Goal: Information Seeking & Learning: Learn about a topic

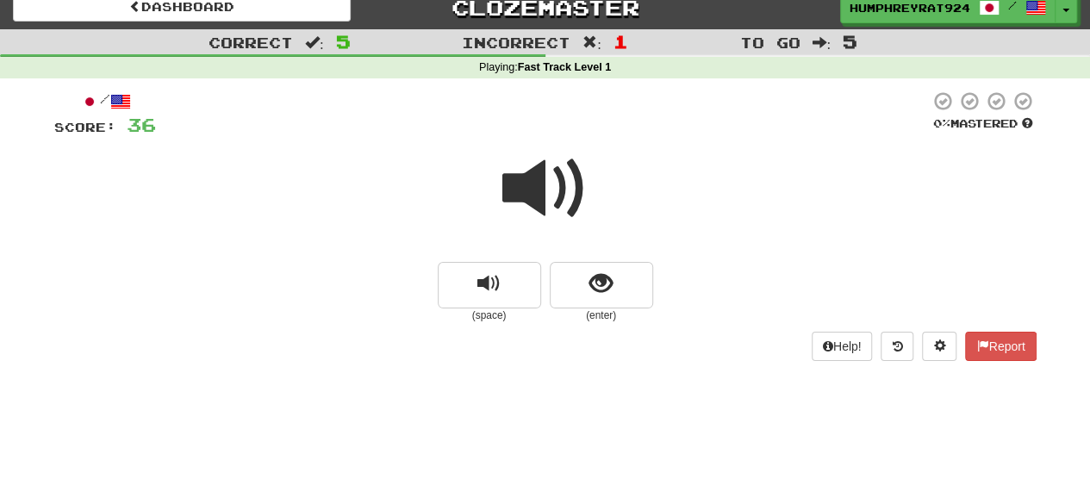
scroll to position [16, 0]
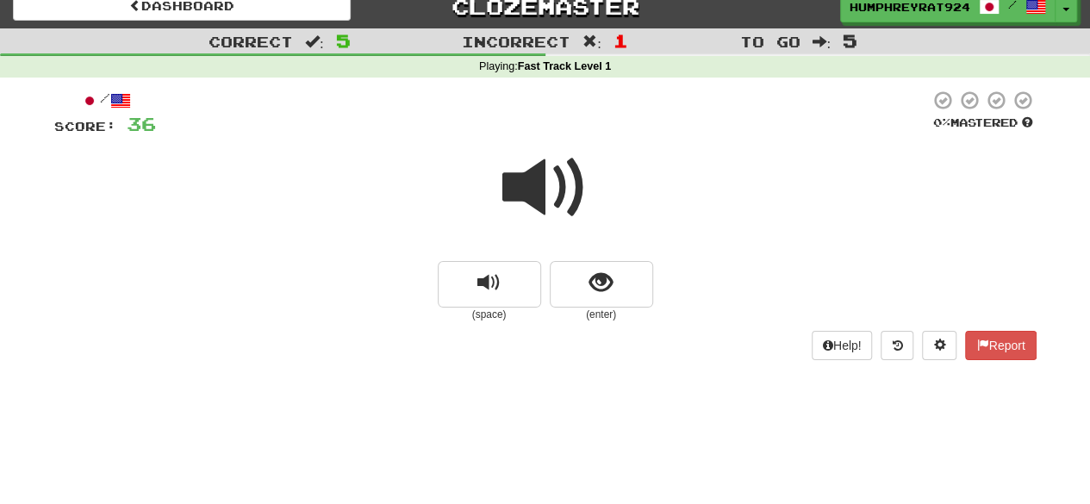
click at [571, 192] on span at bounding box center [546, 188] width 86 height 86
click at [579, 287] on button "show sentence" at bounding box center [601, 284] width 103 height 47
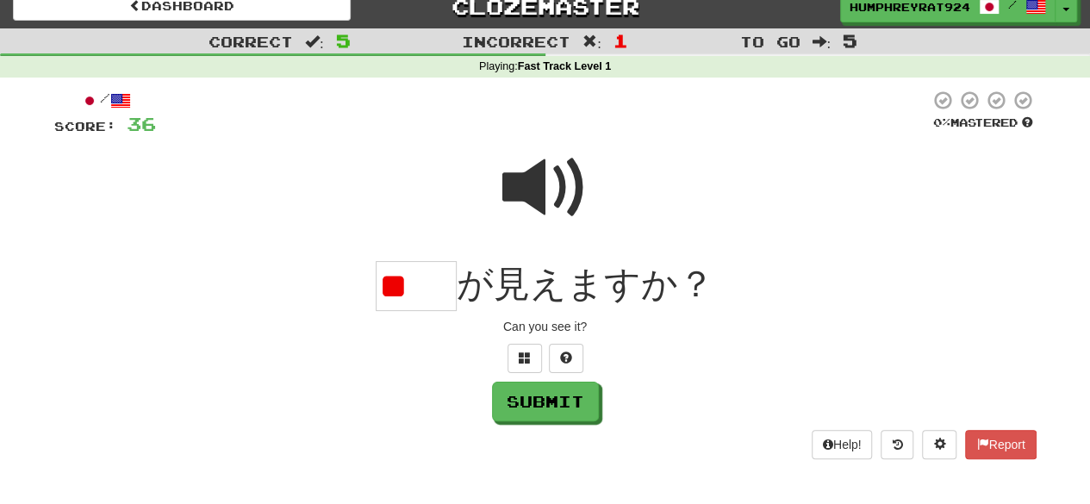
type input "*"
type input "**"
click at [574, 422] on div "/ Score: 36 0 % Mastered ** が見えますか？ Can you see it? Submit Help! Report" at bounding box center [545, 275] width 983 height 370
click at [574, 409] on button "Submit" at bounding box center [546, 403] width 107 height 40
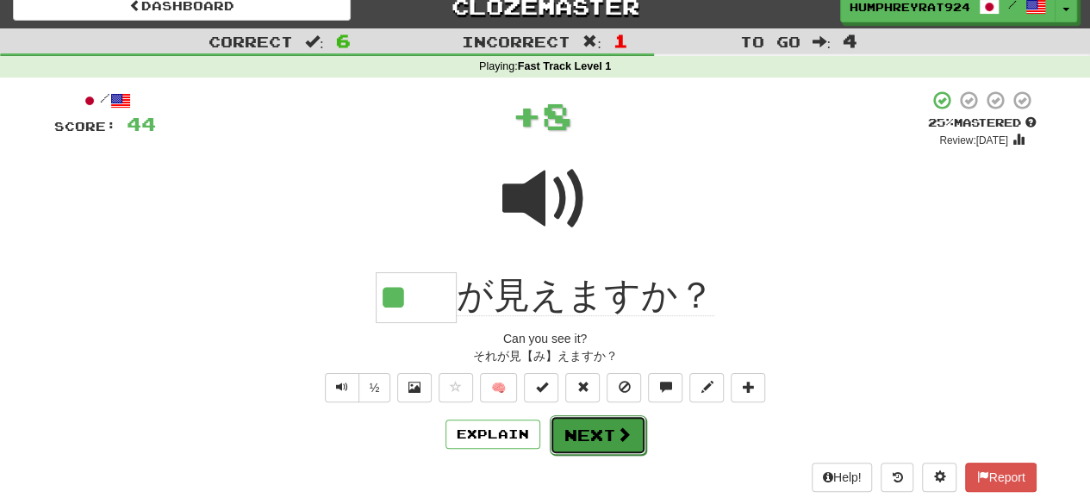
click at [584, 428] on button "Next" at bounding box center [598, 435] width 97 height 40
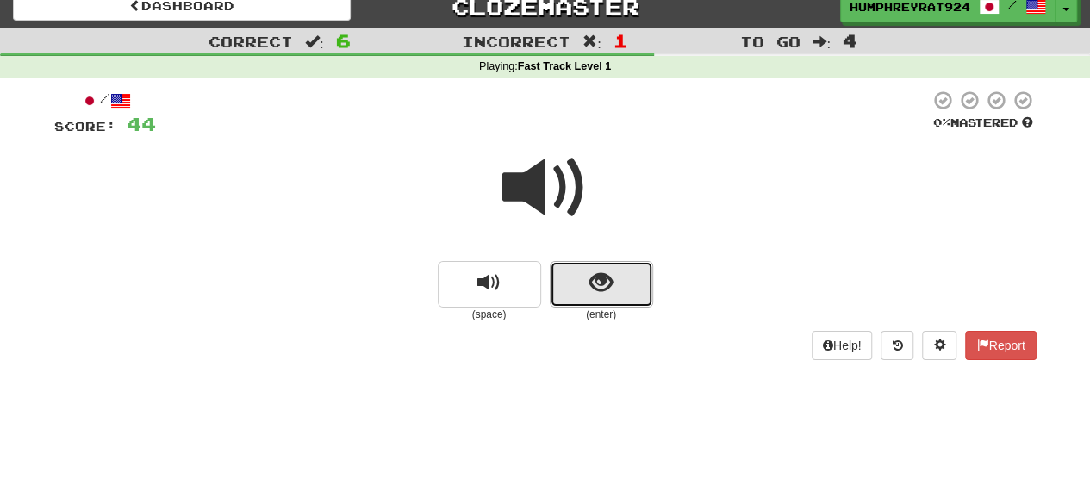
click at [572, 286] on button "show sentence" at bounding box center [601, 284] width 103 height 47
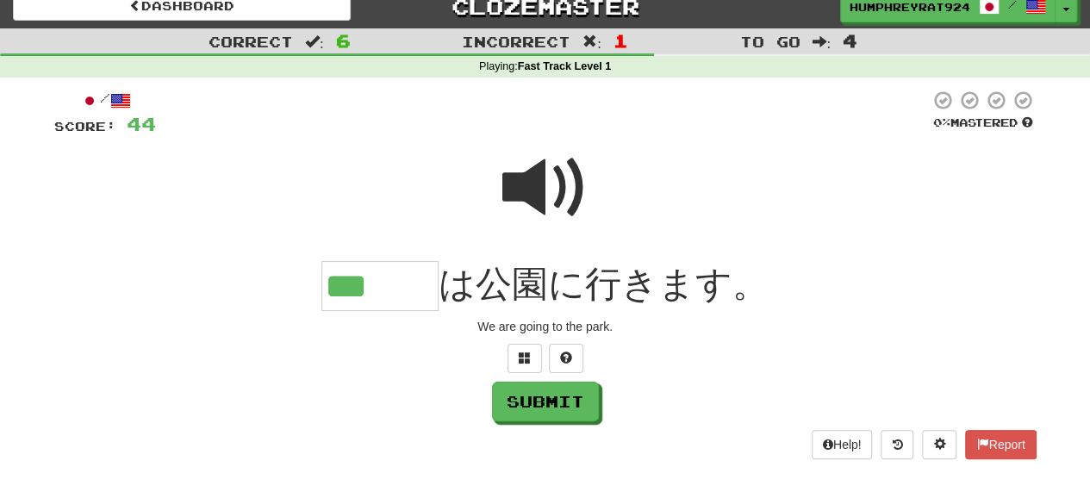
scroll to position [0, 0]
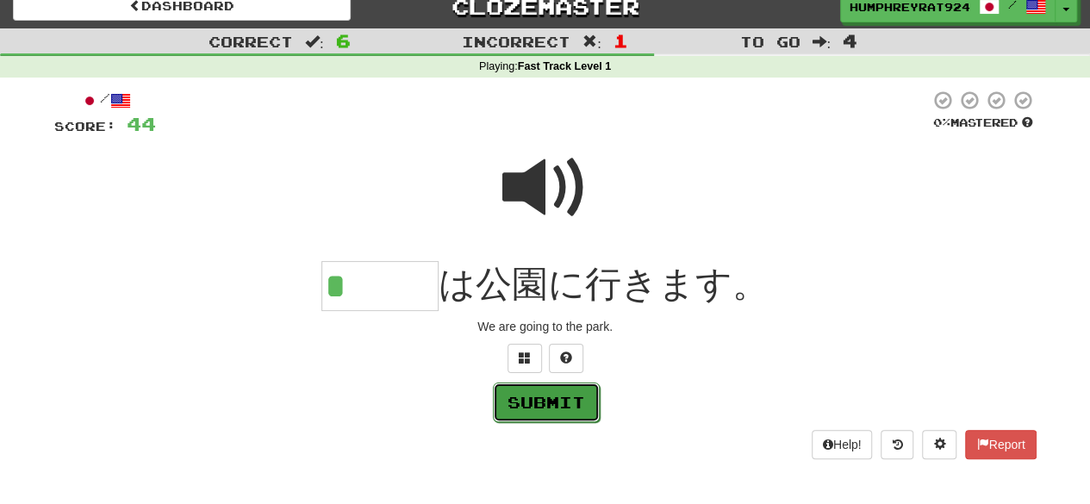
click at [548, 405] on button "Submit" at bounding box center [546, 403] width 107 height 40
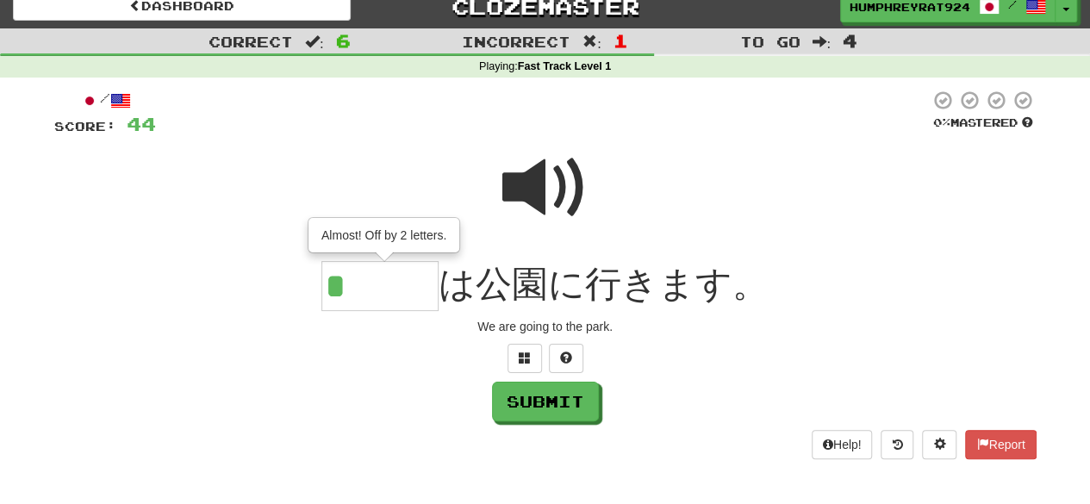
click at [406, 291] on input "*" at bounding box center [380, 286] width 117 height 50
type input "***"
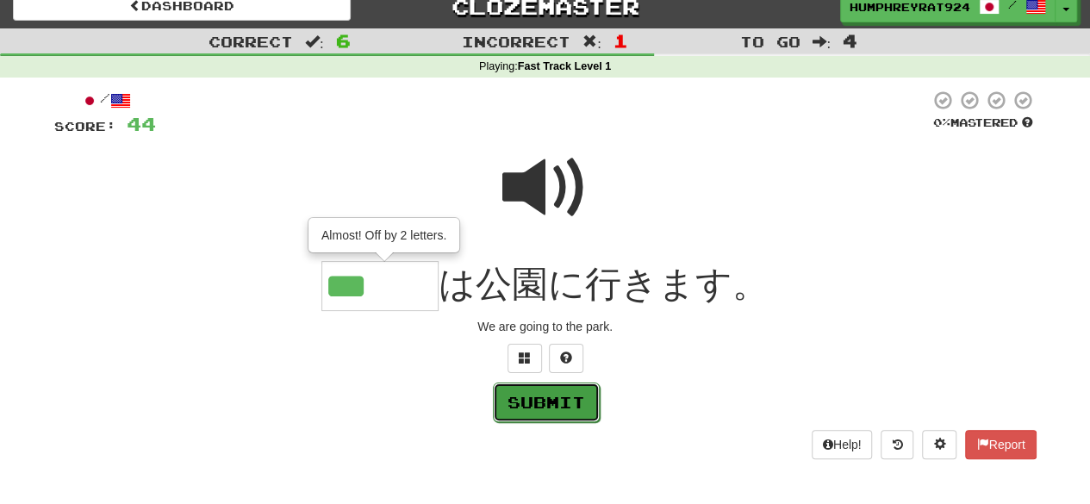
click at [549, 397] on button "Submit" at bounding box center [546, 403] width 107 height 40
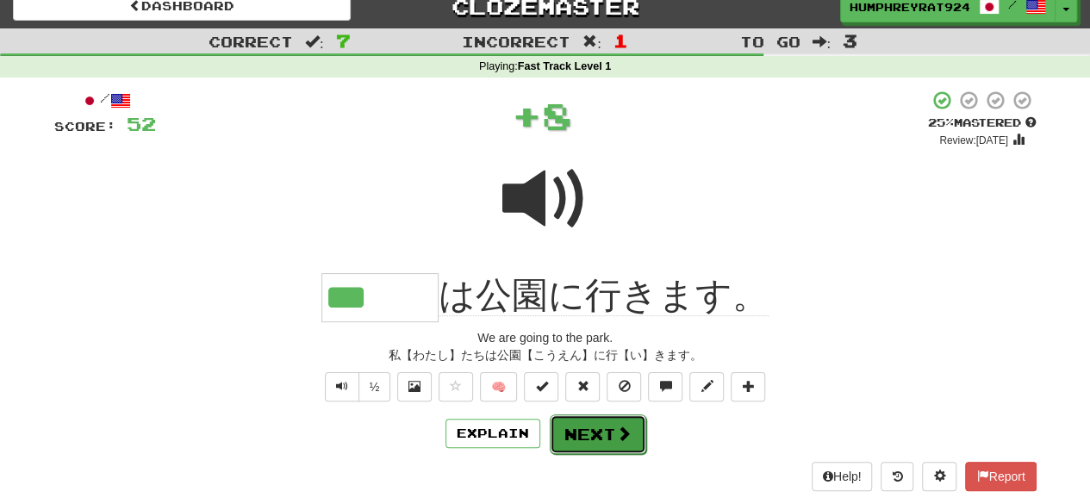
click at [578, 426] on button "Next" at bounding box center [598, 435] width 97 height 40
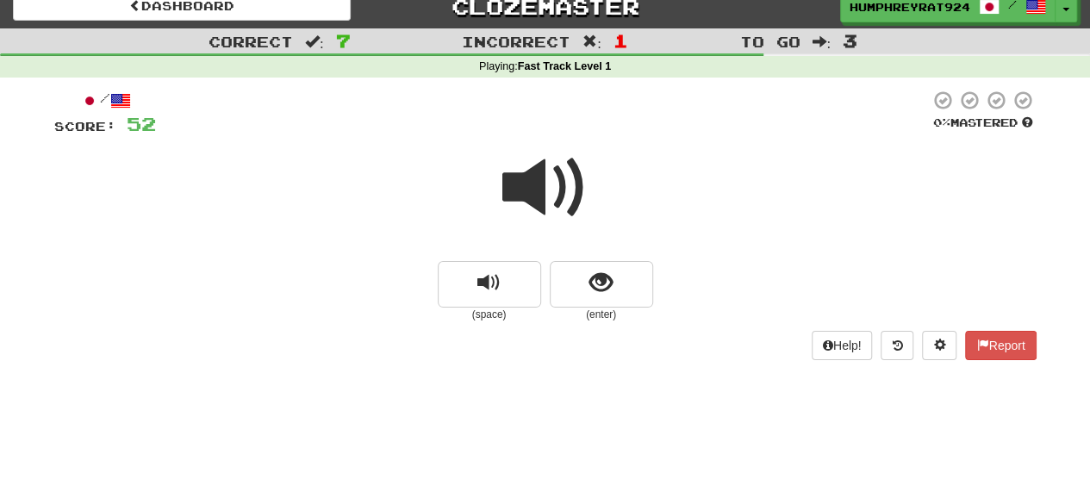
click at [536, 200] on span at bounding box center [546, 188] width 86 height 86
click at [560, 182] on span at bounding box center [546, 188] width 86 height 86
click at [560, 183] on span at bounding box center [546, 188] width 86 height 86
click at [450, 297] on button "replay audio" at bounding box center [489, 284] width 103 height 47
click at [529, 206] on span at bounding box center [546, 188] width 86 height 86
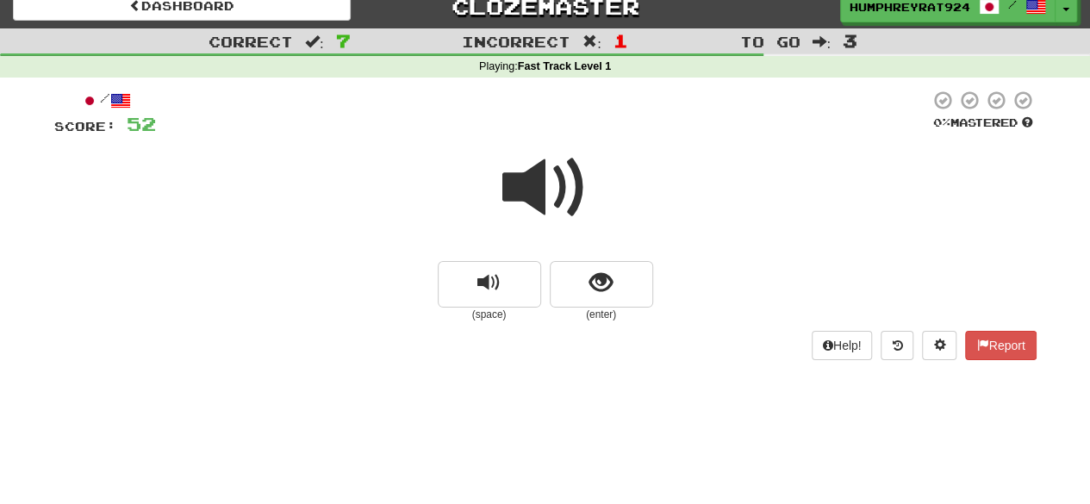
click at [529, 206] on span at bounding box center [546, 188] width 86 height 86
click at [594, 287] on span "show sentence" at bounding box center [601, 283] width 23 height 23
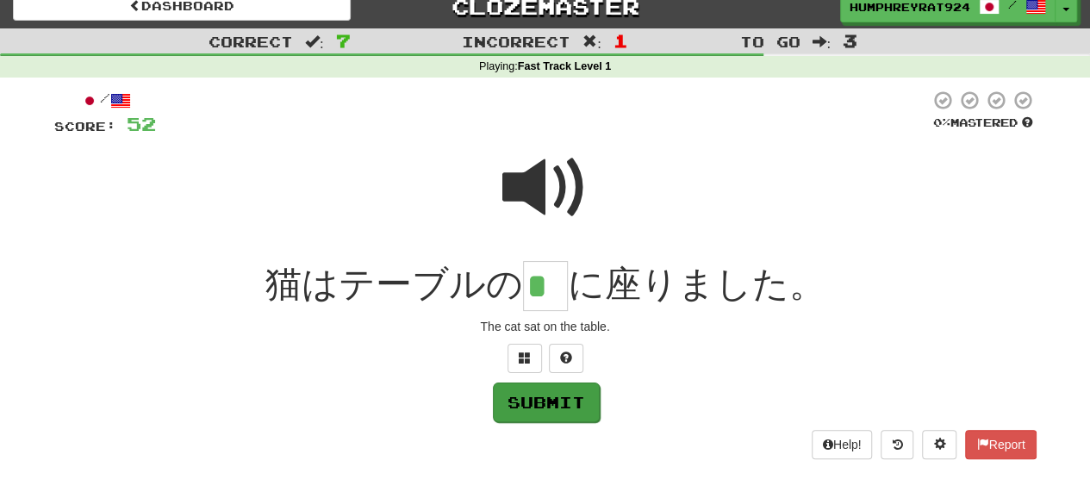
type input "*"
click at [562, 416] on button "Submit" at bounding box center [546, 403] width 107 height 40
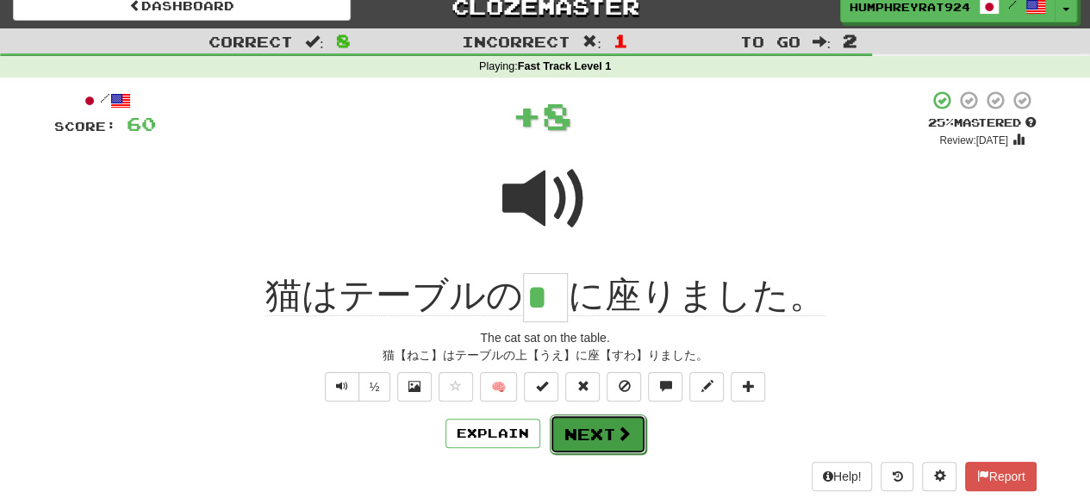
click at [575, 437] on button "Next" at bounding box center [598, 435] width 97 height 40
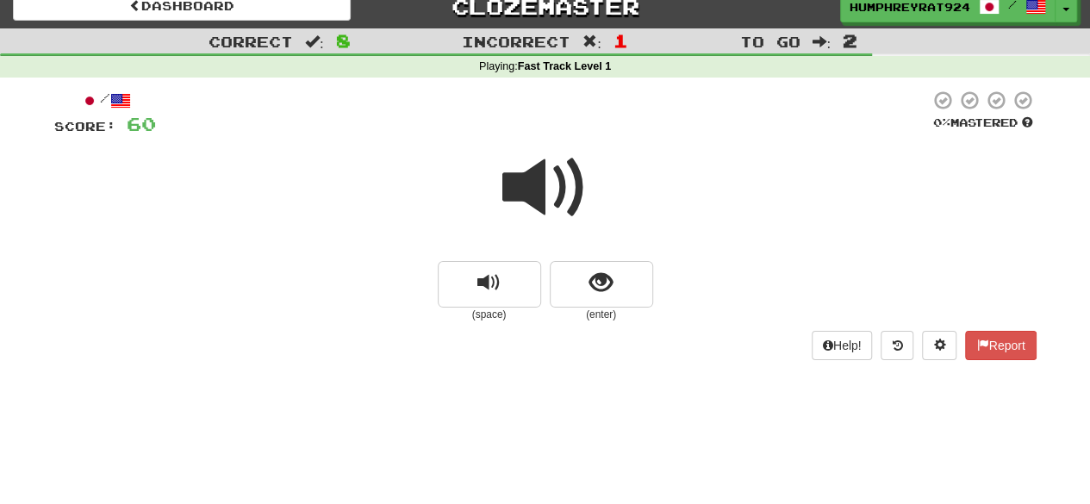
click at [528, 179] on span at bounding box center [546, 188] width 86 height 86
click at [498, 285] on span "replay audio" at bounding box center [489, 283] width 23 height 23
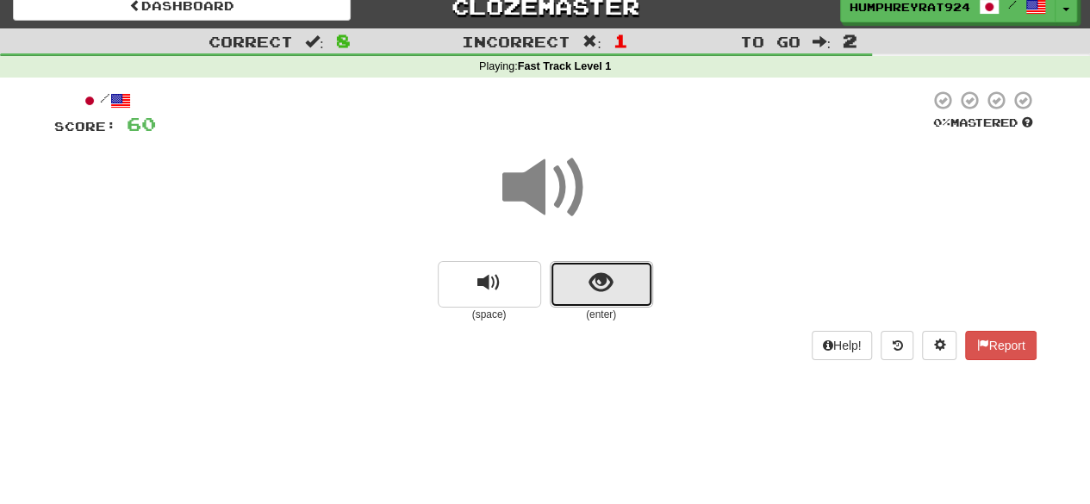
click at [587, 277] on button "show sentence" at bounding box center [601, 284] width 103 height 47
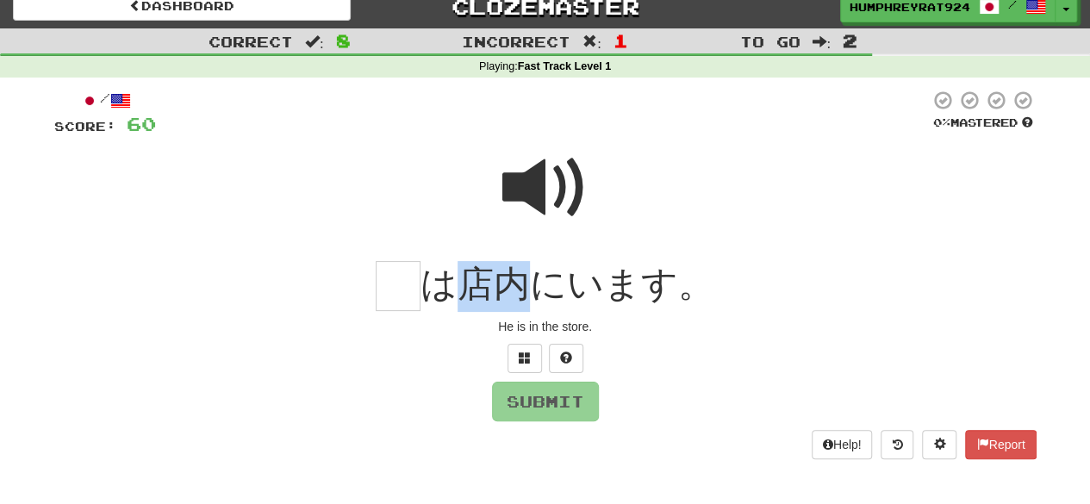
drag, startPoint x: 465, startPoint y: 280, endPoint x: 531, endPoint y: 278, distance: 66.4
click at [531, 278] on span "は店内にいます。" at bounding box center [568, 284] width 294 height 41
copy span "店内"
click at [407, 296] on input "text" at bounding box center [398, 286] width 45 height 51
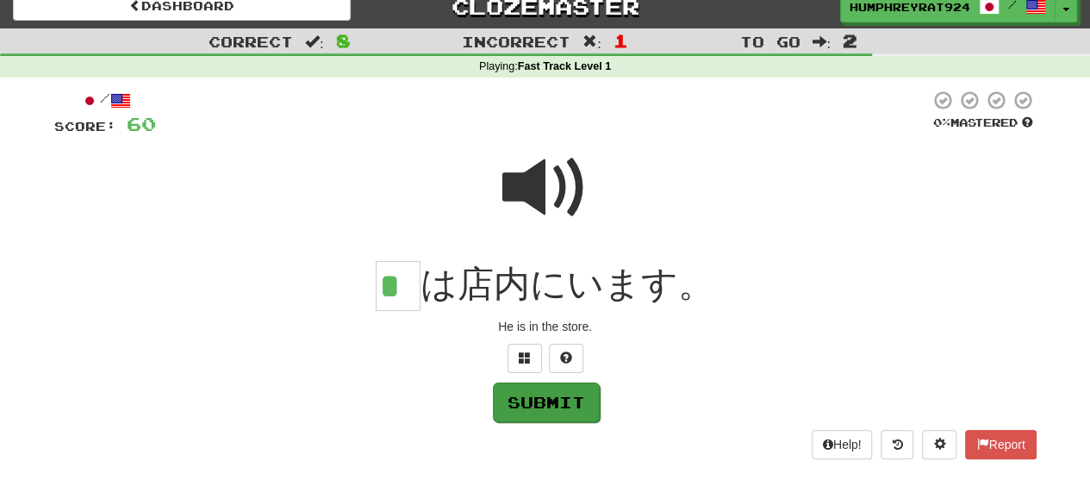
type input "*"
click at [560, 409] on button "Submit" at bounding box center [546, 403] width 107 height 40
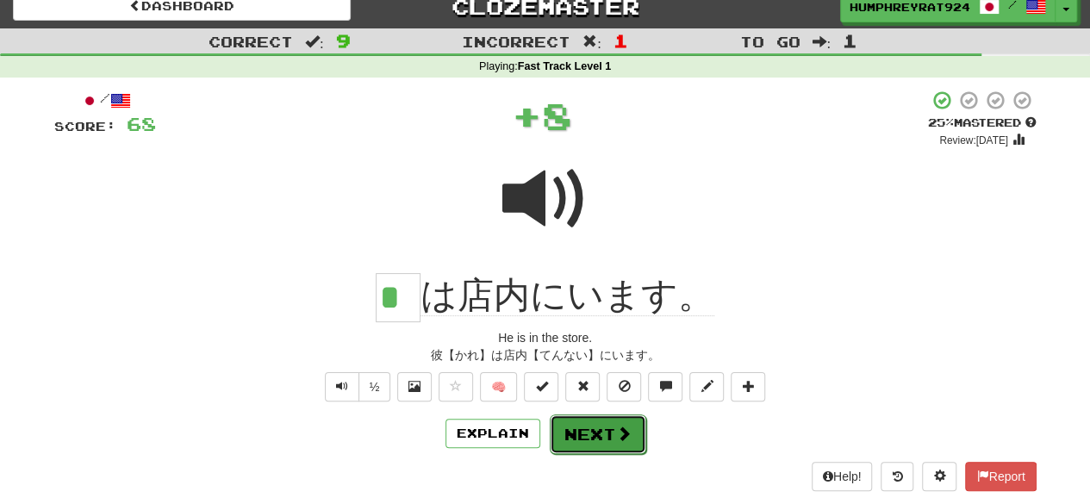
click at [578, 432] on button "Next" at bounding box center [598, 435] width 97 height 40
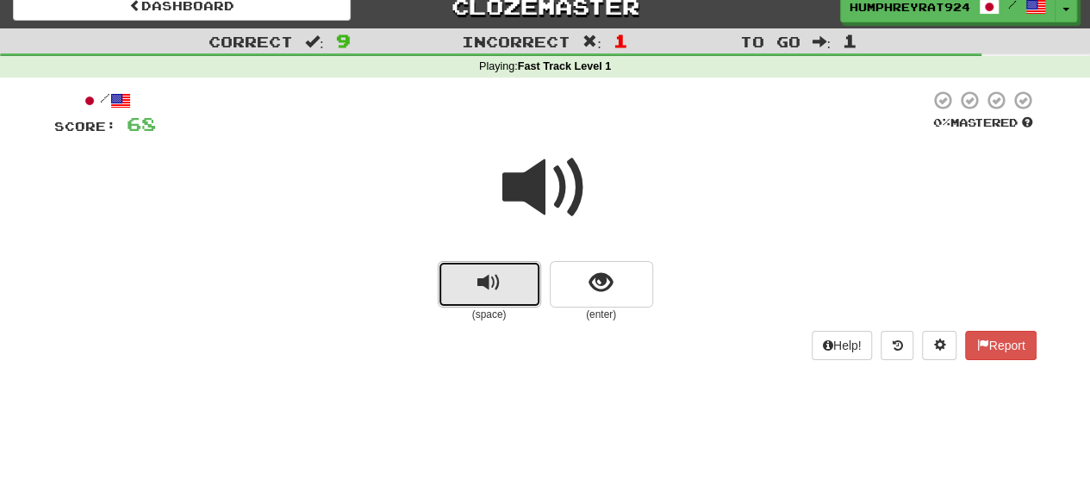
click at [505, 284] on button "replay audio" at bounding box center [489, 284] width 103 height 47
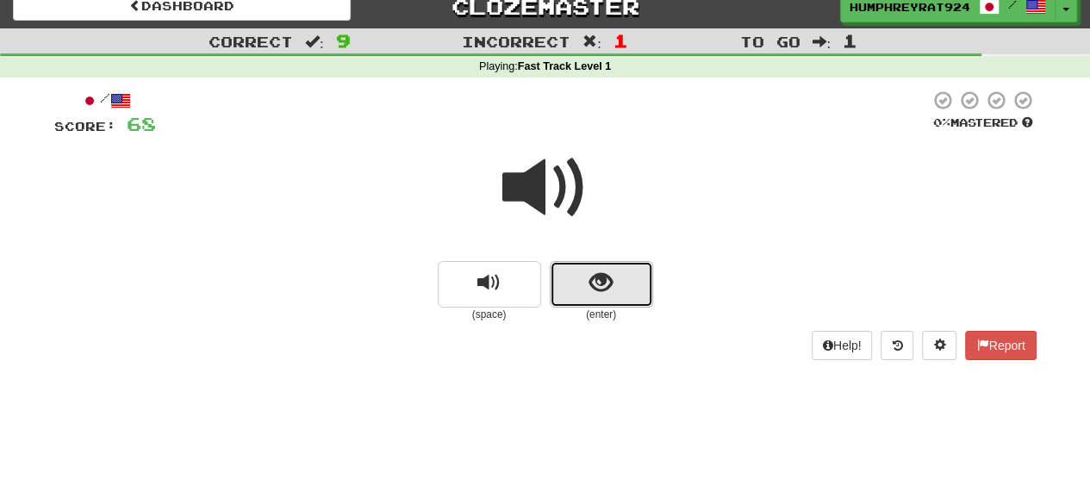
click at [592, 283] on span "show sentence" at bounding box center [601, 283] width 23 height 23
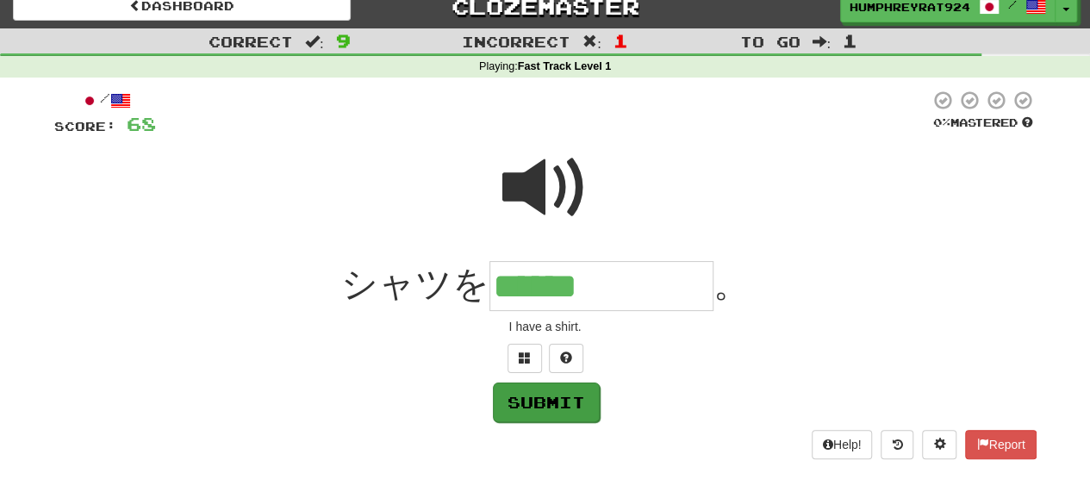
type input "******"
click at [517, 393] on button "Submit" at bounding box center [546, 403] width 107 height 40
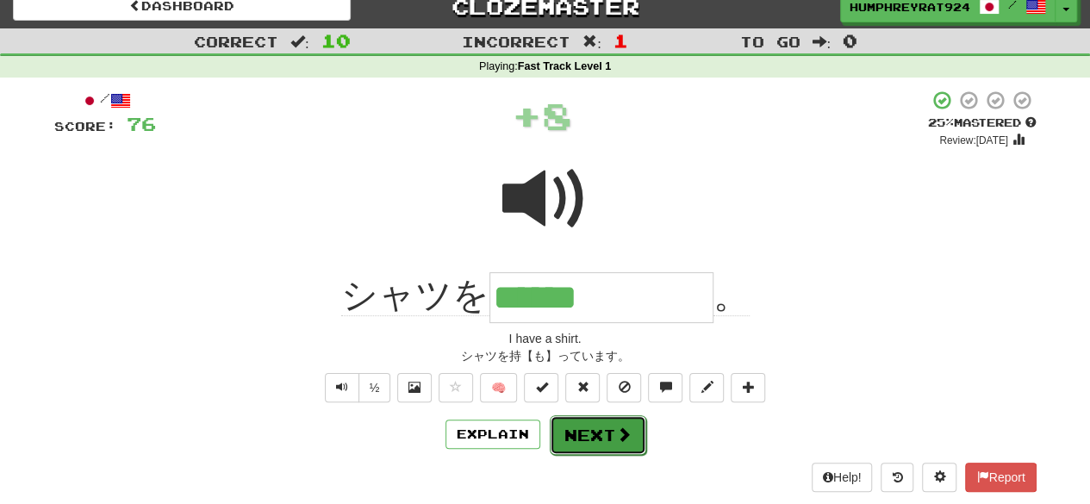
click at [590, 435] on button "Next" at bounding box center [598, 435] width 97 height 40
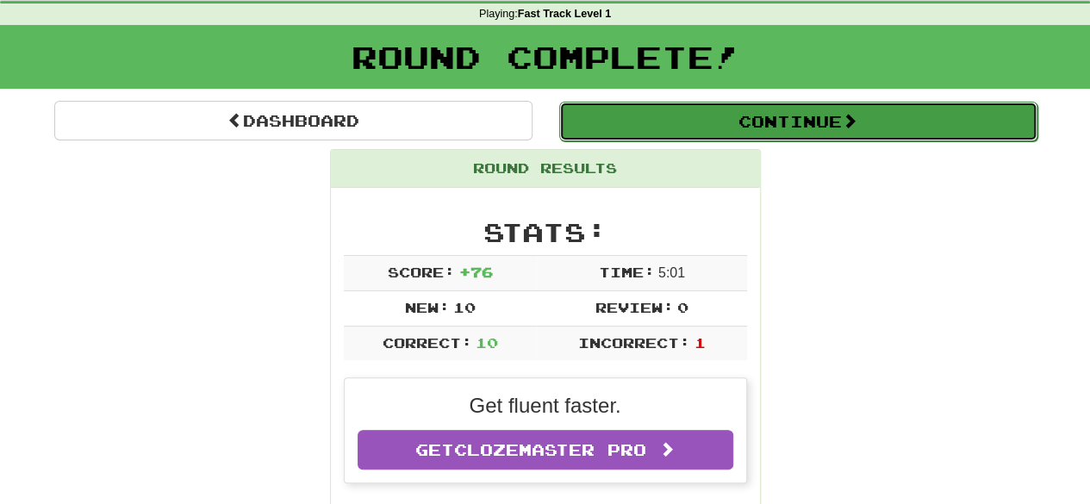
click at [776, 112] on button "Continue" at bounding box center [798, 122] width 478 height 40
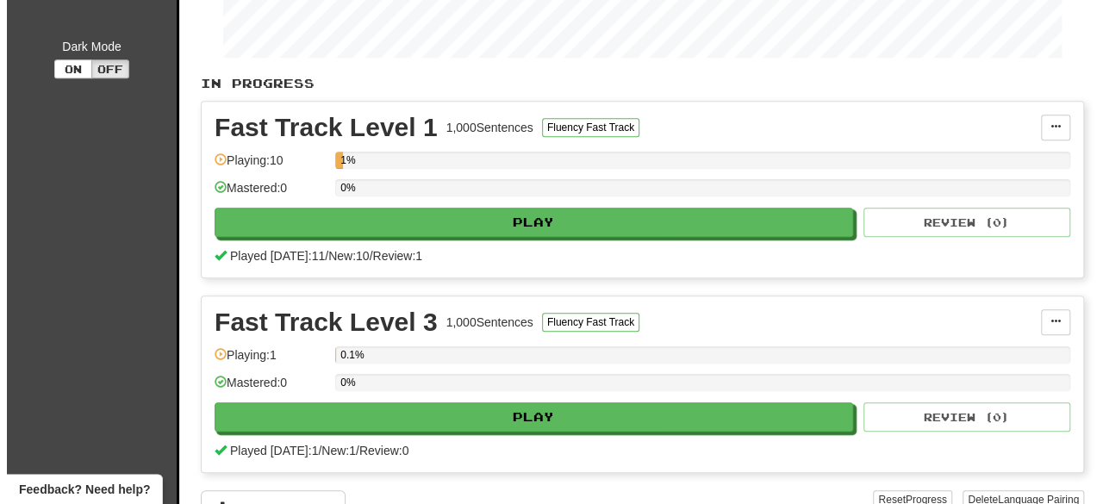
scroll to position [365, 0]
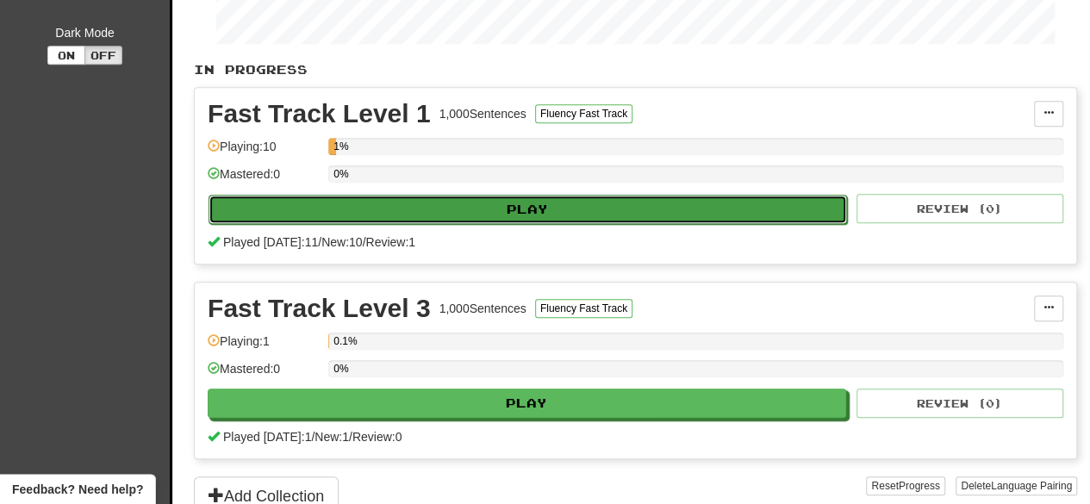
click at [471, 203] on button "Play" at bounding box center [528, 209] width 639 height 29
select select "**"
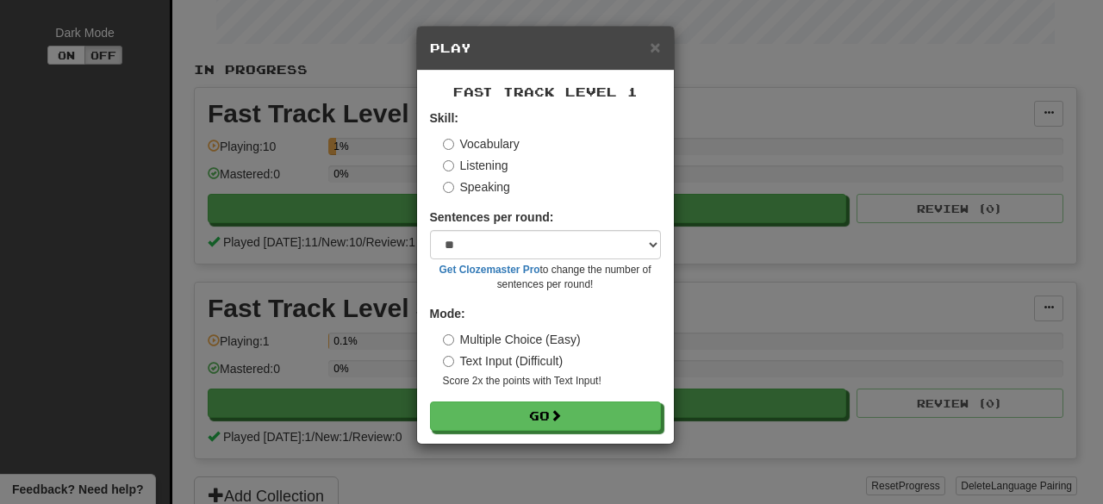
click at [483, 170] on label "Listening" at bounding box center [476, 165] width 66 height 17
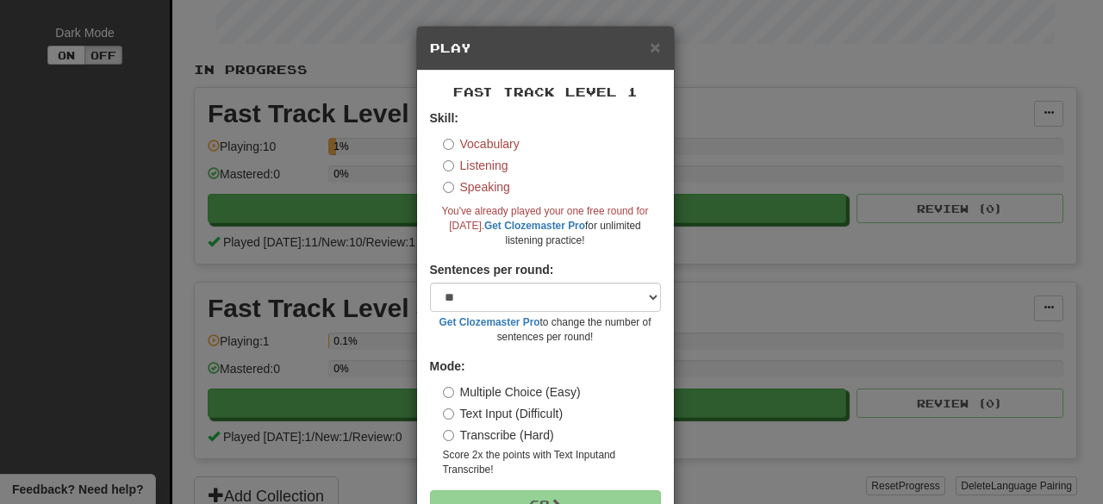
click at [472, 144] on label "Vocabulary" at bounding box center [481, 143] width 77 height 17
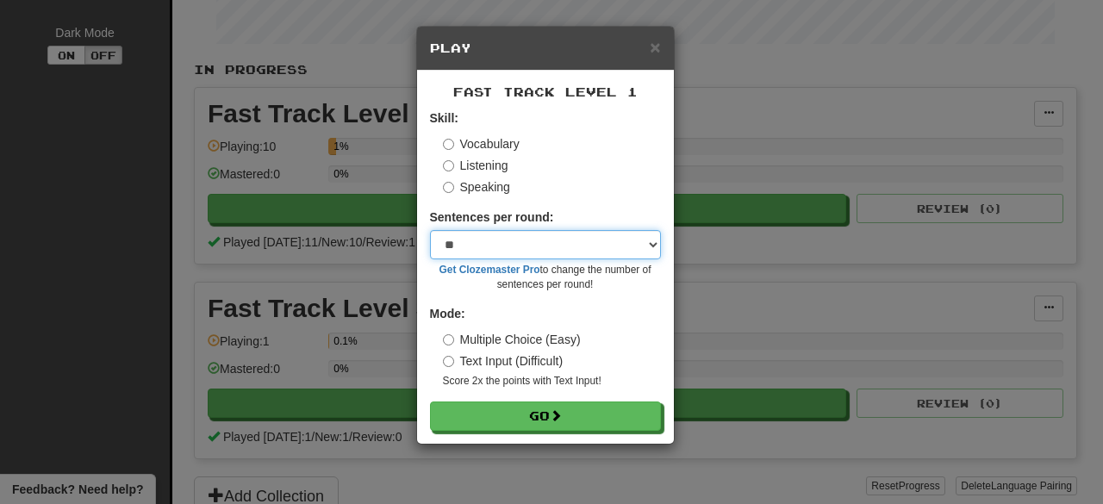
click at [484, 246] on select "* ** ** ** ** ** *** ********" at bounding box center [545, 244] width 231 height 29
click at [430, 230] on select "* ** ** ** ** ** *** ********" at bounding box center [545, 244] width 231 height 29
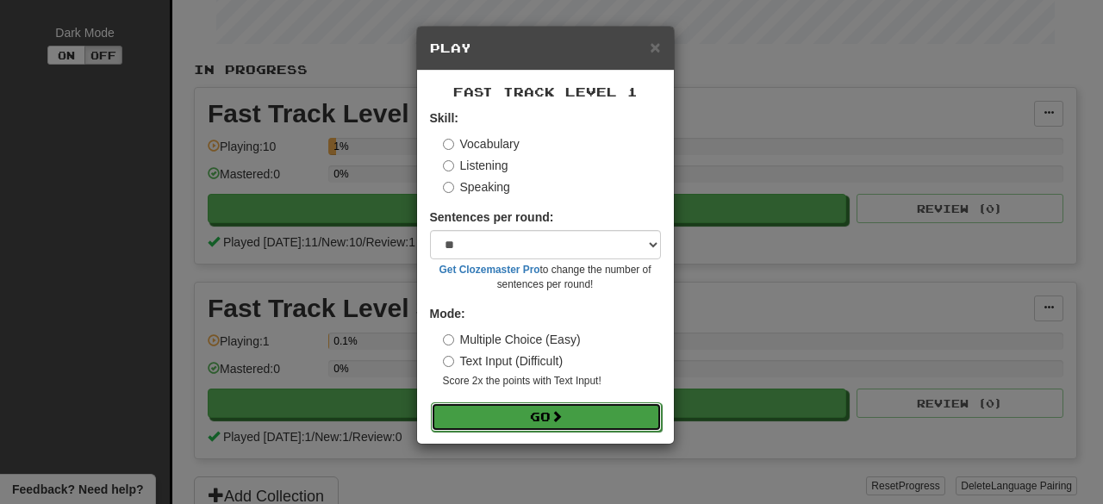
click at [497, 411] on button "Go" at bounding box center [546, 417] width 231 height 29
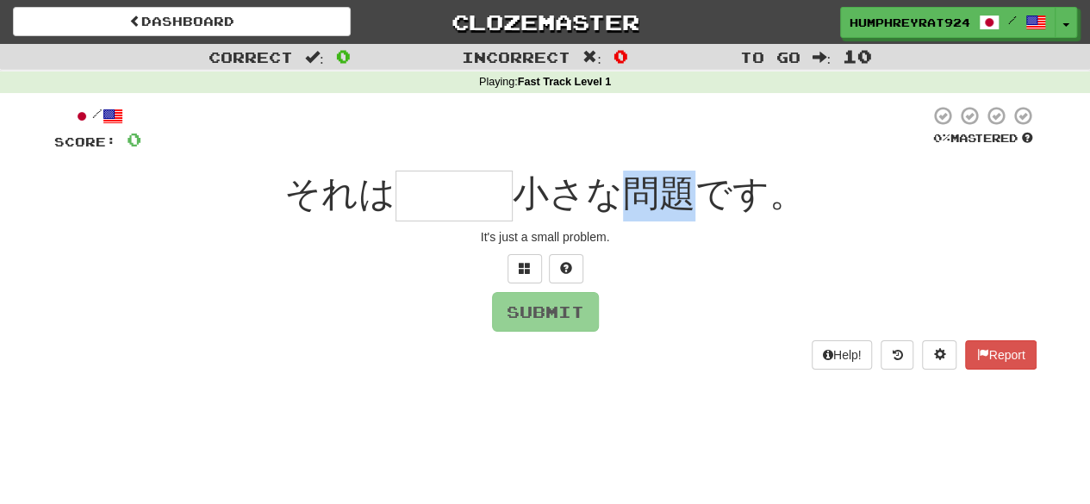
drag, startPoint x: 633, startPoint y: 196, endPoint x: 690, endPoint y: 193, distance: 57.8
click at [690, 193] on span "小さな問題です。" at bounding box center [659, 193] width 293 height 41
copy span "問題"
click at [449, 206] on input "text" at bounding box center [454, 196] width 117 height 51
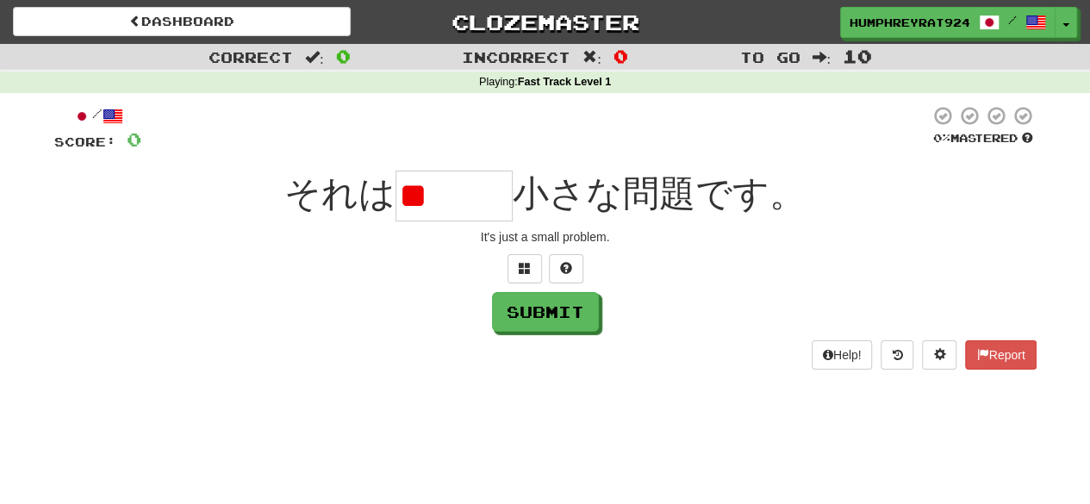
type input "*"
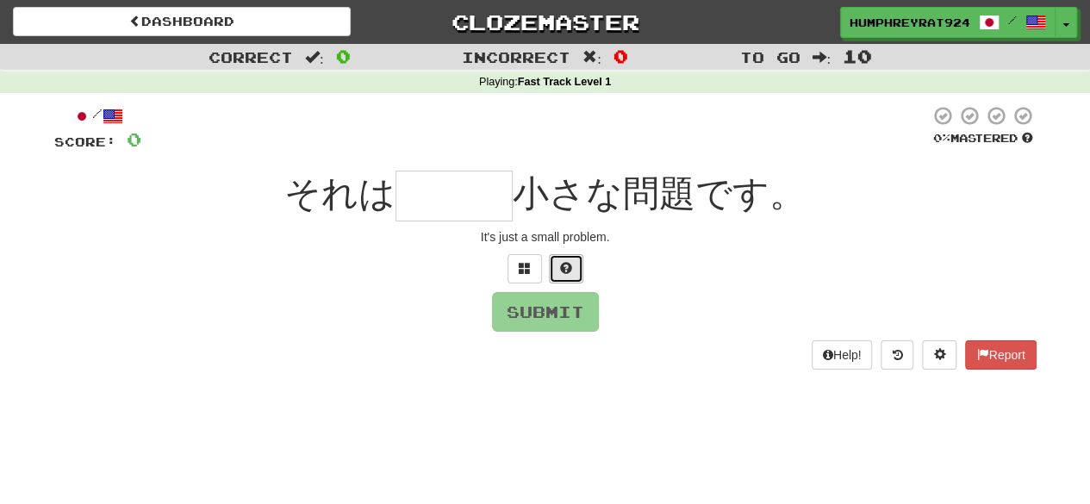
click at [569, 265] on span at bounding box center [566, 268] width 12 height 12
type input "*"
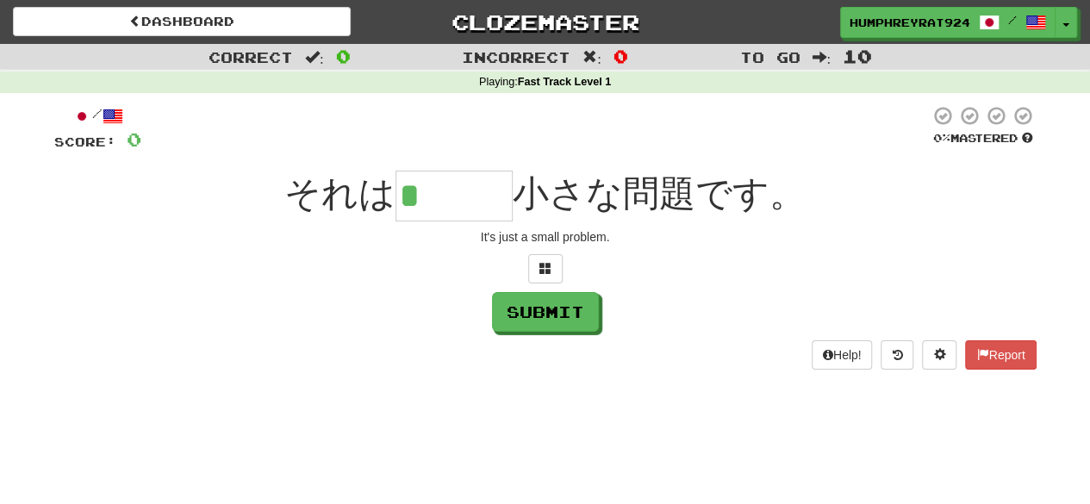
drag, startPoint x: 491, startPoint y: 206, endPoint x: 447, endPoint y: 194, distance: 46.4
click at [447, 194] on input "*" at bounding box center [454, 196] width 117 height 51
type input "*"
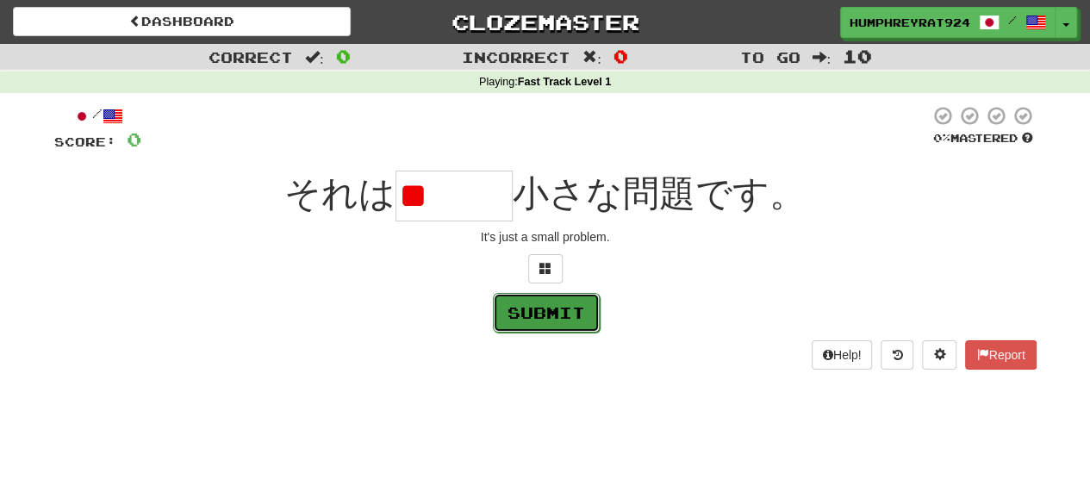
click at [570, 313] on button "Submit" at bounding box center [546, 313] width 107 height 40
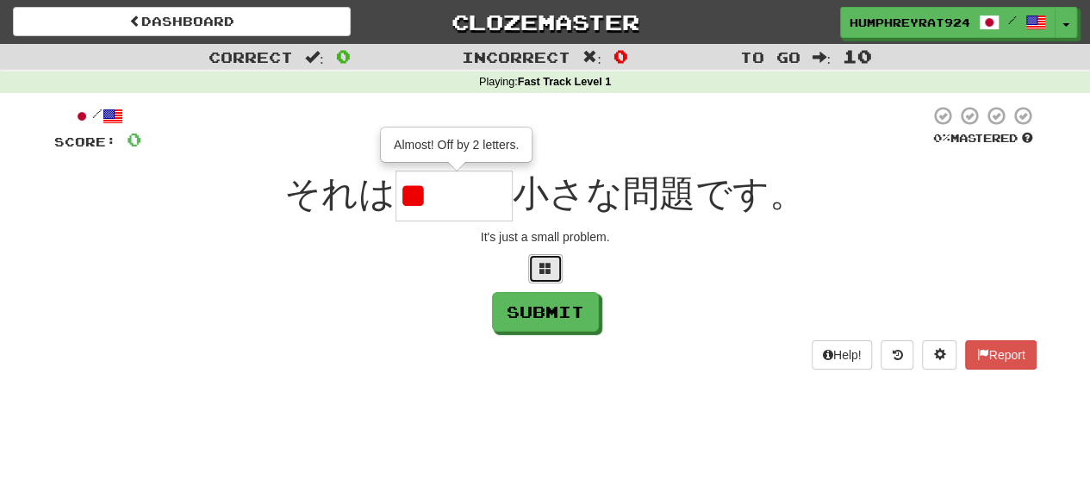
click at [536, 278] on button at bounding box center [545, 268] width 34 height 29
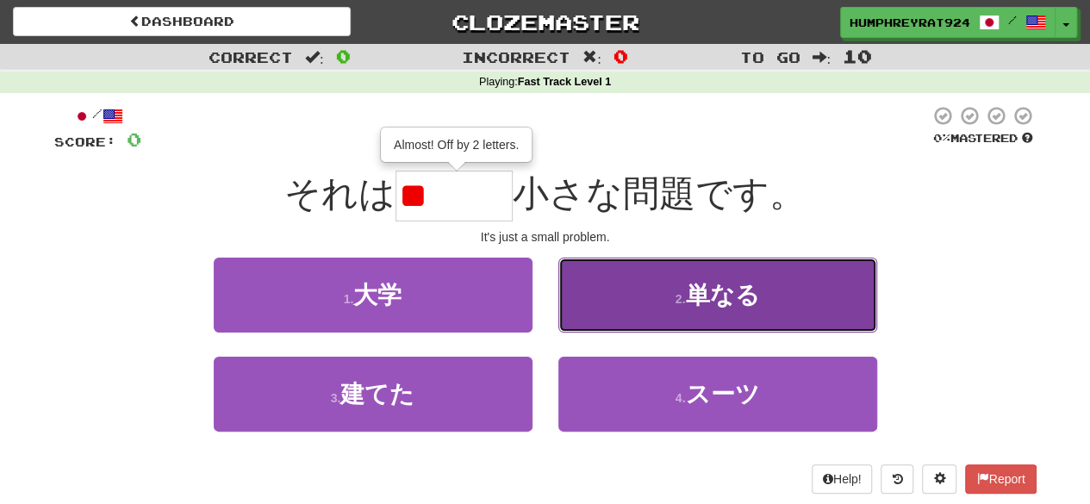
click at [684, 273] on button "2 . 単なる" at bounding box center [718, 295] width 319 height 75
type input "***"
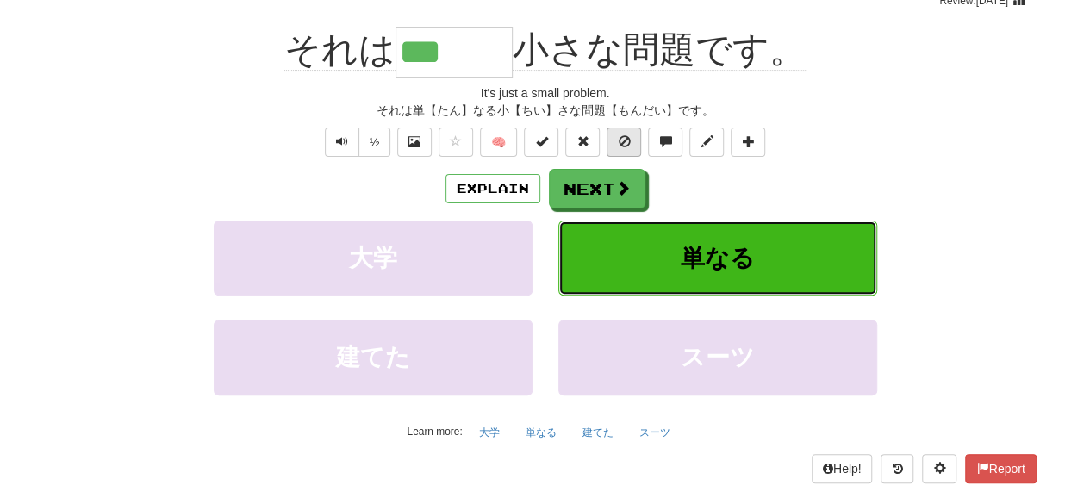
scroll to position [156, 0]
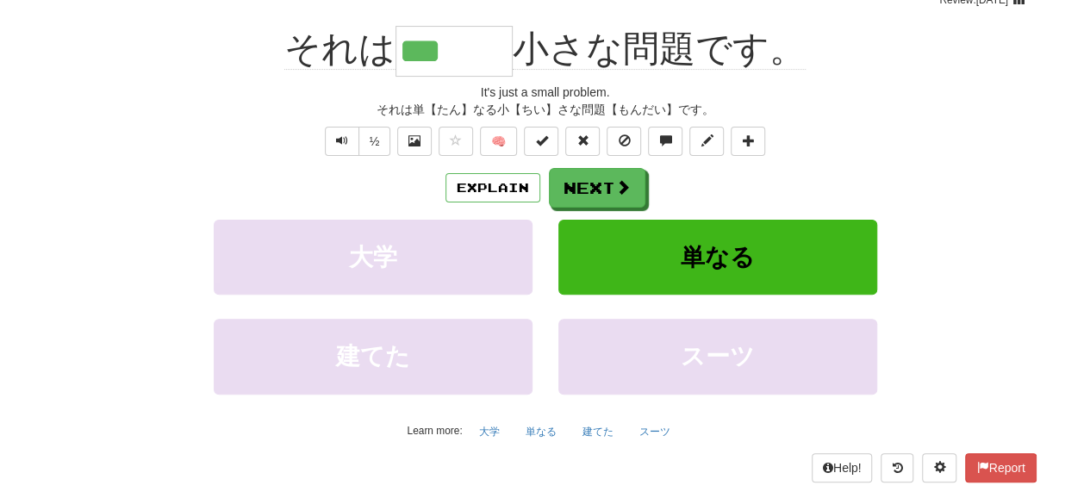
drag, startPoint x: 407, startPoint y: 43, endPoint x: 502, endPoint y: 42, distance: 94.8
click at [502, 42] on input "***" at bounding box center [454, 51] width 117 height 51
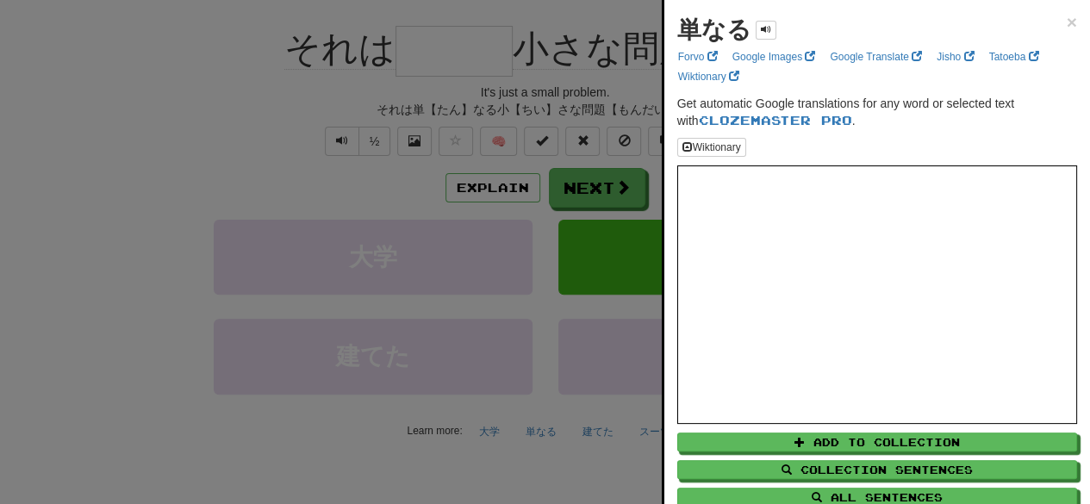
scroll to position [48, 0]
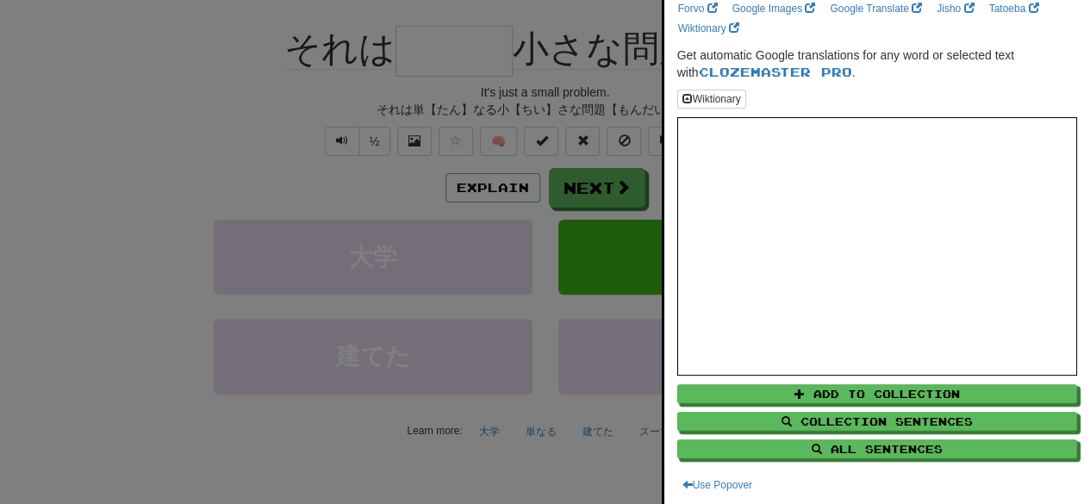
click at [425, 187] on div at bounding box center [545, 252] width 1090 height 504
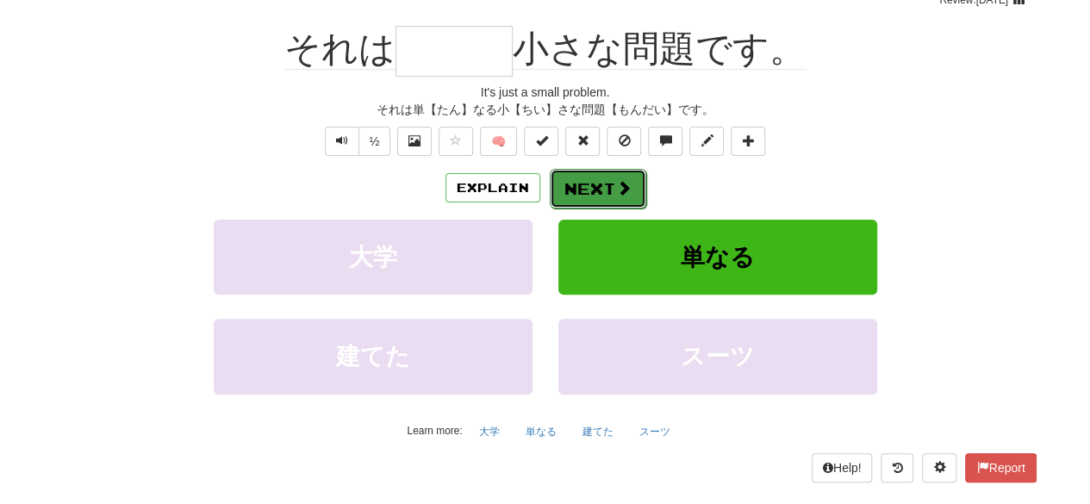
click at [590, 191] on button "Next" at bounding box center [598, 189] width 97 height 40
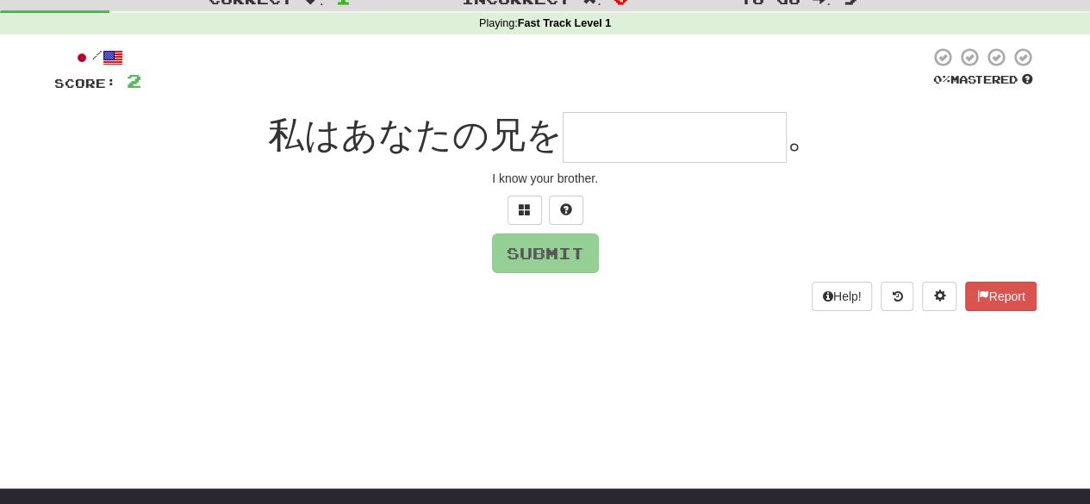
scroll to position [16, 0]
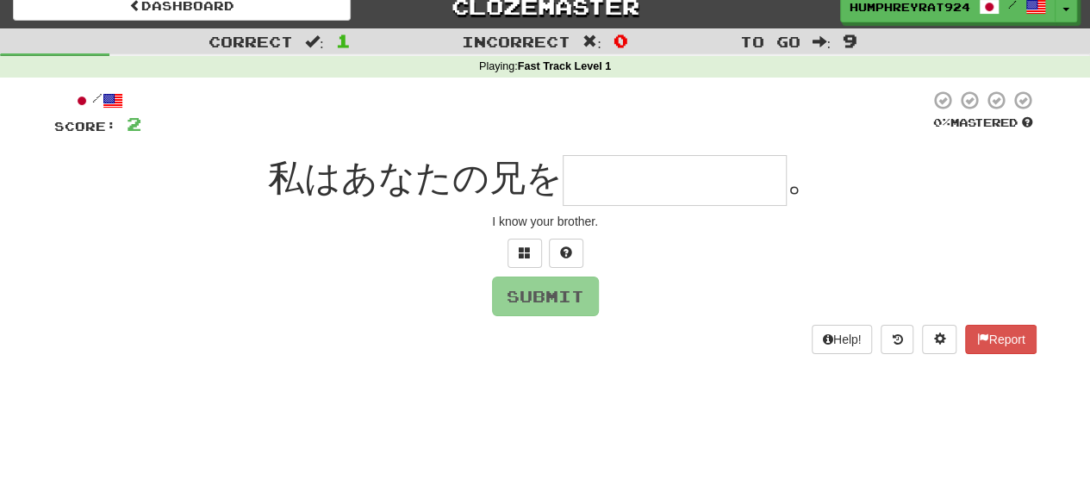
click at [666, 192] on input "text" at bounding box center [675, 180] width 224 height 51
type input "*"
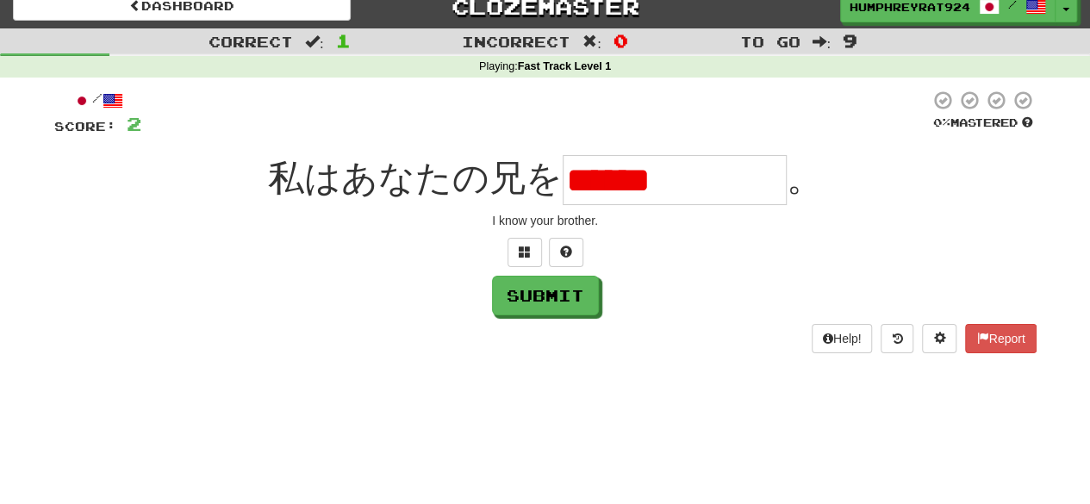
scroll to position [0, 0]
type input "*"
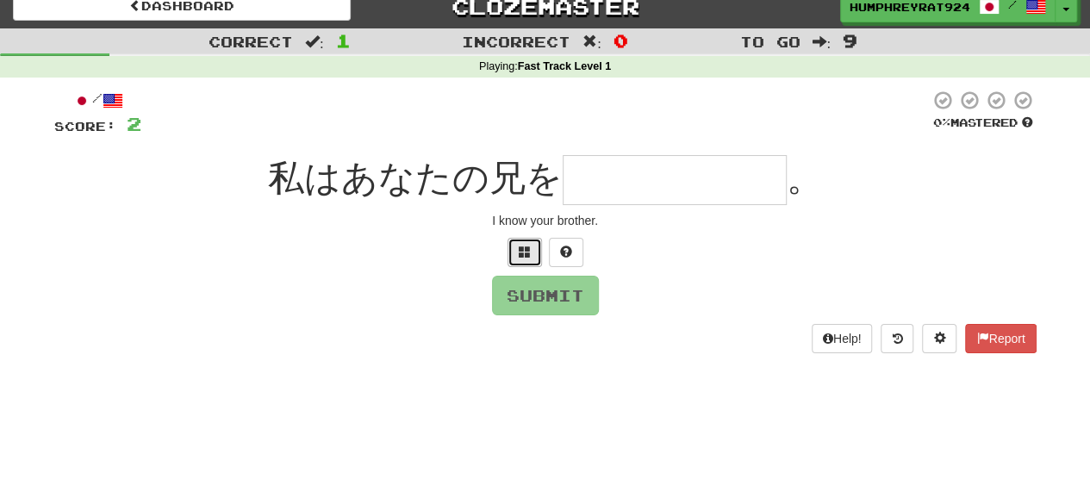
click at [531, 253] on button at bounding box center [525, 252] width 34 height 29
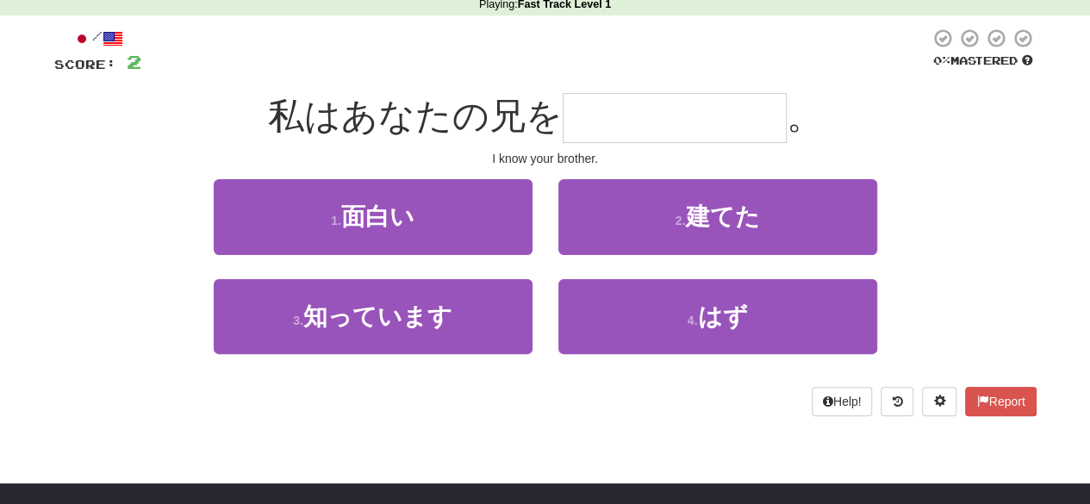
scroll to position [72, 0]
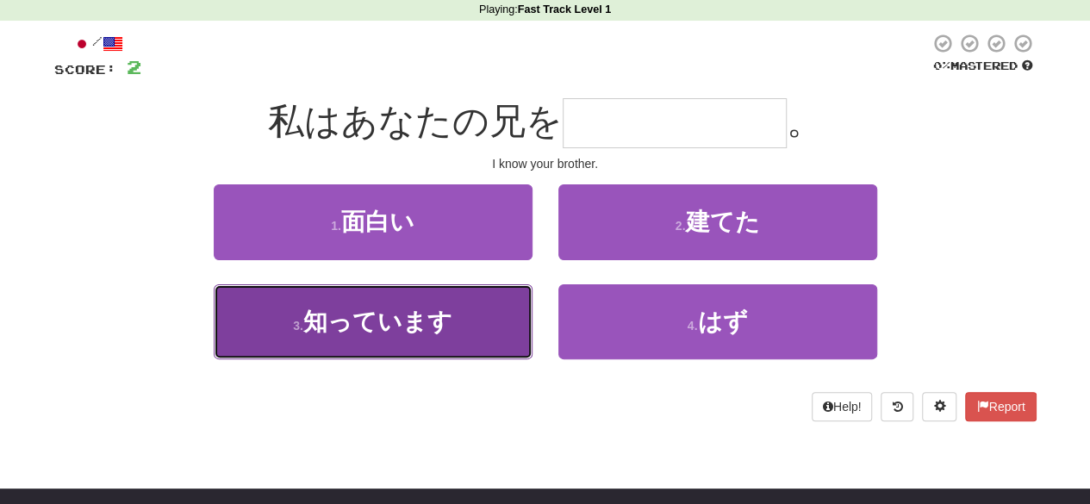
click at [477, 309] on button "3 . 知っています" at bounding box center [373, 321] width 319 height 75
type input "******"
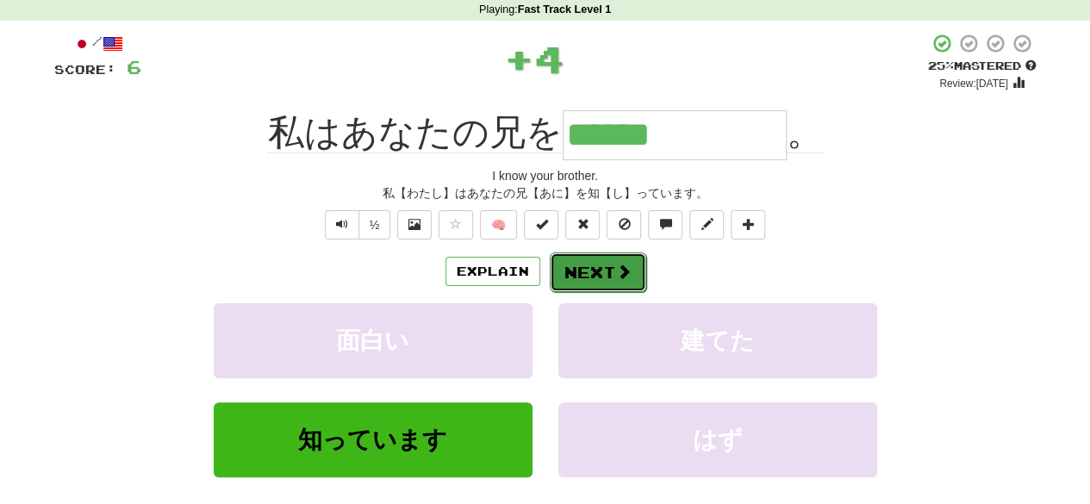
click at [604, 268] on button "Next" at bounding box center [598, 273] width 97 height 40
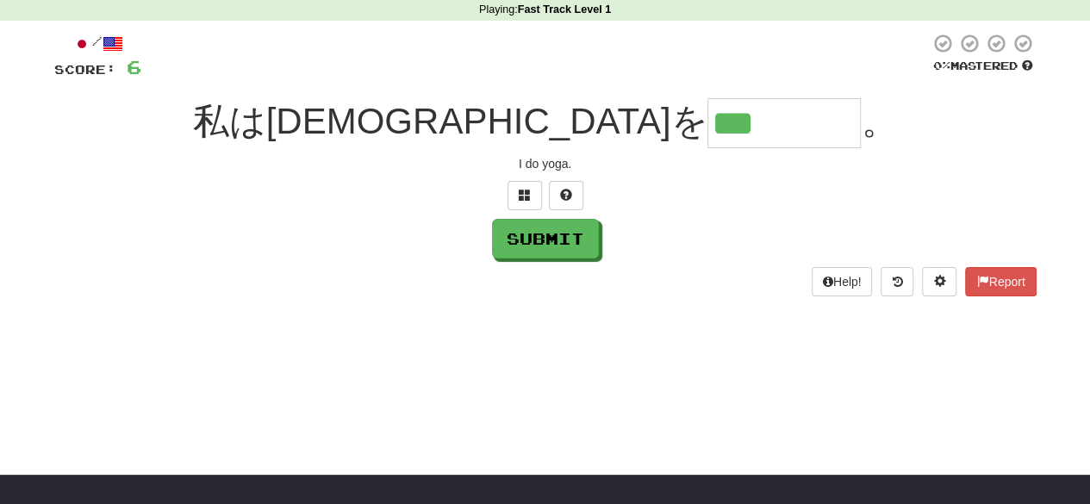
type input "****"
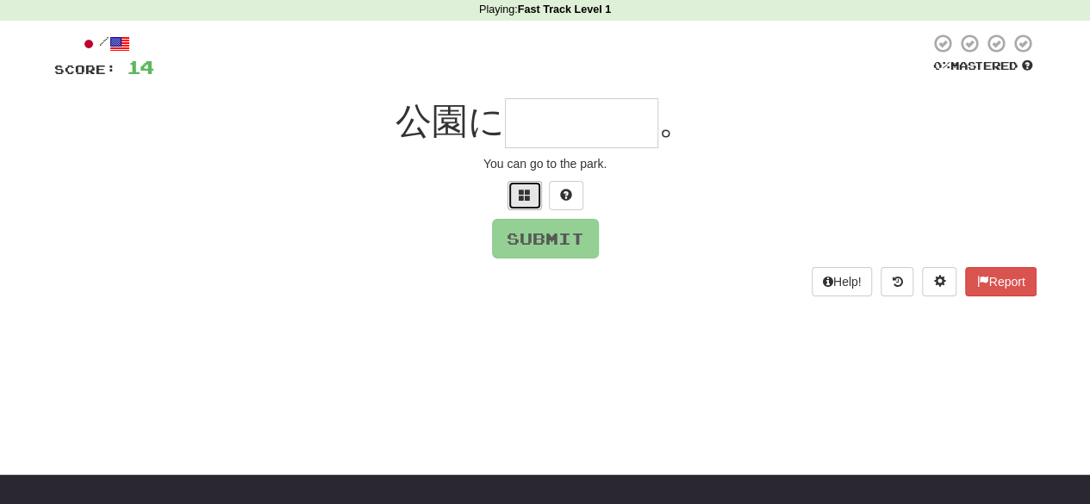
click at [522, 197] on span at bounding box center [525, 195] width 12 height 12
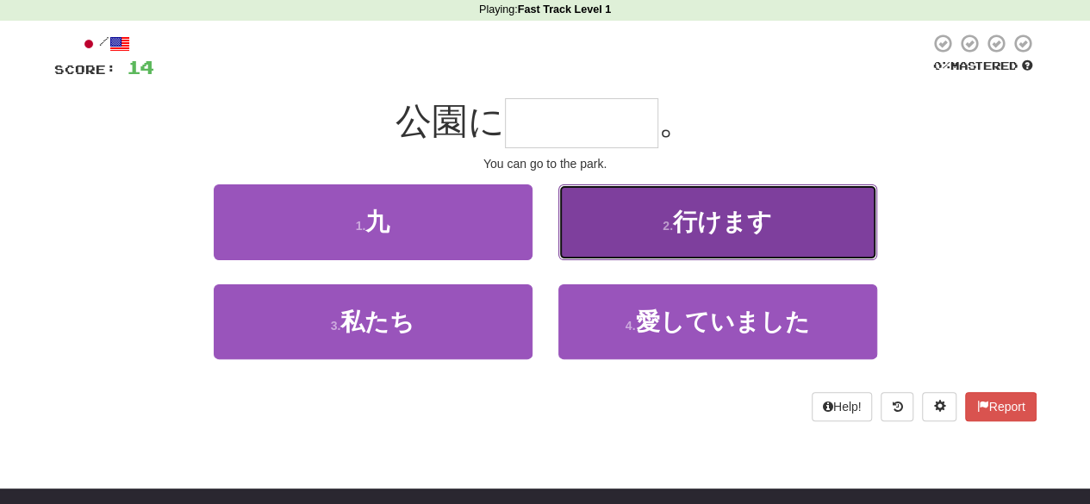
click at [609, 255] on button "2 . 行けます" at bounding box center [718, 221] width 319 height 75
type input "****"
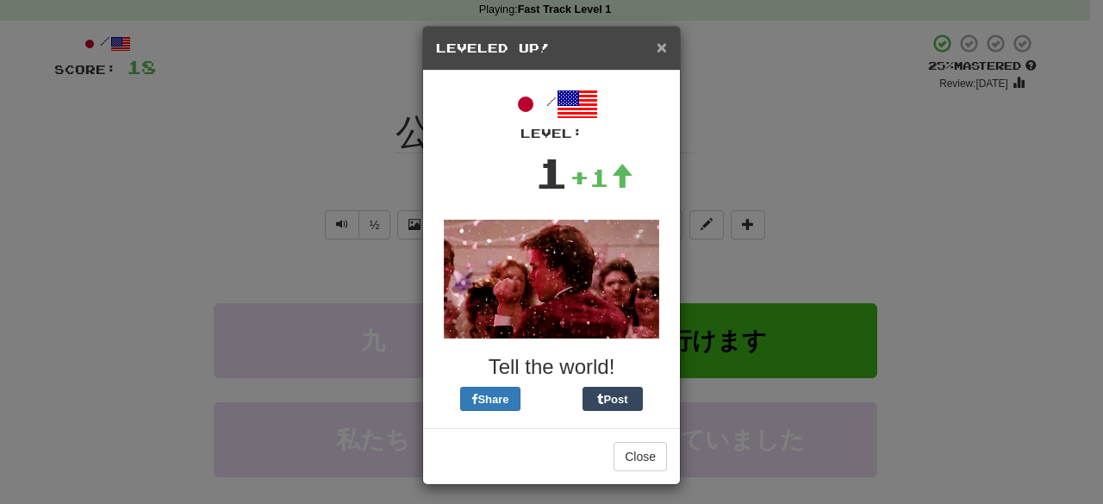
click at [657, 47] on span "×" at bounding box center [662, 47] width 10 height 20
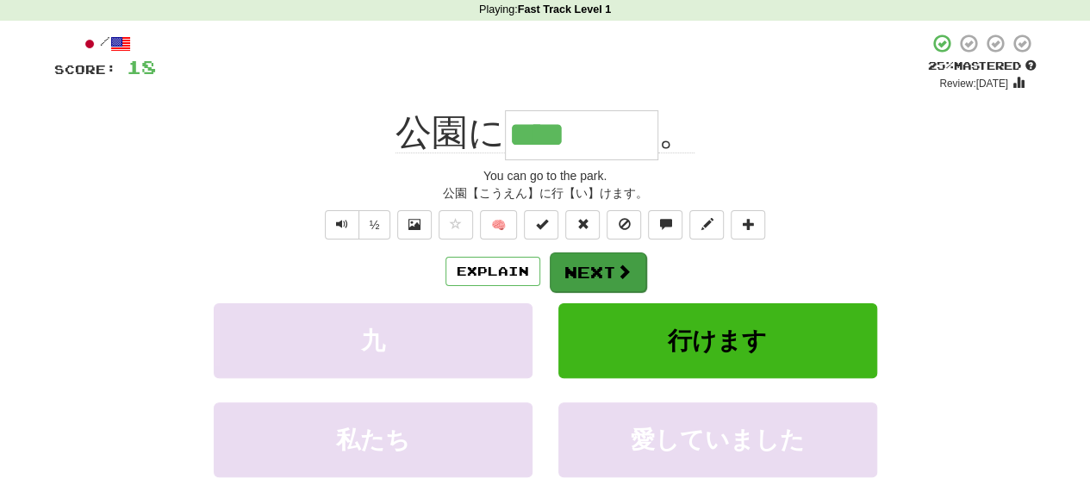
scroll to position [101, 0]
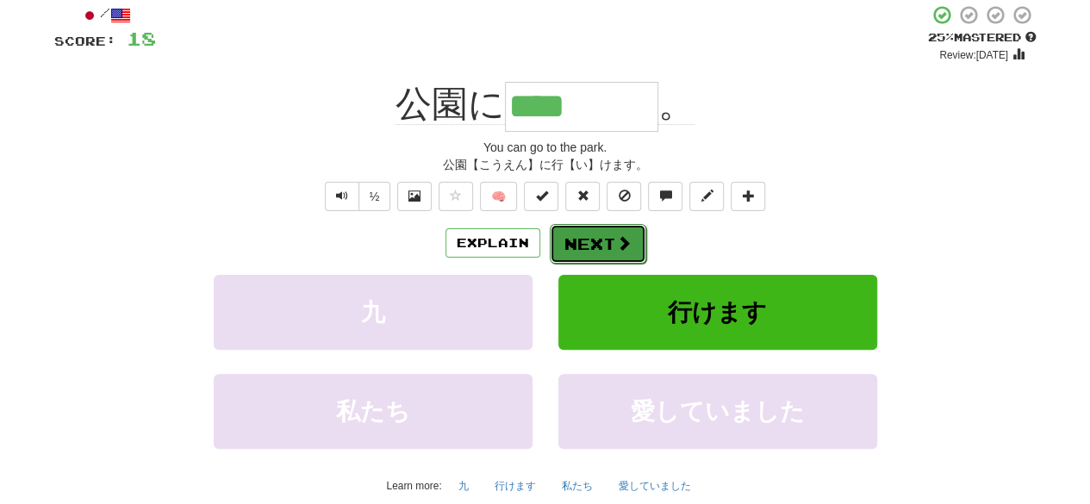
click at [579, 242] on button "Next" at bounding box center [598, 244] width 97 height 40
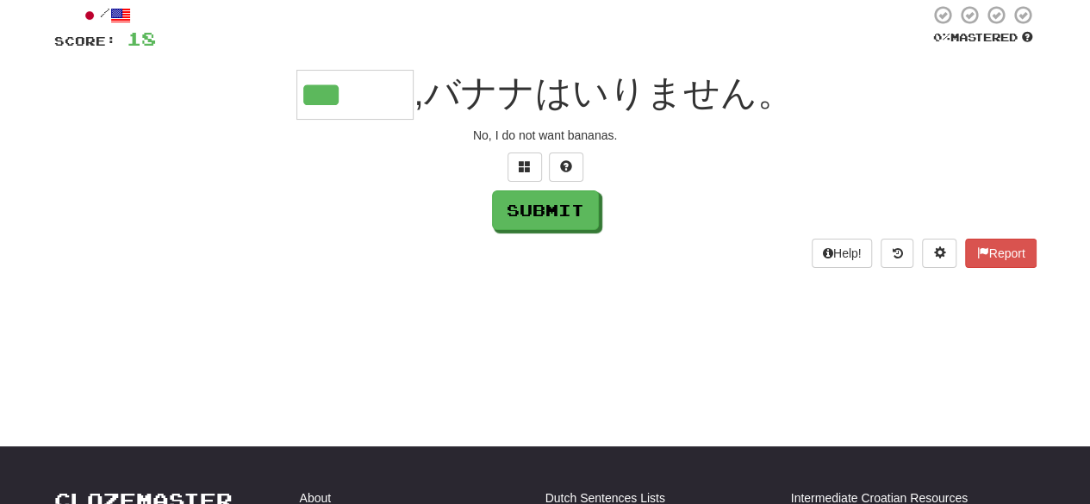
type input "***"
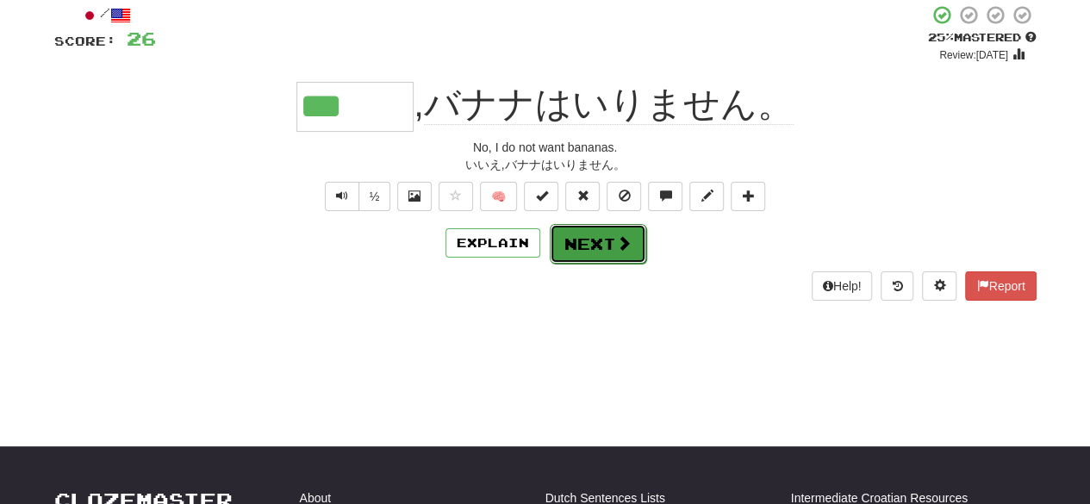
click at [583, 246] on button "Next" at bounding box center [598, 244] width 97 height 40
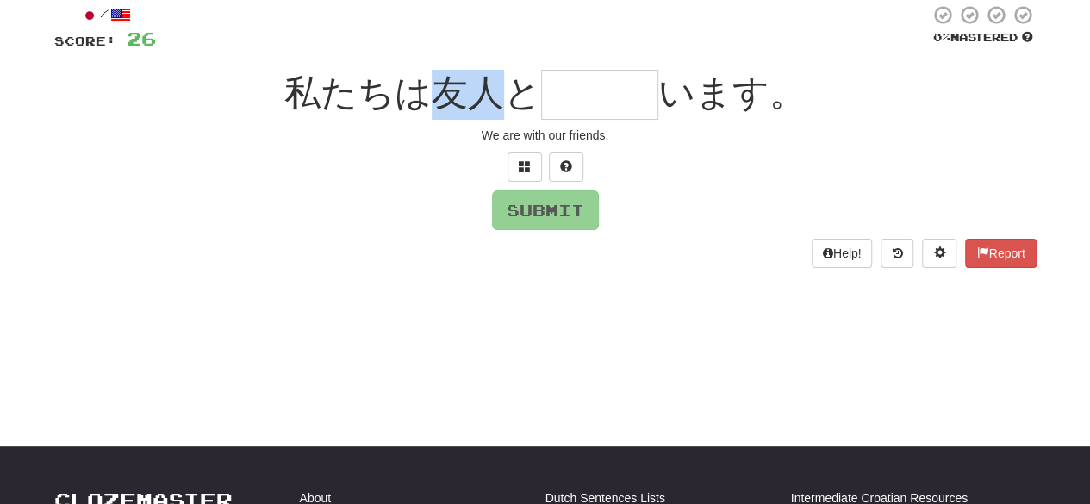
drag, startPoint x: 448, startPoint y: 94, endPoint x: 503, endPoint y: 82, distance: 55.6
click at [503, 82] on span "私たちは友人と" at bounding box center [412, 92] width 257 height 41
copy span "友人"
click at [597, 85] on input "text" at bounding box center [599, 95] width 117 height 50
click at [516, 175] on button at bounding box center [525, 167] width 34 height 29
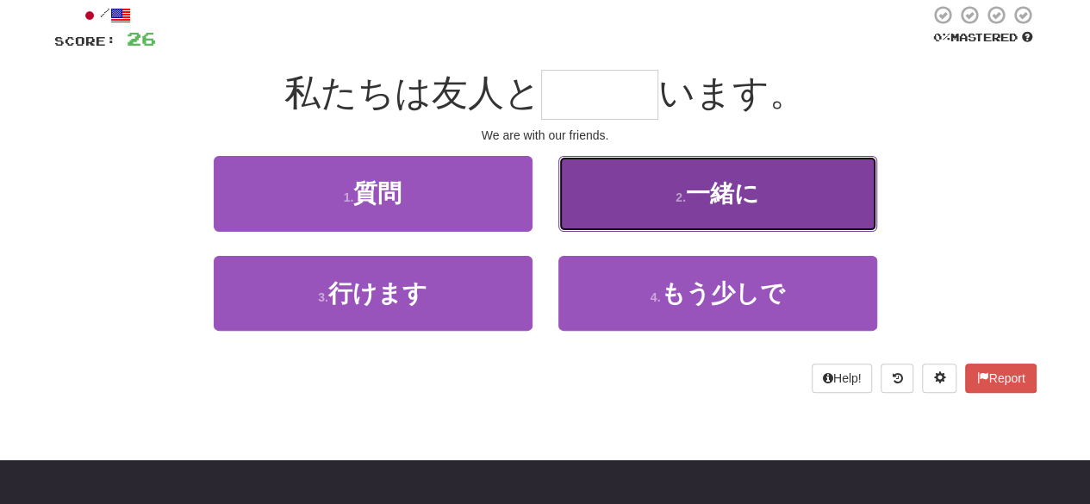
click at [622, 223] on button "2 . 一緒に" at bounding box center [718, 193] width 319 height 75
type input "***"
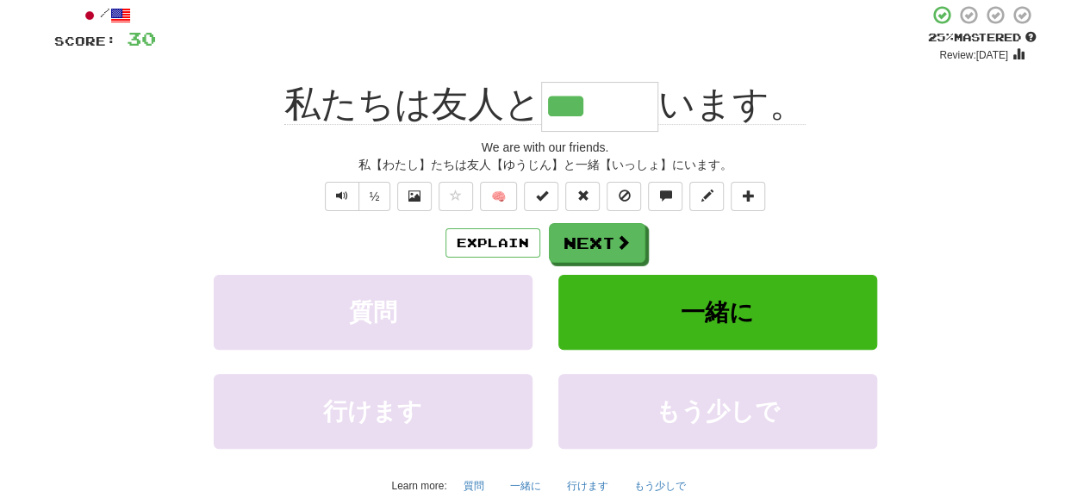
drag, startPoint x: 548, startPoint y: 100, endPoint x: 648, endPoint y: 103, distance: 100.1
click at [648, 103] on input "***" at bounding box center [599, 107] width 117 height 50
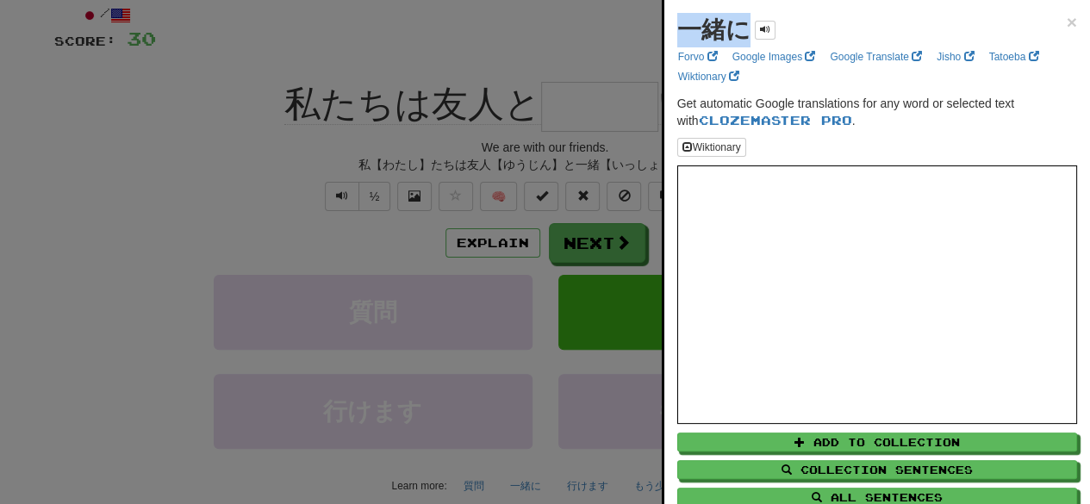
drag, startPoint x: 678, startPoint y: 36, endPoint x: 748, endPoint y: 32, distance: 70.8
click at [748, 32] on strong "一緒に" at bounding box center [714, 29] width 73 height 27
copy strong "一緒に"
click at [562, 42] on div at bounding box center [545, 252] width 1090 height 504
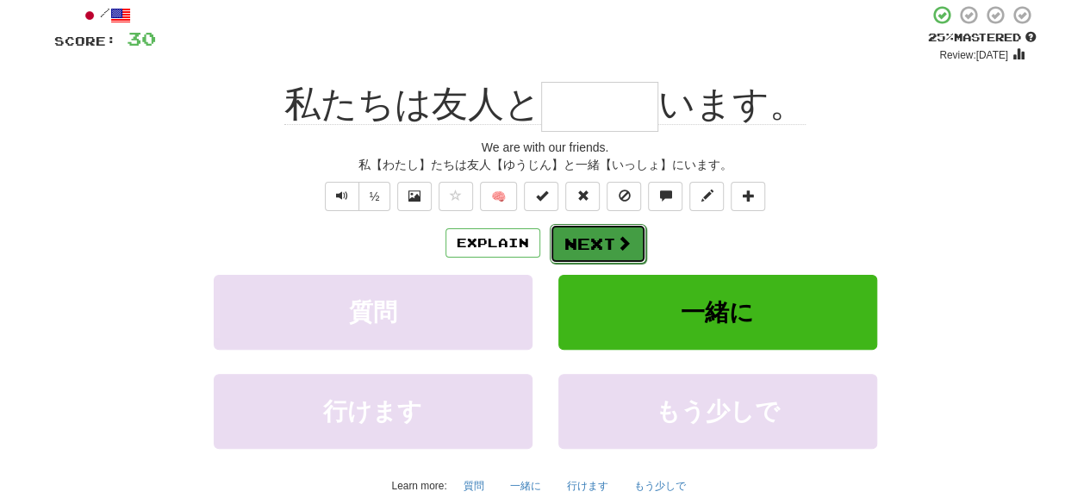
click at [621, 241] on span at bounding box center [624, 243] width 16 height 16
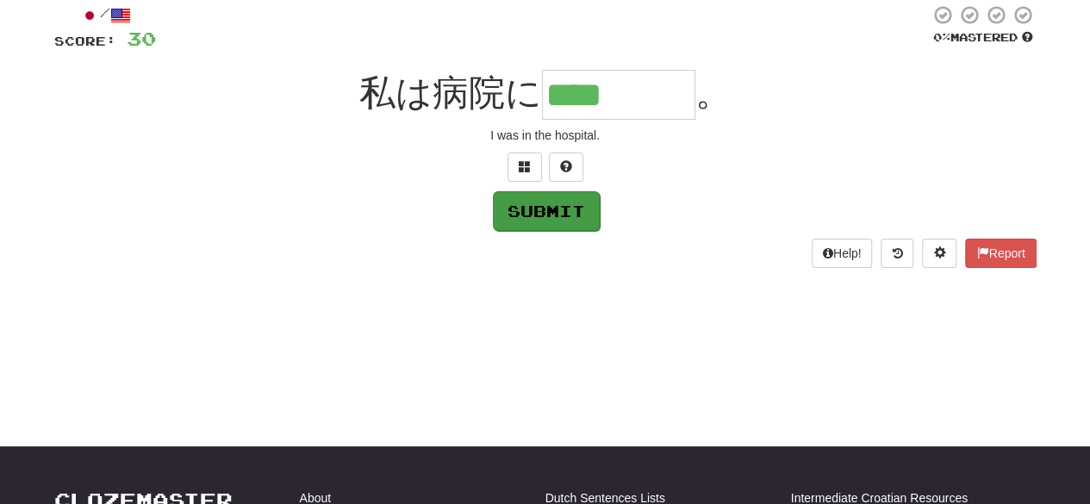
type input "****"
click at [512, 212] on button "Submit" at bounding box center [546, 211] width 107 height 40
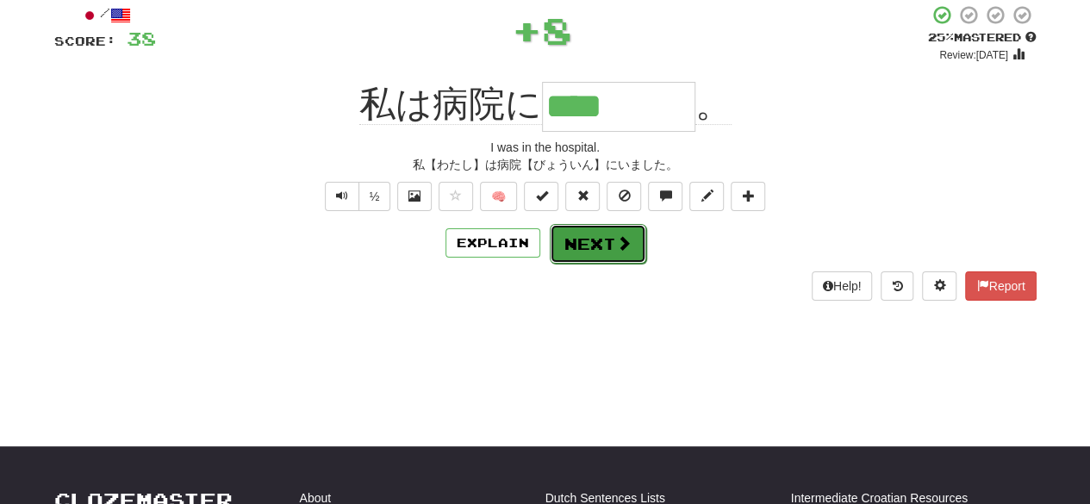
click at [581, 238] on button "Next" at bounding box center [598, 244] width 97 height 40
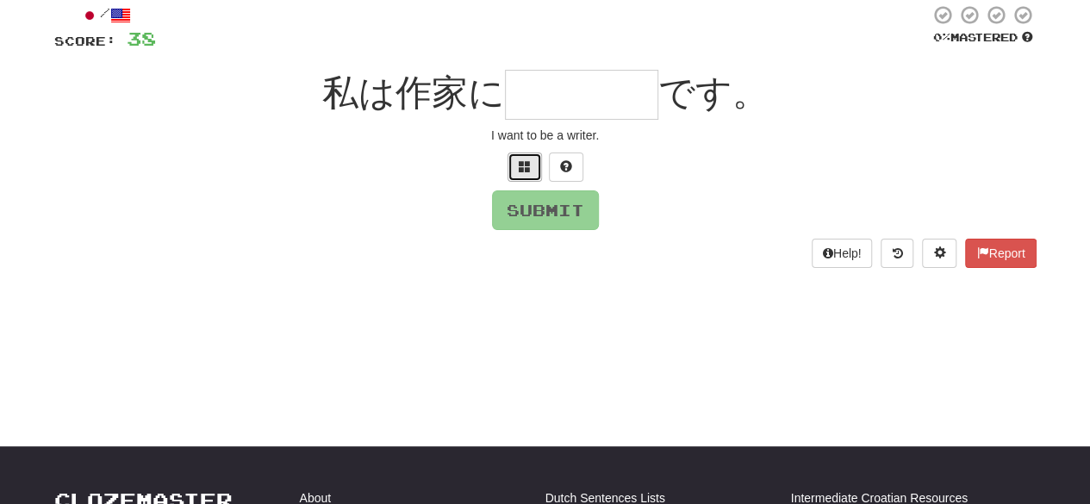
click at [528, 167] on span at bounding box center [525, 166] width 12 height 12
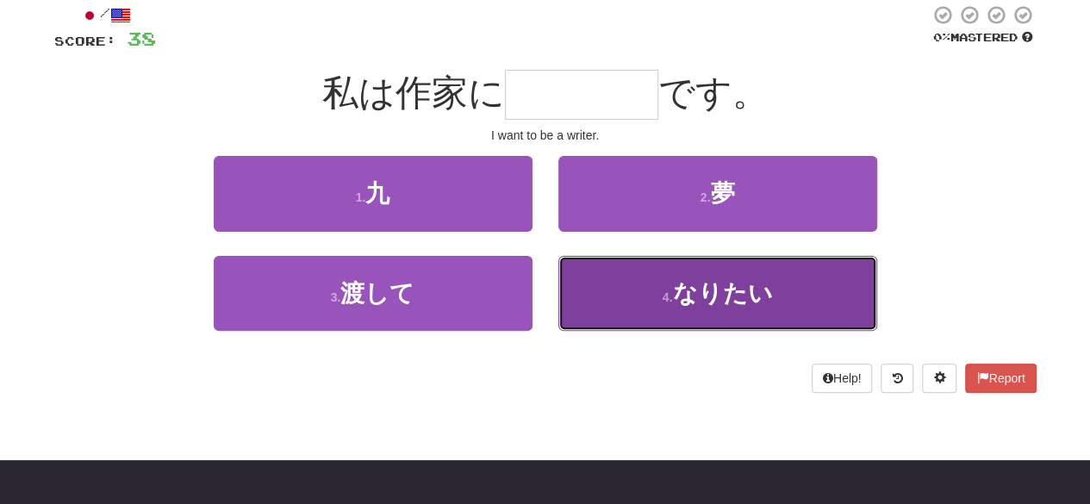
click at [583, 286] on button "4 . なりたい" at bounding box center [718, 293] width 319 height 75
type input "****"
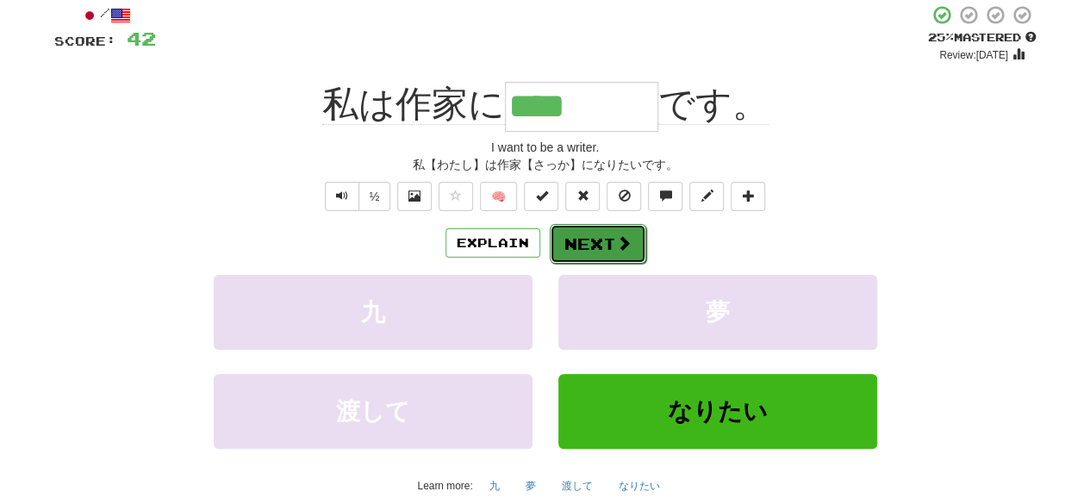
click at [586, 259] on button "Next" at bounding box center [598, 244] width 97 height 40
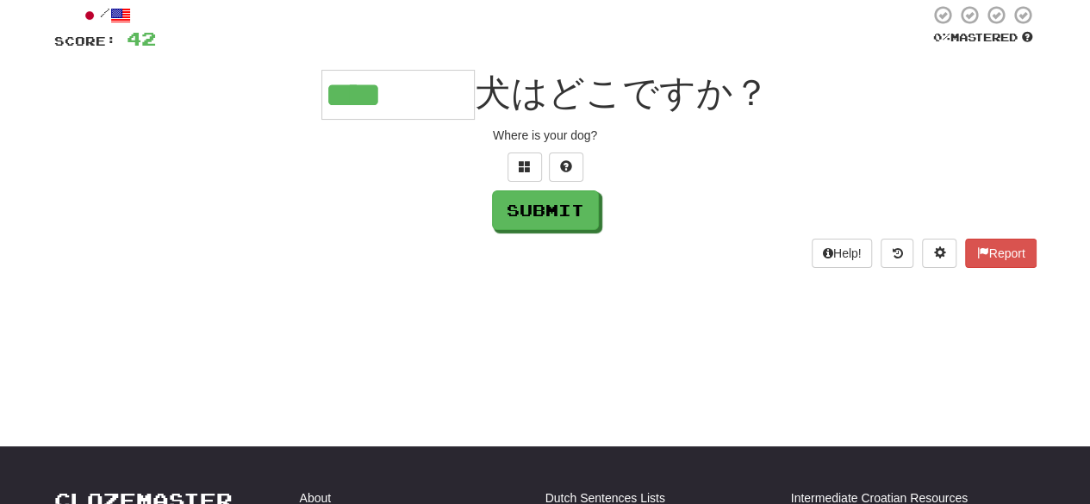
type input "****"
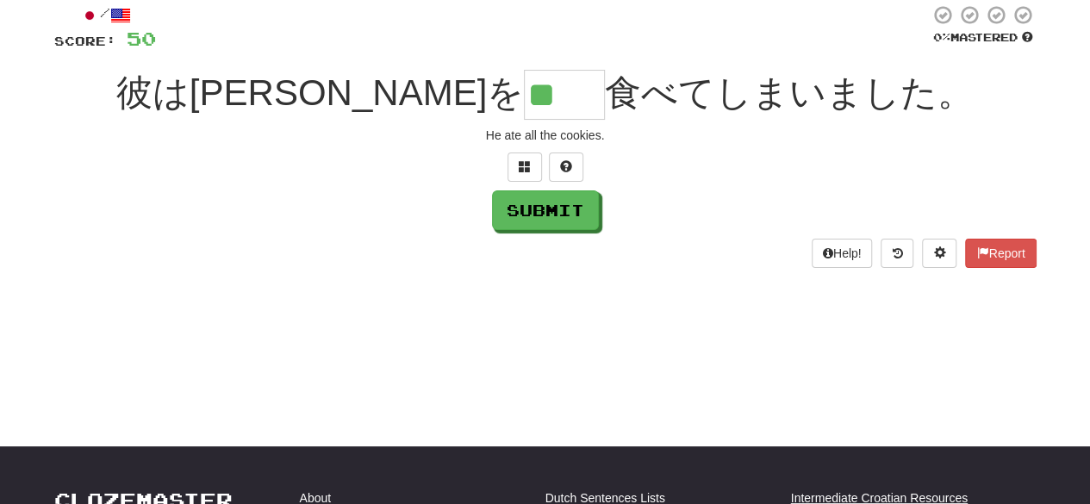
scroll to position [0, 0]
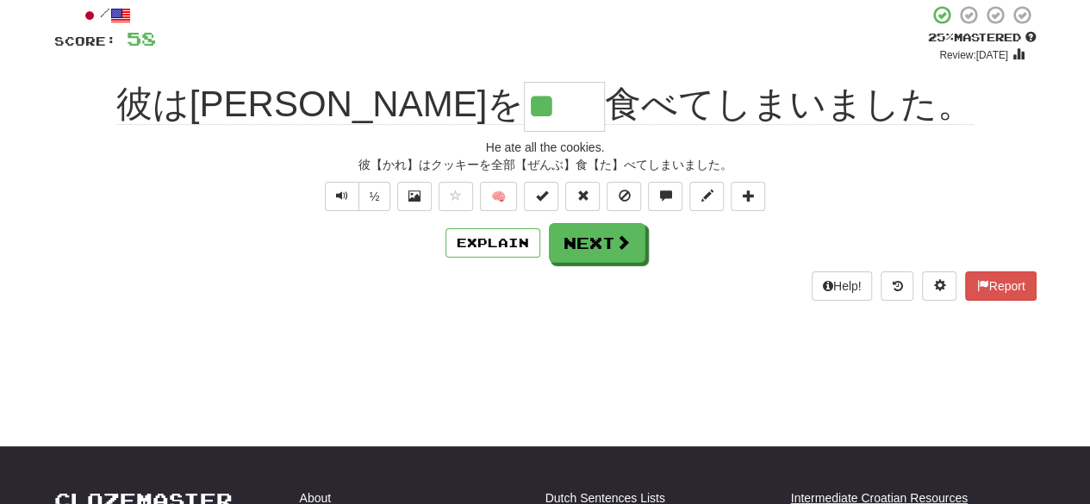
type input "*"
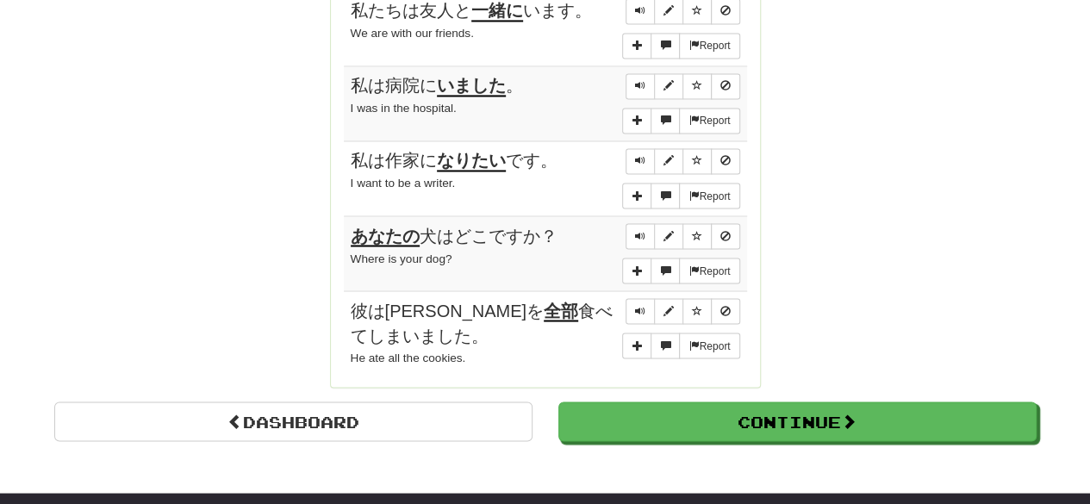
scroll to position [1449, 0]
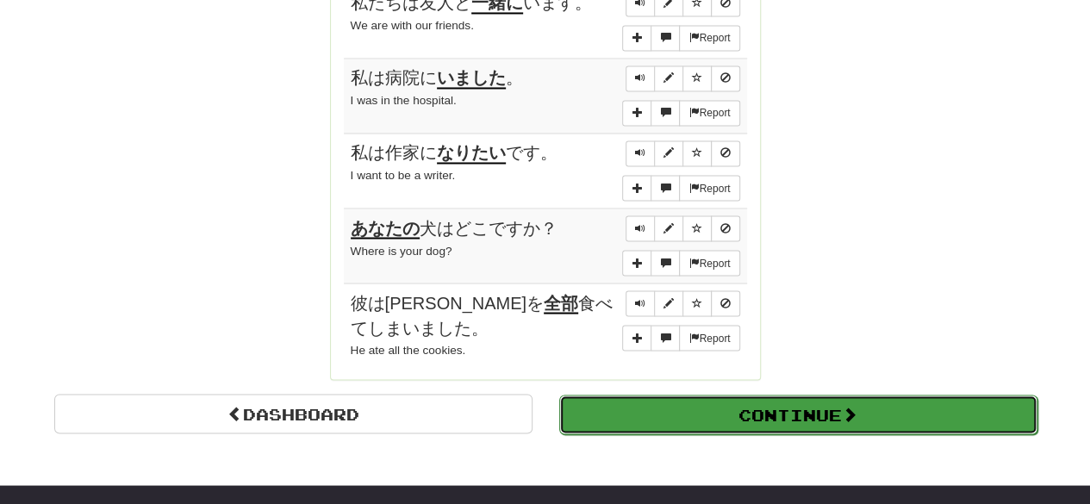
click at [674, 395] on button "Continue" at bounding box center [798, 415] width 478 height 40
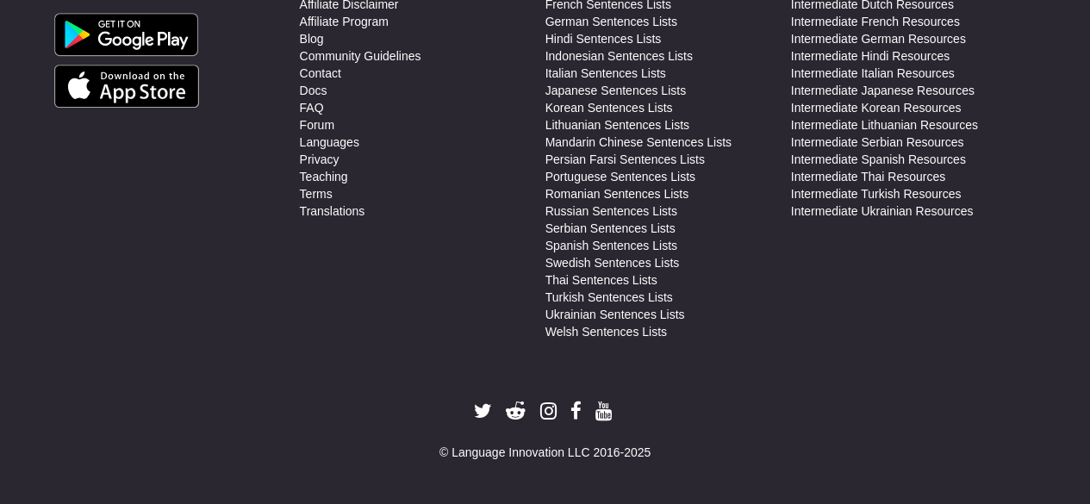
scroll to position [0, 0]
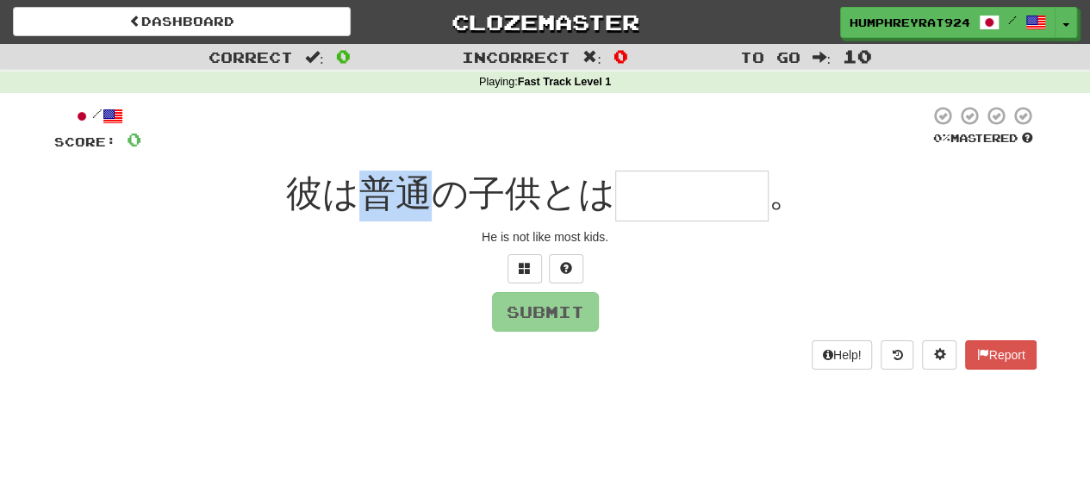
drag, startPoint x: 365, startPoint y: 180, endPoint x: 434, endPoint y: 197, distance: 70.0
click at [434, 197] on span "彼は普通の子供とは" at bounding box center [450, 193] width 329 height 41
copy span "普通"
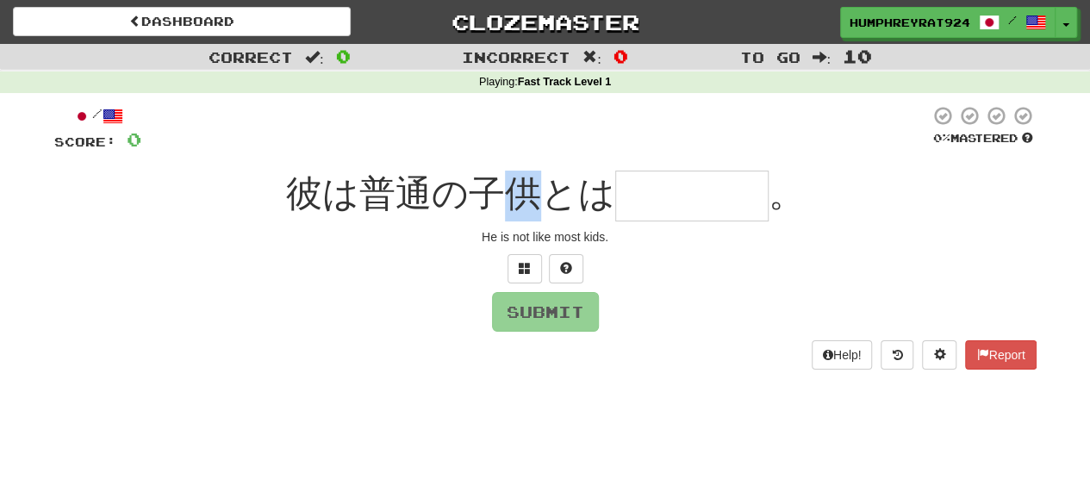
drag, startPoint x: 514, startPoint y: 189, endPoint x: 546, endPoint y: 192, distance: 32.1
click at [546, 192] on span "彼は普通の子供とは" at bounding box center [450, 193] width 329 height 41
click at [478, 186] on span "彼は普通の子供とは" at bounding box center [450, 193] width 329 height 41
drag, startPoint x: 478, startPoint y: 186, endPoint x: 565, endPoint y: 187, distance: 87.9
click at [565, 187] on span "彼は普通の子供とは" at bounding box center [450, 193] width 329 height 41
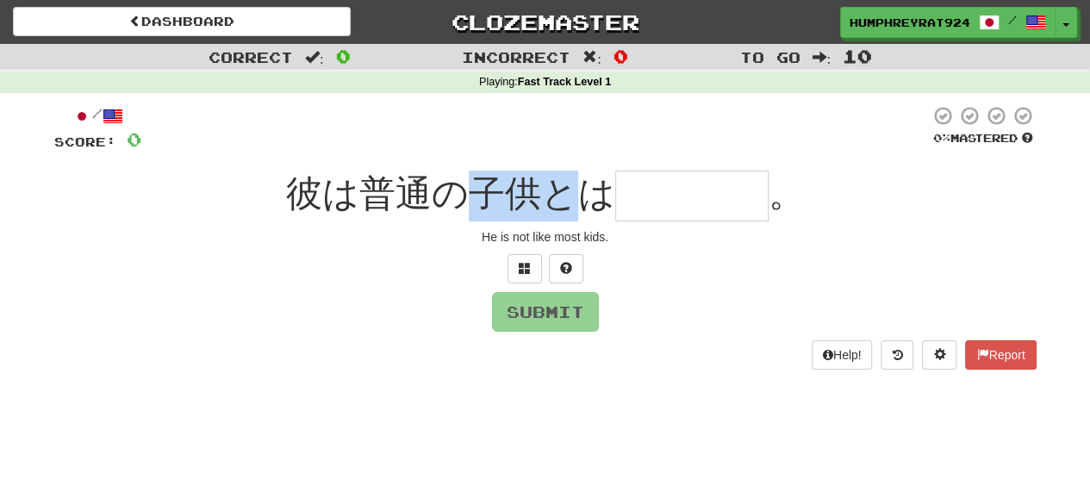
copy span "子供と"
click at [605, 192] on span "彼は普通の子供とは" at bounding box center [450, 193] width 329 height 41
click at [647, 192] on input "text" at bounding box center [691, 196] width 153 height 51
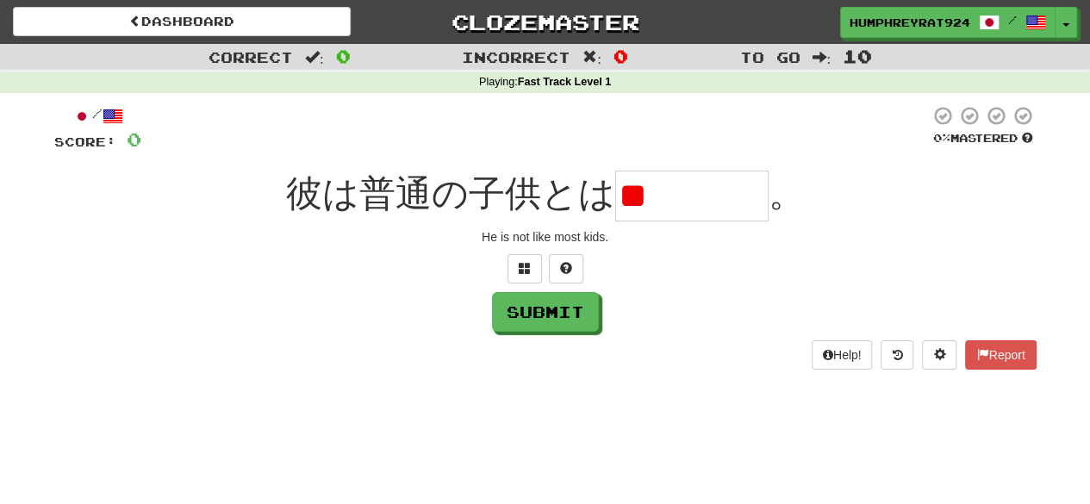
type input "*"
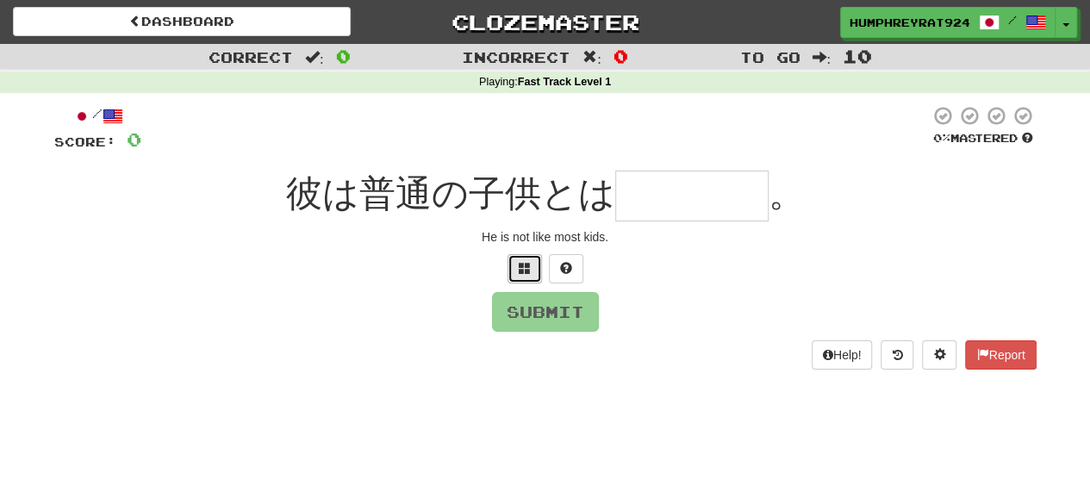
click at [536, 259] on button at bounding box center [525, 268] width 34 height 29
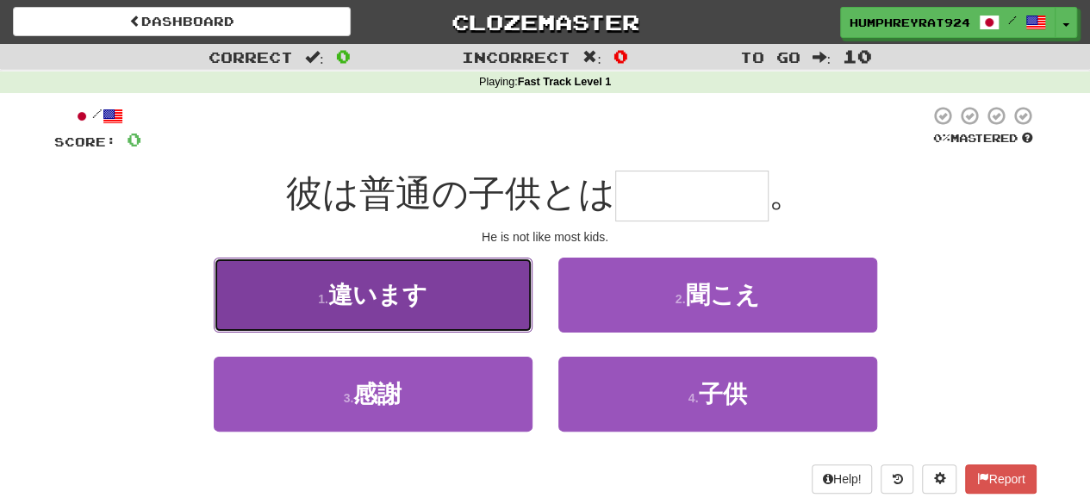
click at [431, 306] on button "1 . 違います" at bounding box center [373, 295] width 319 height 75
type input "****"
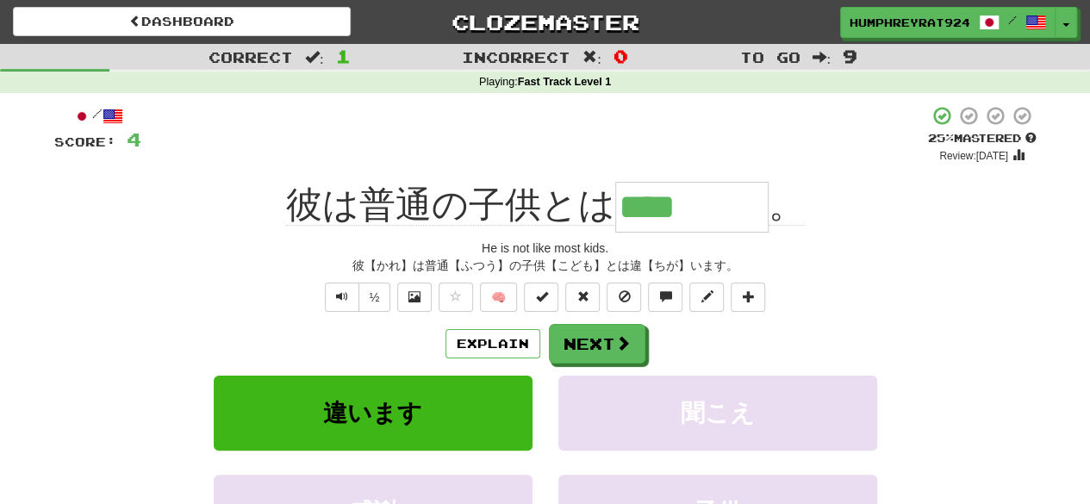
drag, startPoint x: 619, startPoint y: 199, endPoint x: 769, endPoint y: 189, distance: 150.3
click at [769, 189] on div "彼は普通の子供とは **** 。" at bounding box center [545, 207] width 983 height 51
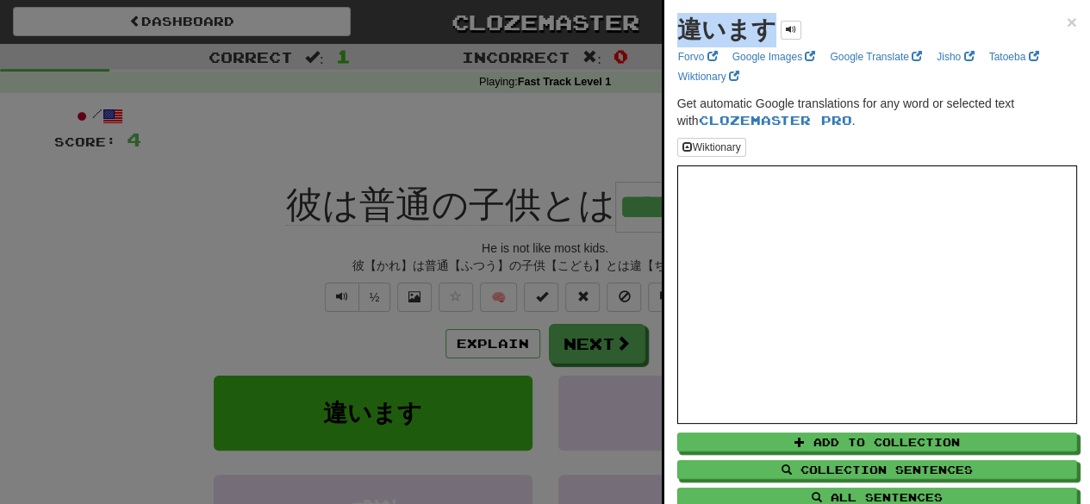
drag, startPoint x: 684, startPoint y: 27, endPoint x: 761, endPoint y: 22, distance: 77.7
click at [761, 22] on strong "違います" at bounding box center [727, 29] width 99 height 27
copy strong "違います"
click at [590, 132] on div at bounding box center [545, 252] width 1090 height 504
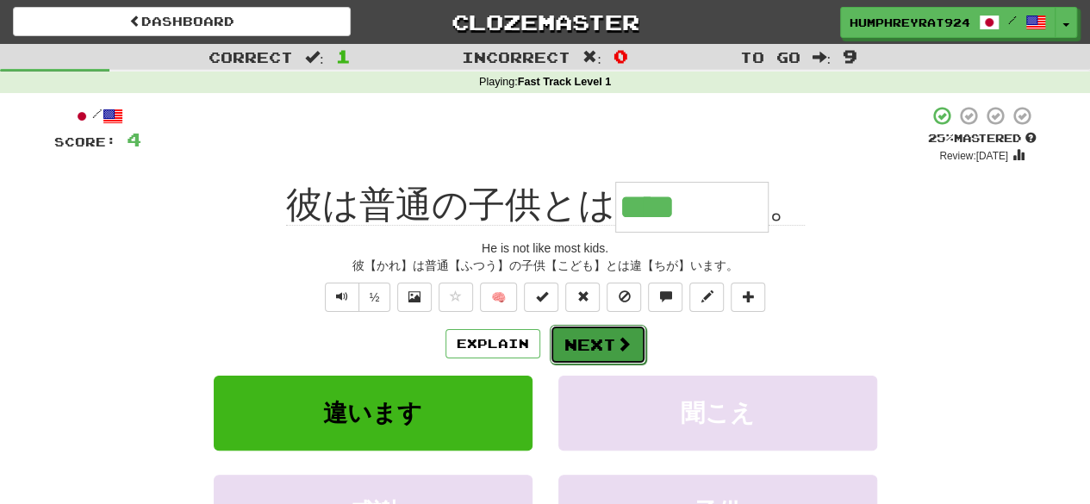
click at [584, 352] on button "Next" at bounding box center [598, 345] width 97 height 40
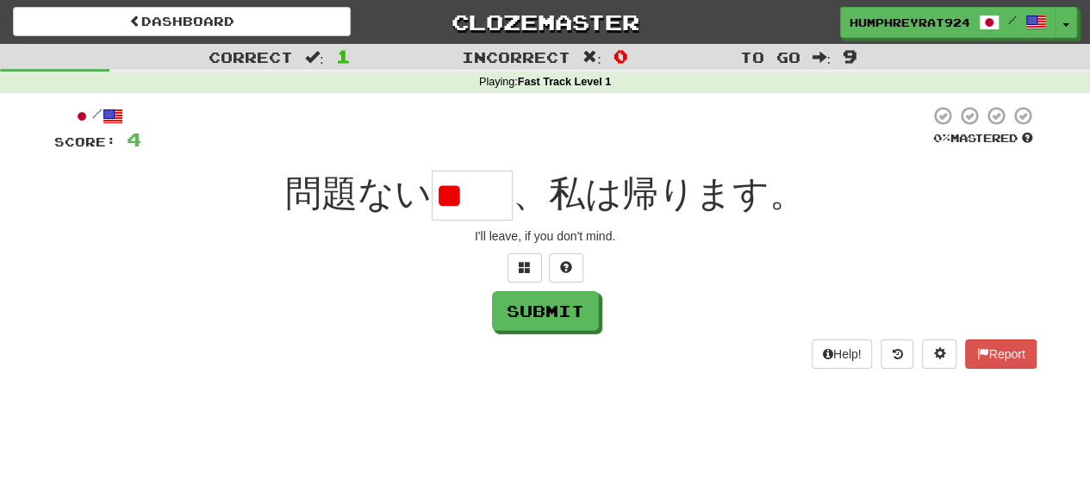
type input "*"
click at [395, 209] on span "問題ない" at bounding box center [358, 193] width 147 height 41
click at [451, 195] on input "*" at bounding box center [472, 196] width 81 height 50
type input "*"
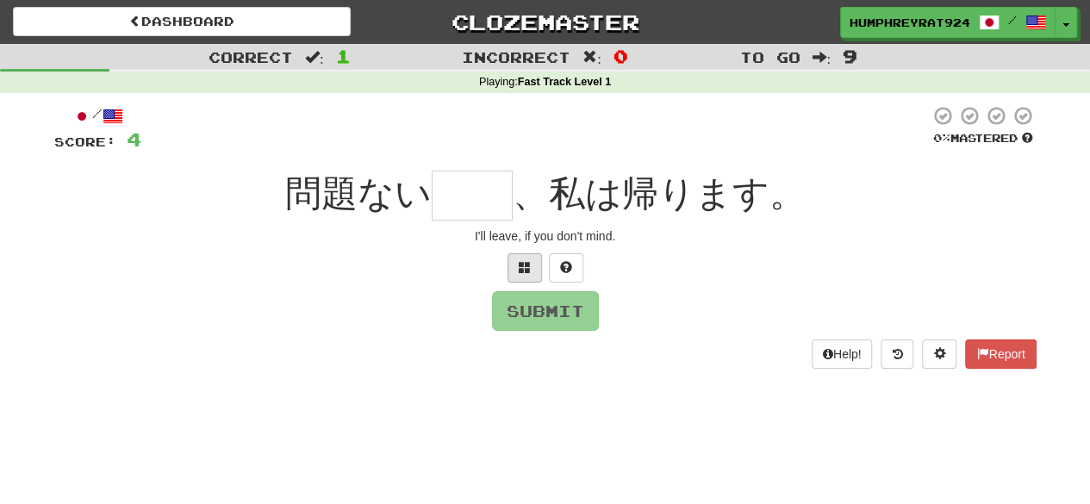
drag, startPoint x: 515, startPoint y: 285, endPoint x: 518, endPoint y: 272, distance: 14.0
click at [518, 272] on div "/ Score: 4 0 % Mastered 問題ない 、私は帰ります。 I'll leave, if you don't mind. Submit Hel…" at bounding box center [545, 237] width 983 height 264
click at [519, 272] on span at bounding box center [525, 267] width 12 height 12
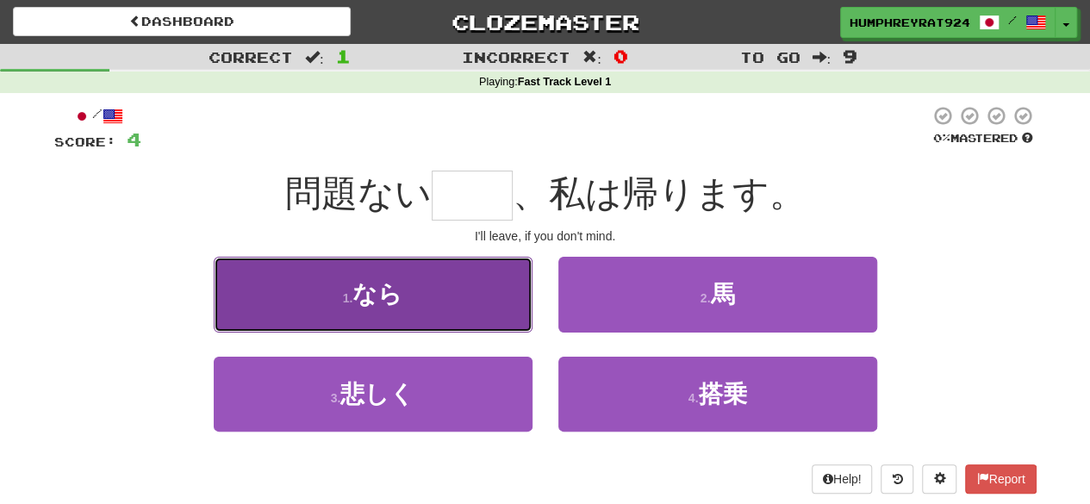
click at [452, 297] on button "1 . なら" at bounding box center [373, 294] width 319 height 75
type input "**"
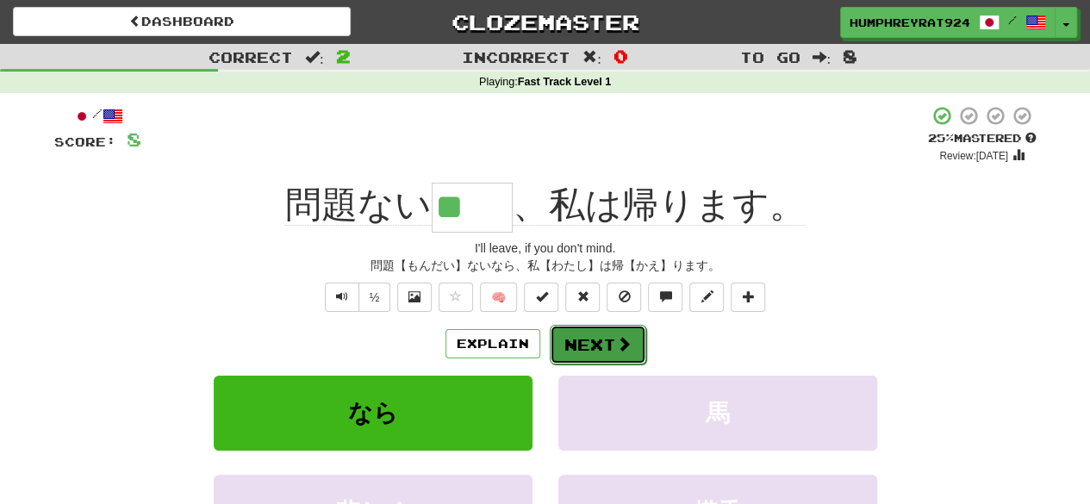
click at [584, 340] on button "Next" at bounding box center [598, 345] width 97 height 40
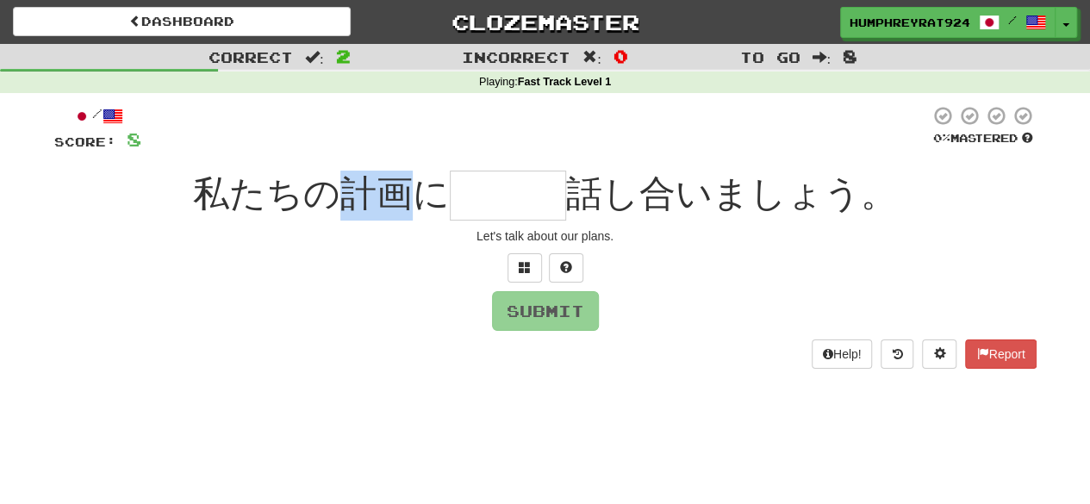
drag, startPoint x: 346, startPoint y: 189, endPoint x: 406, endPoint y: 203, distance: 62.1
click at [406, 203] on span "私たちの計画に" at bounding box center [321, 193] width 257 height 41
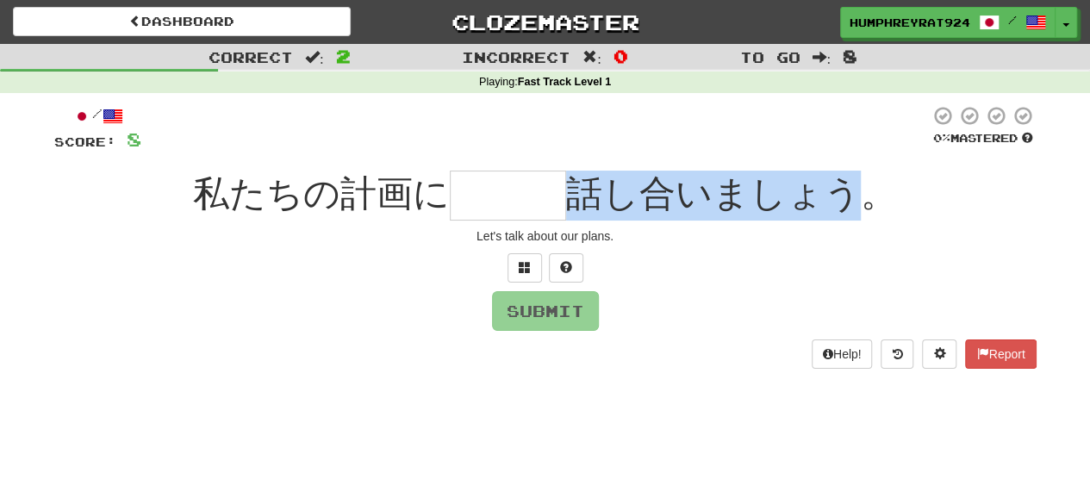
drag, startPoint x: 583, startPoint y: 192, endPoint x: 845, endPoint y: 199, distance: 262.1
click at [845, 199] on span "話し合いましょう。" at bounding box center [731, 193] width 331 height 41
copy span "話し合いましょう"
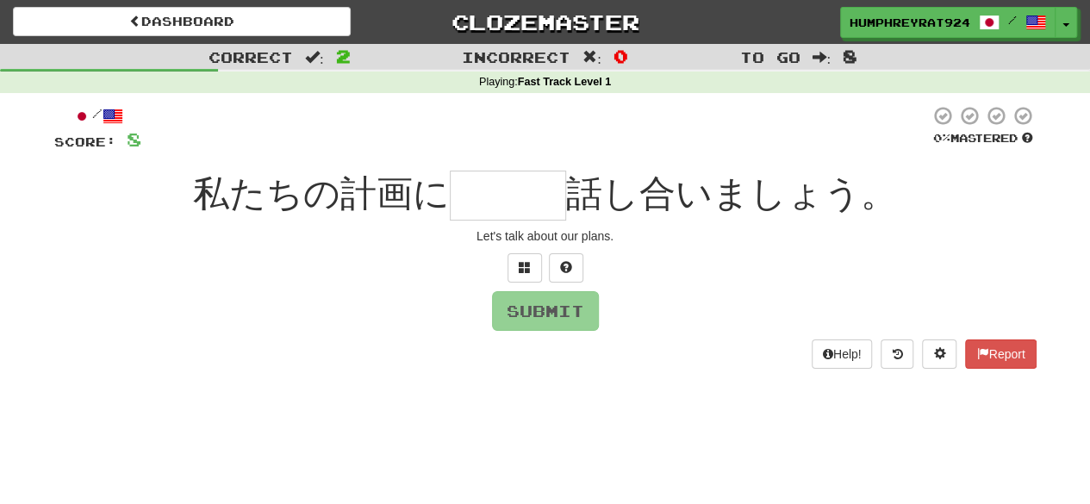
click at [493, 192] on input "text" at bounding box center [508, 196] width 116 height 50
type input "*"
type input "**"
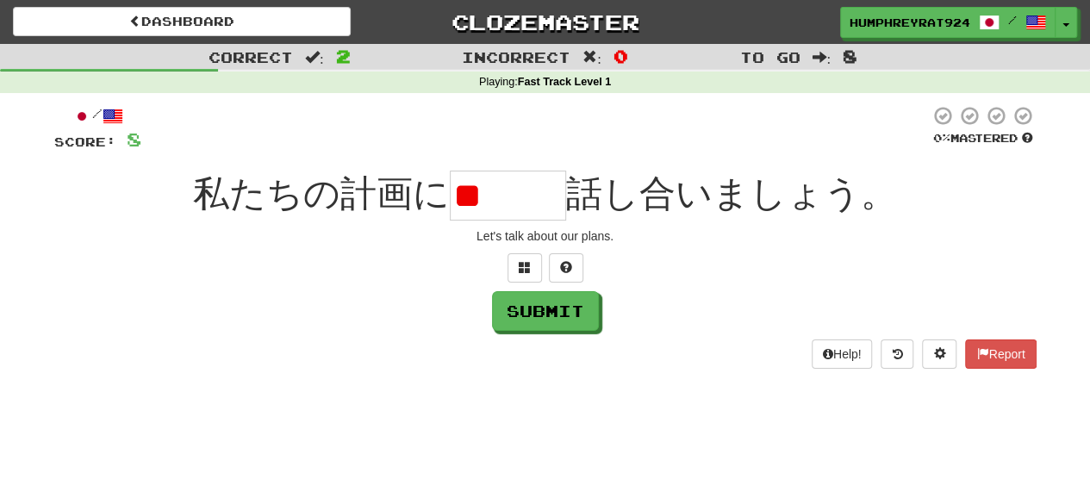
click at [312, 328] on div "Submit" at bounding box center [545, 311] width 983 height 40
drag, startPoint x: 535, startPoint y: 196, endPoint x: 452, endPoint y: 200, distance: 83.7
click at [452, 200] on input "**" at bounding box center [508, 196] width 116 height 50
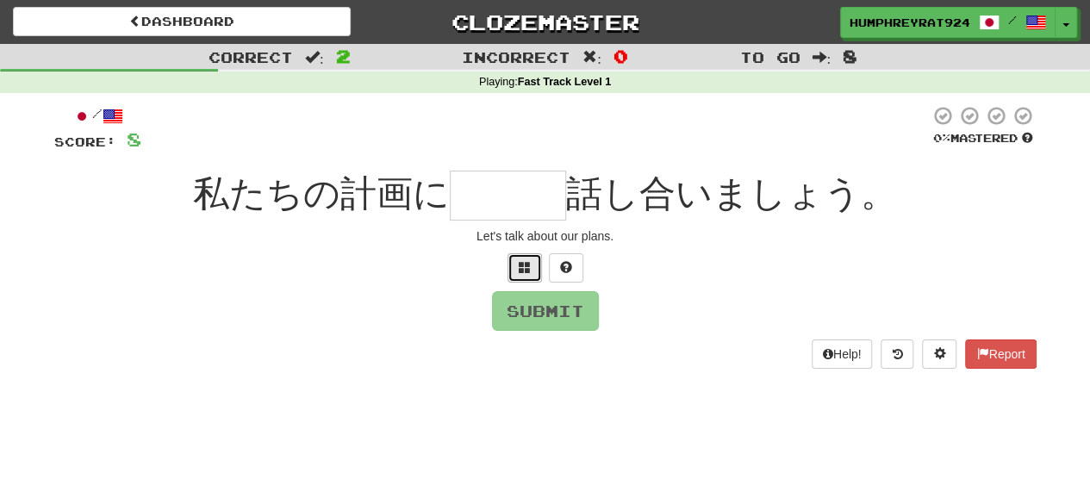
click at [534, 263] on button at bounding box center [525, 267] width 34 height 29
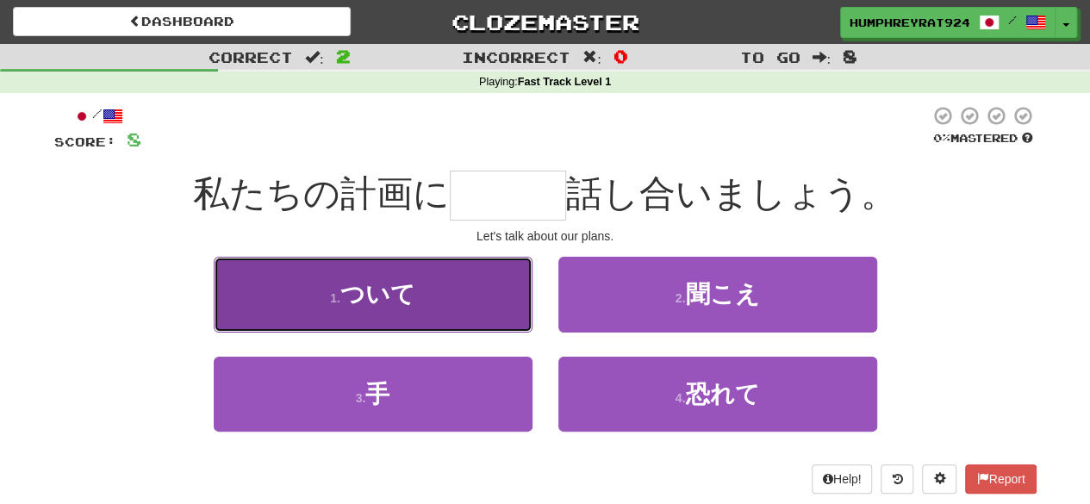
click at [436, 296] on button "1 . ついて" at bounding box center [373, 294] width 319 height 75
type input "***"
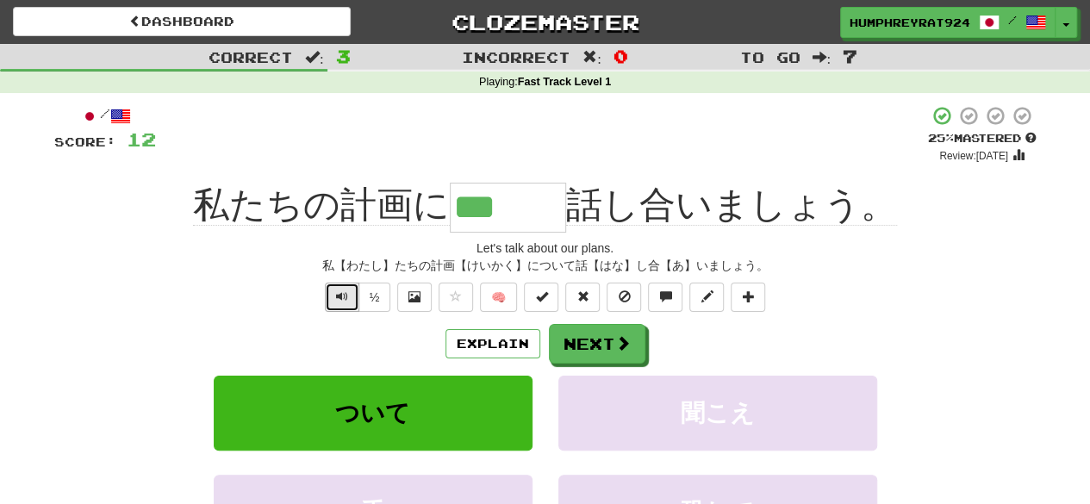
click at [340, 292] on span "Text-to-speech controls" at bounding box center [342, 297] width 12 height 12
click at [627, 341] on span at bounding box center [624, 344] width 16 height 16
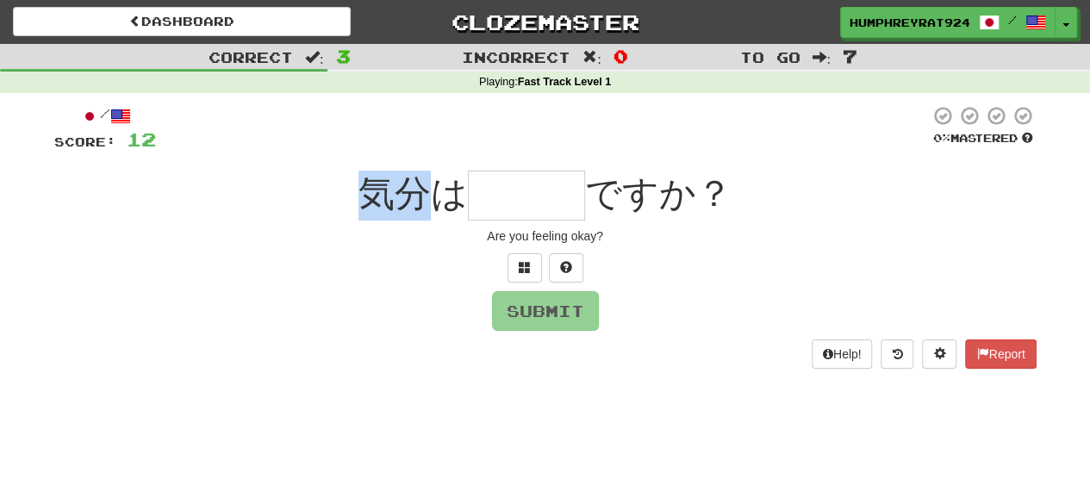
drag, startPoint x: 372, startPoint y: 191, endPoint x: 434, endPoint y: 200, distance: 62.8
click at [434, 200] on span "気分は" at bounding box center [413, 193] width 109 height 41
copy span "気分"
click at [513, 196] on input "text" at bounding box center [526, 196] width 117 height 50
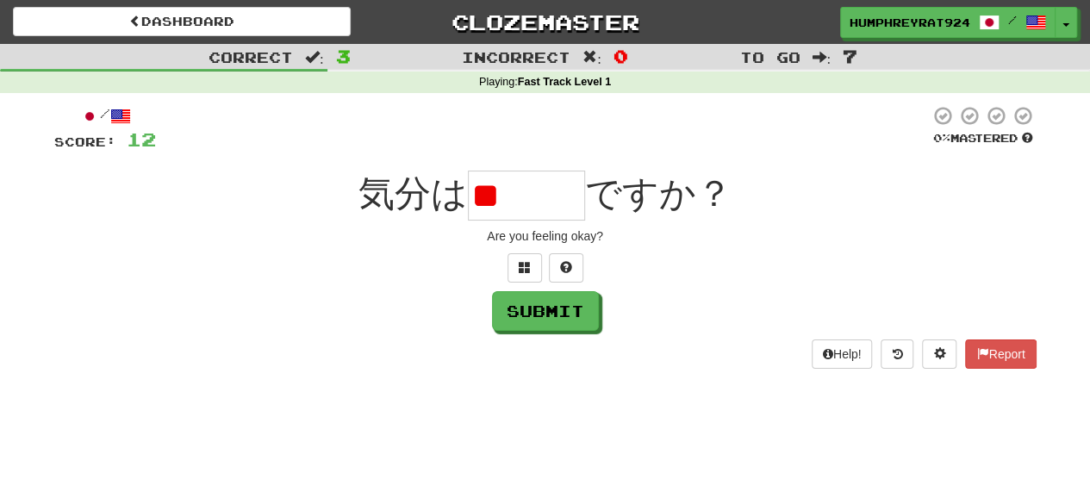
type input "*"
type input "***"
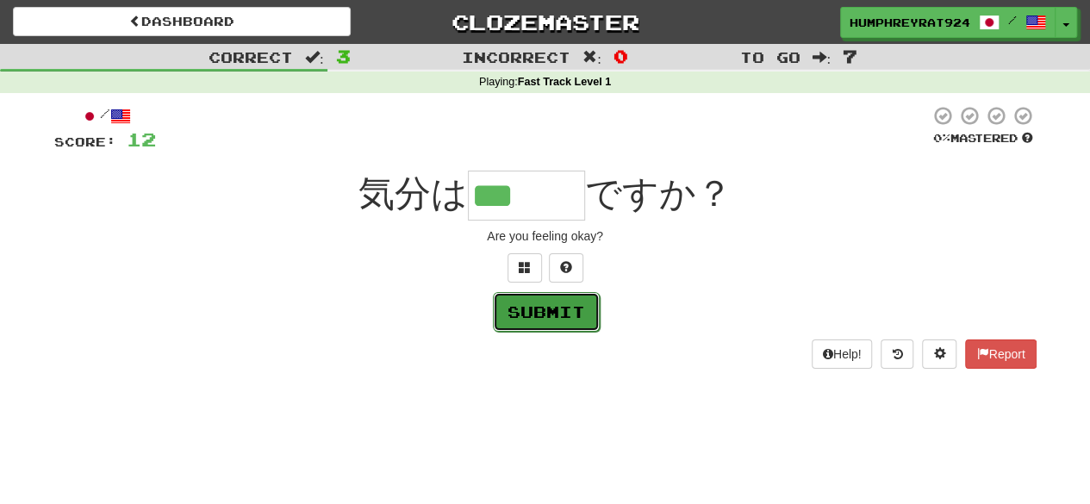
click at [535, 318] on button "Submit" at bounding box center [546, 312] width 107 height 40
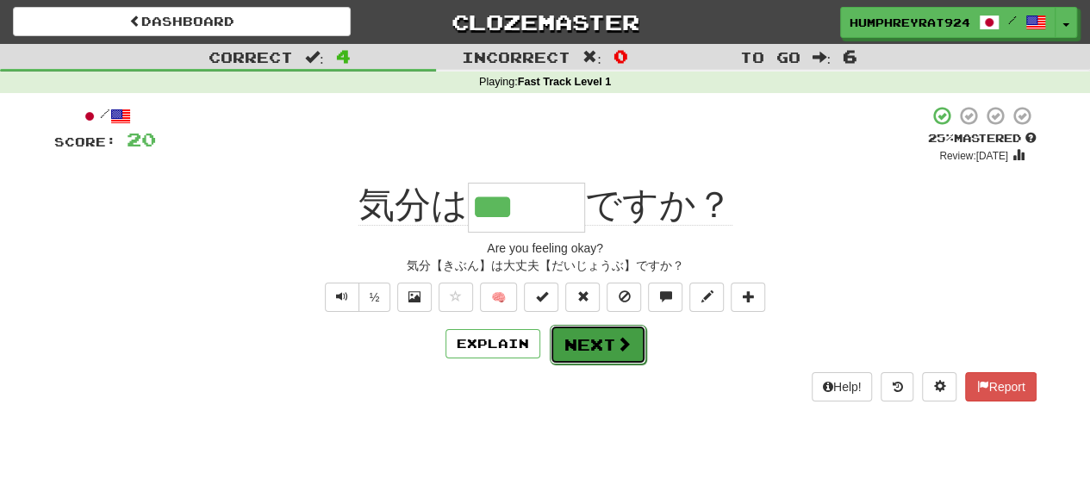
click at [584, 344] on button "Next" at bounding box center [598, 345] width 97 height 40
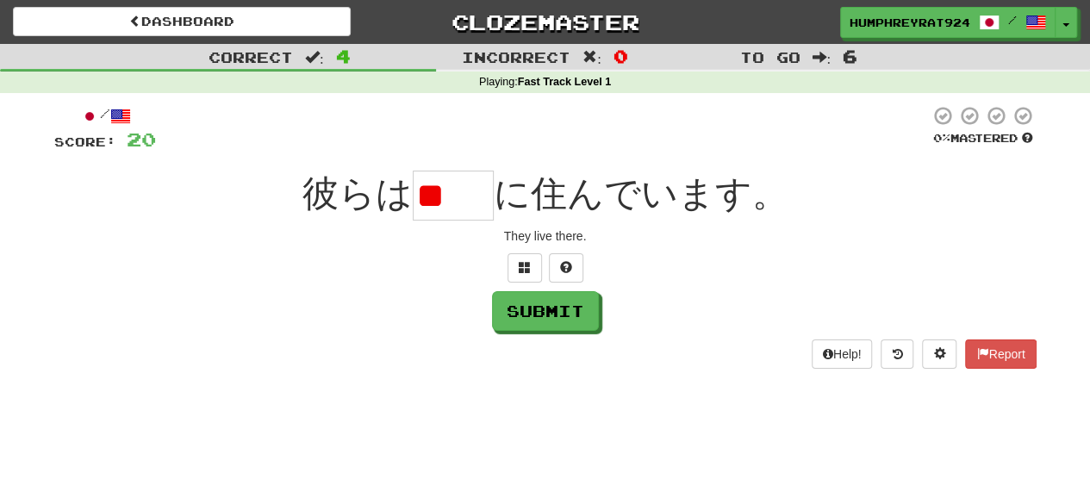
type input "*"
type input "**"
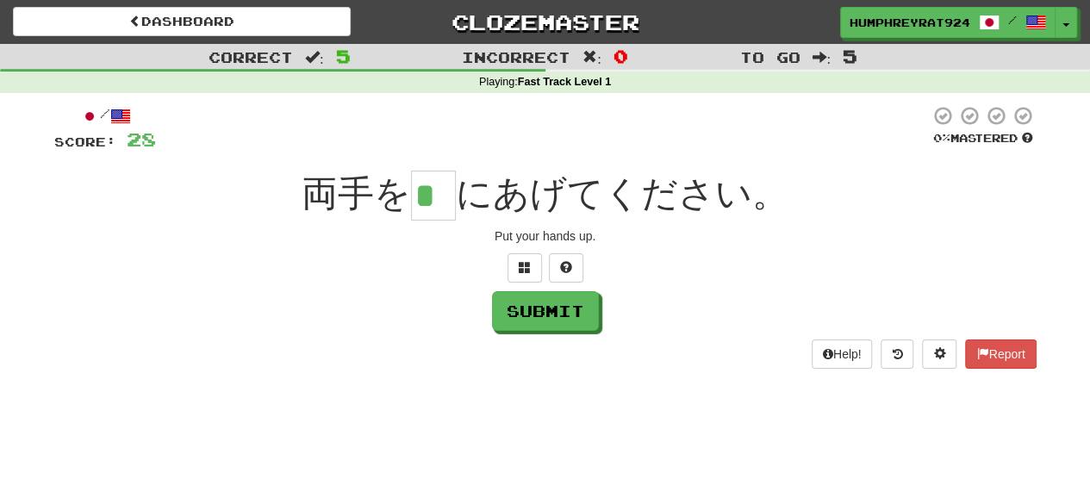
type input "*"
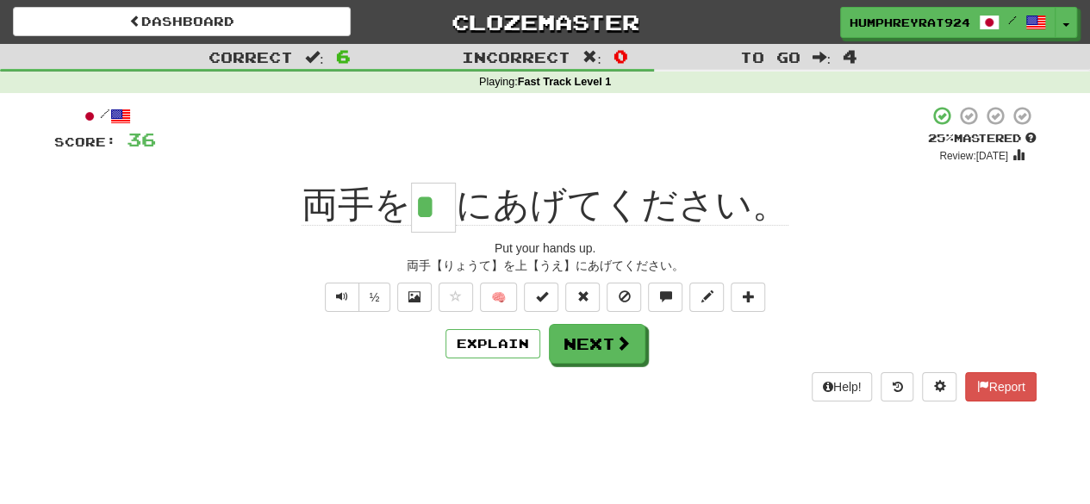
click at [581, 363] on div "/ Score: 36 + 8 25 % Mastered Review: 2025-08-18 両手を * にあげてください。 Put your hands…" at bounding box center [545, 253] width 983 height 296
click at [581, 344] on button "Next" at bounding box center [598, 345] width 97 height 40
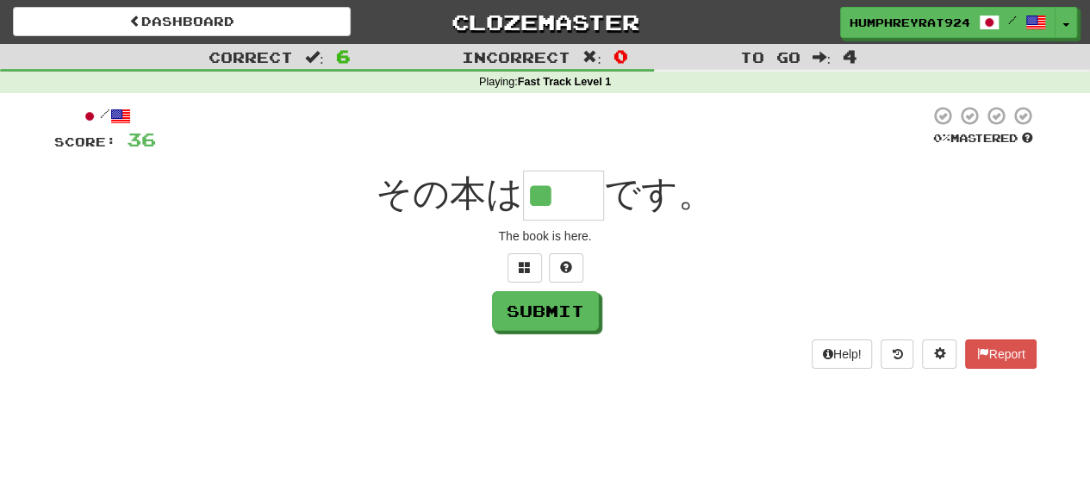
type input "**"
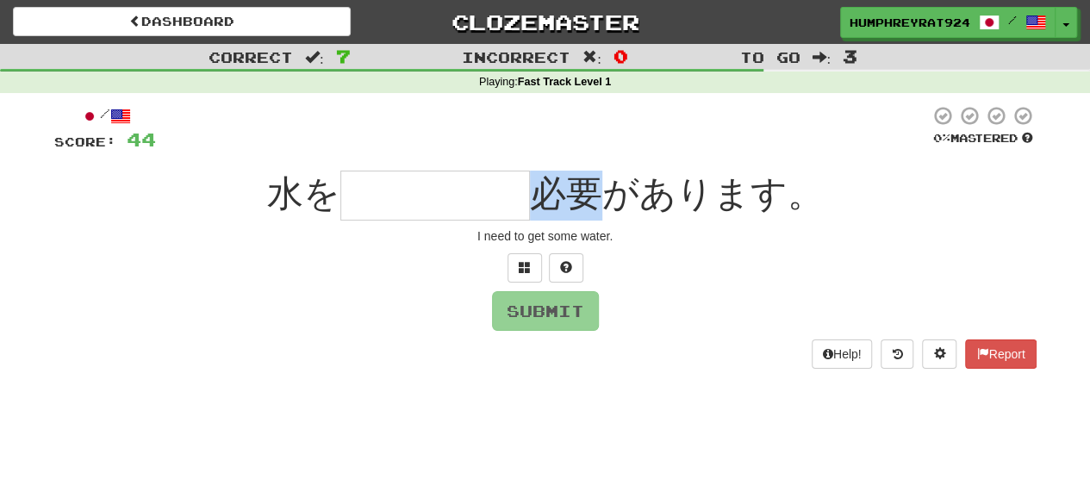
drag, startPoint x: 545, startPoint y: 200, endPoint x: 592, endPoint y: 192, distance: 48.0
click at [592, 192] on span "必要があります。" at bounding box center [677, 193] width 294 height 41
copy span "必要"
click at [457, 204] on input "text" at bounding box center [435, 196] width 190 height 50
click at [524, 263] on span at bounding box center [525, 267] width 12 height 12
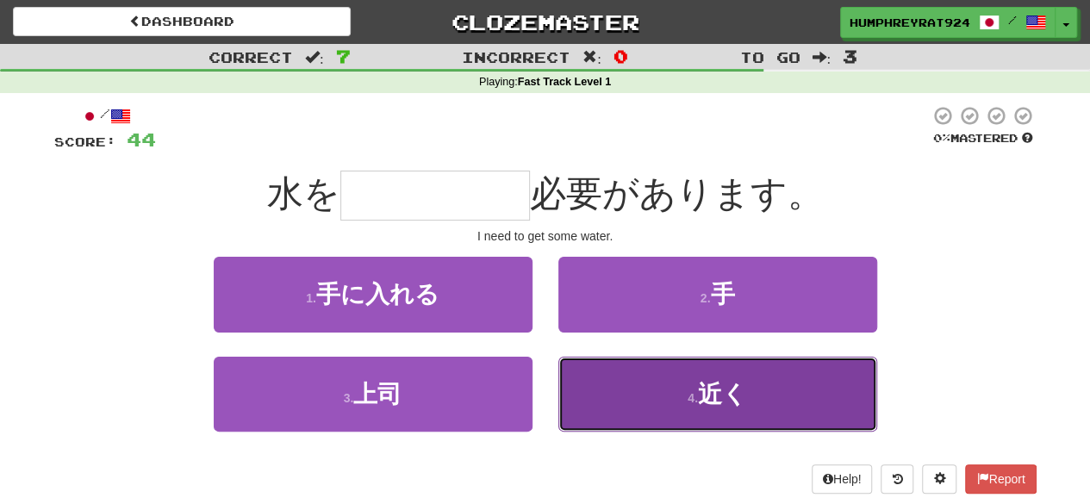
click at [658, 386] on button "4 . 近く" at bounding box center [718, 394] width 319 height 75
type input "*****"
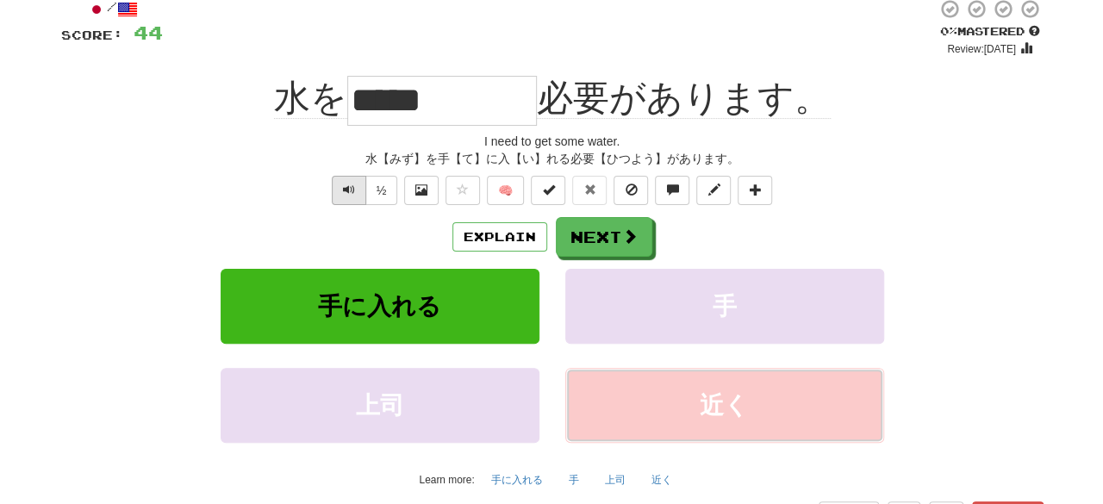
scroll to position [97, 0]
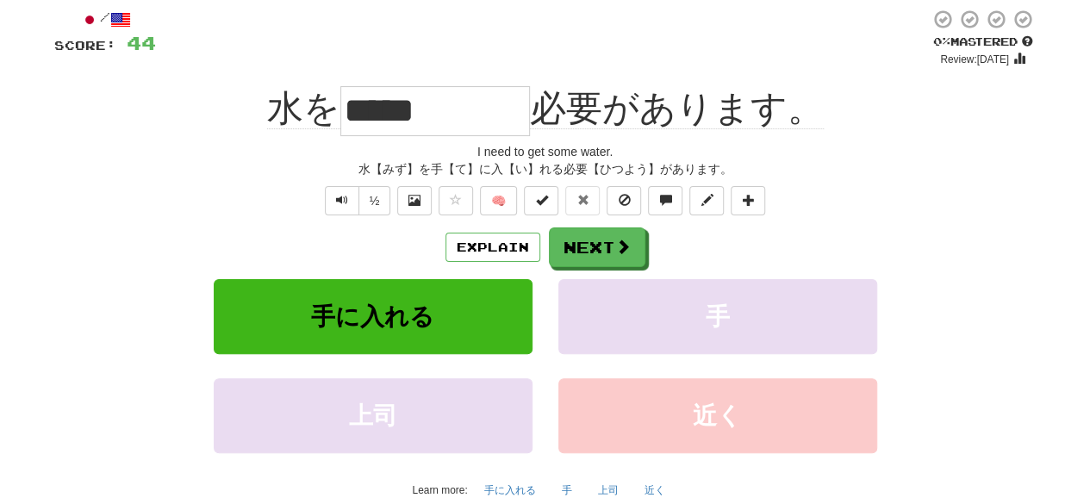
drag, startPoint x: 360, startPoint y: 105, endPoint x: 521, endPoint y: 110, distance: 160.4
click at [521, 110] on input "*****" at bounding box center [435, 111] width 190 height 50
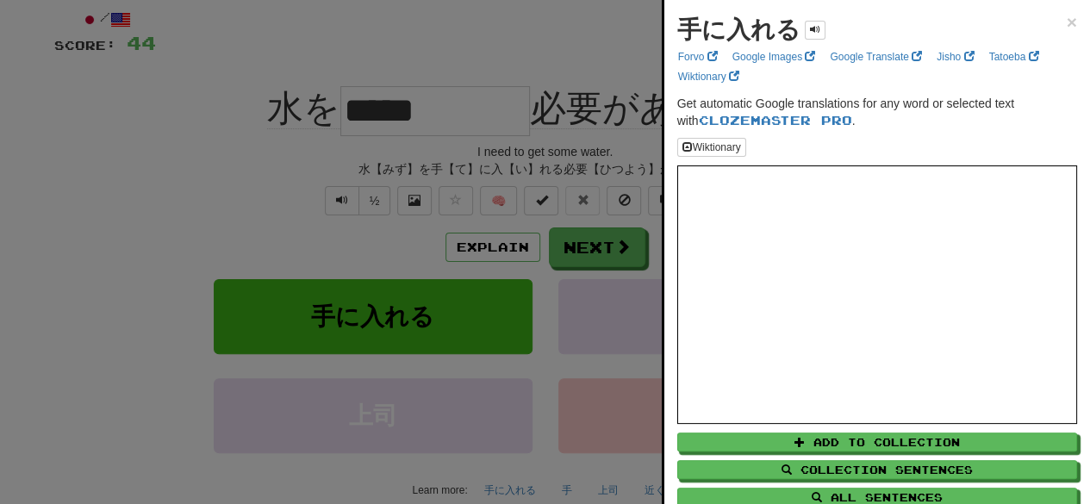
click at [521, 110] on div at bounding box center [545, 252] width 1090 height 504
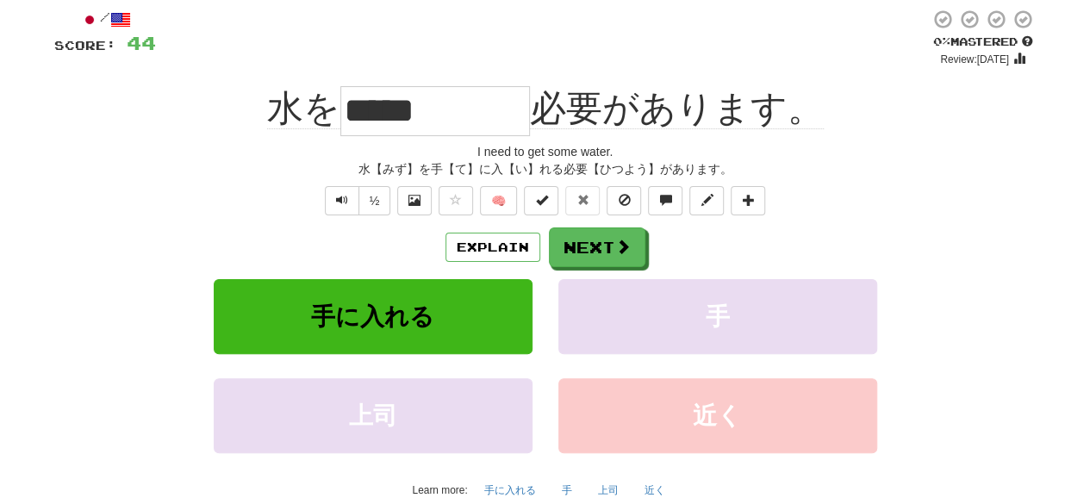
drag, startPoint x: 515, startPoint y: 110, endPoint x: 347, endPoint y: 102, distance: 168.3
click at [347, 102] on input "*****" at bounding box center [435, 111] width 190 height 50
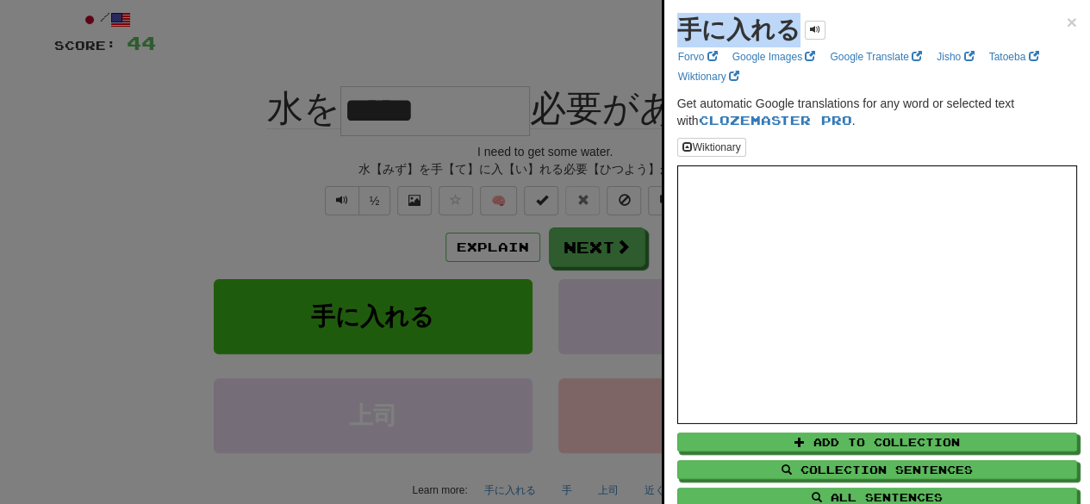
drag, startPoint x: 681, startPoint y: 27, endPoint x: 786, endPoint y: 32, distance: 105.3
click at [786, 32] on strong "手に入れる" at bounding box center [739, 29] width 123 height 27
copy strong "手に入れる"
click at [494, 147] on div at bounding box center [545, 252] width 1090 height 504
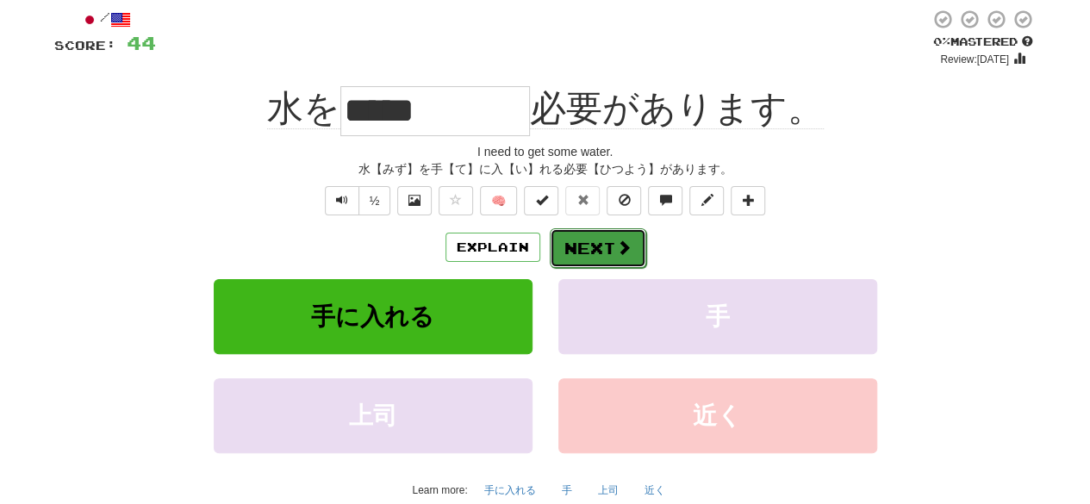
click at [586, 261] on button "Next" at bounding box center [598, 248] width 97 height 40
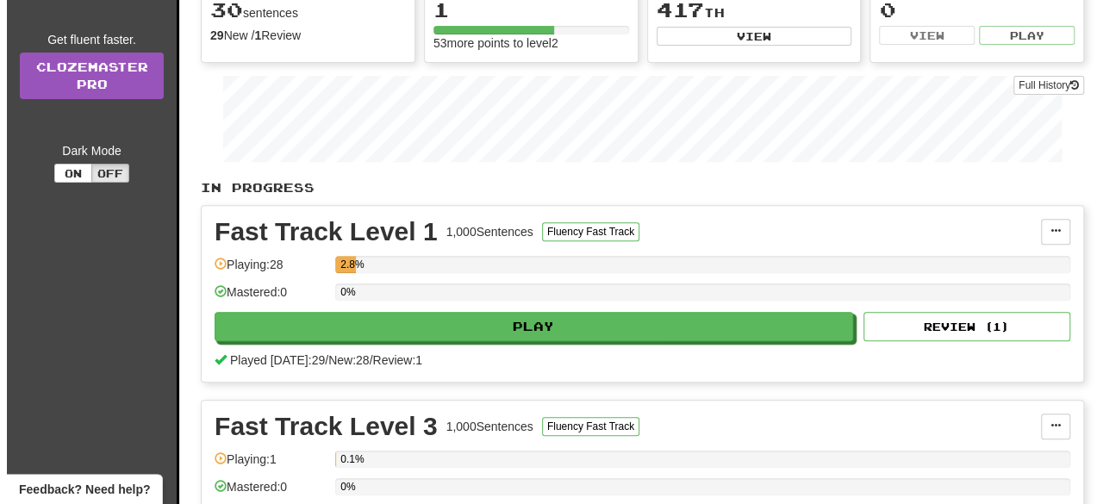
scroll to position [219, 0]
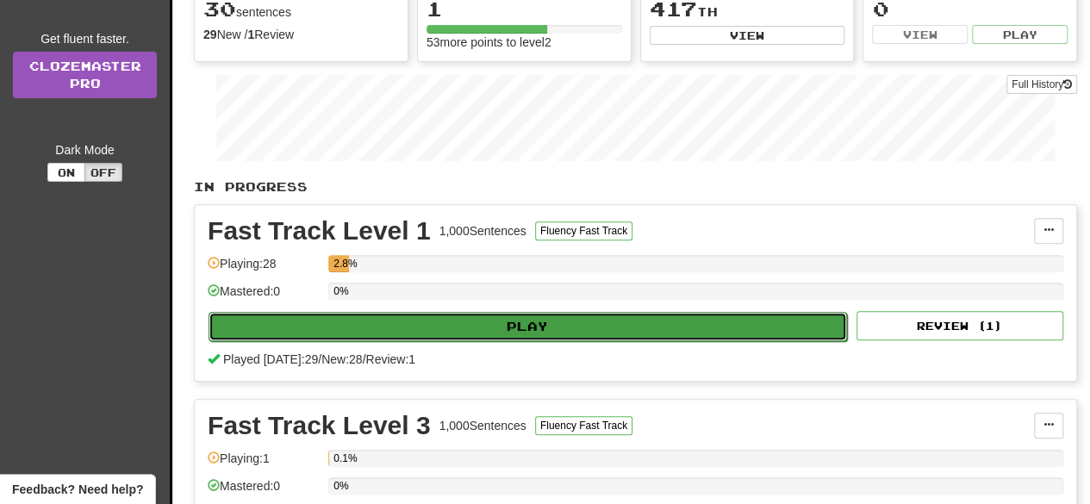
click at [422, 319] on button "Play" at bounding box center [528, 326] width 639 height 29
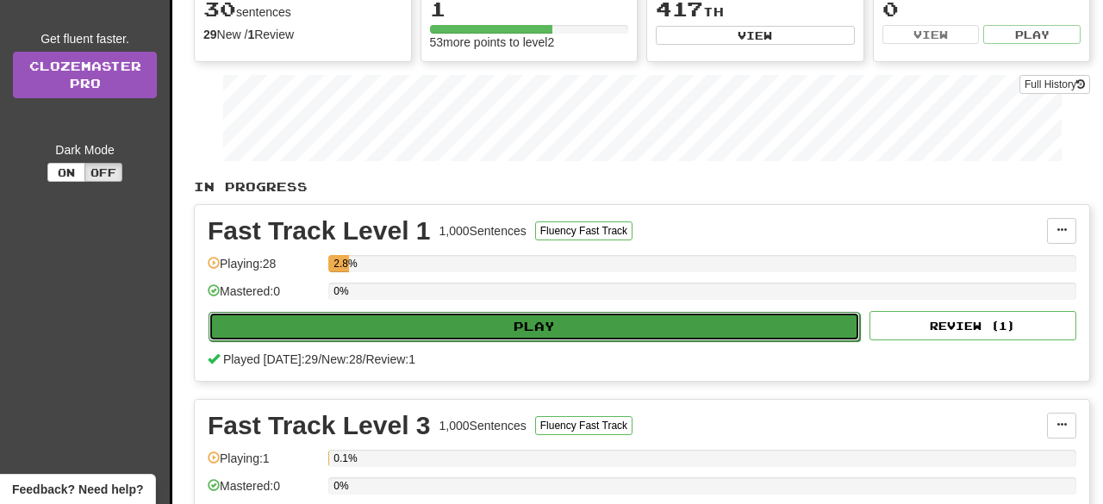
select select "**"
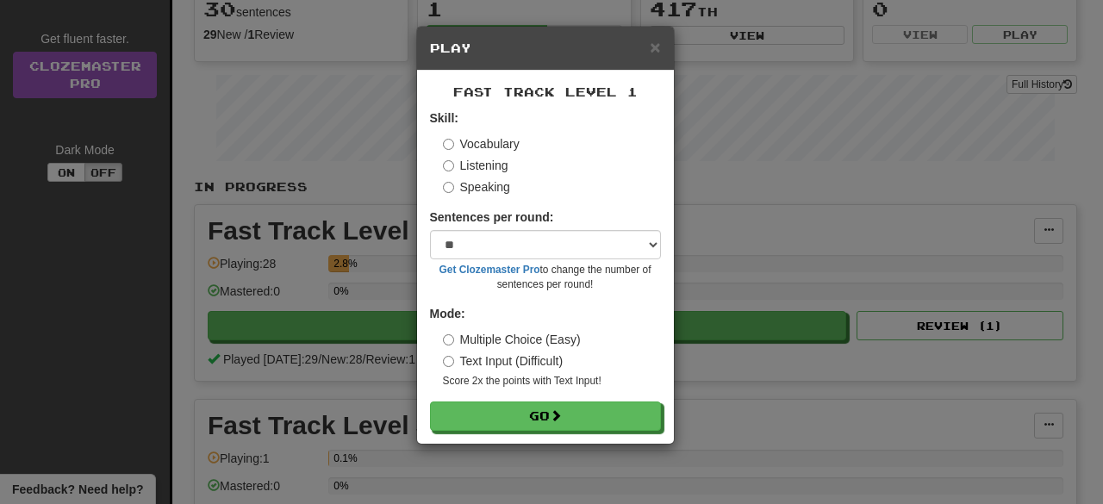
click at [480, 192] on label "Speaking" at bounding box center [476, 186] width 67 height 17
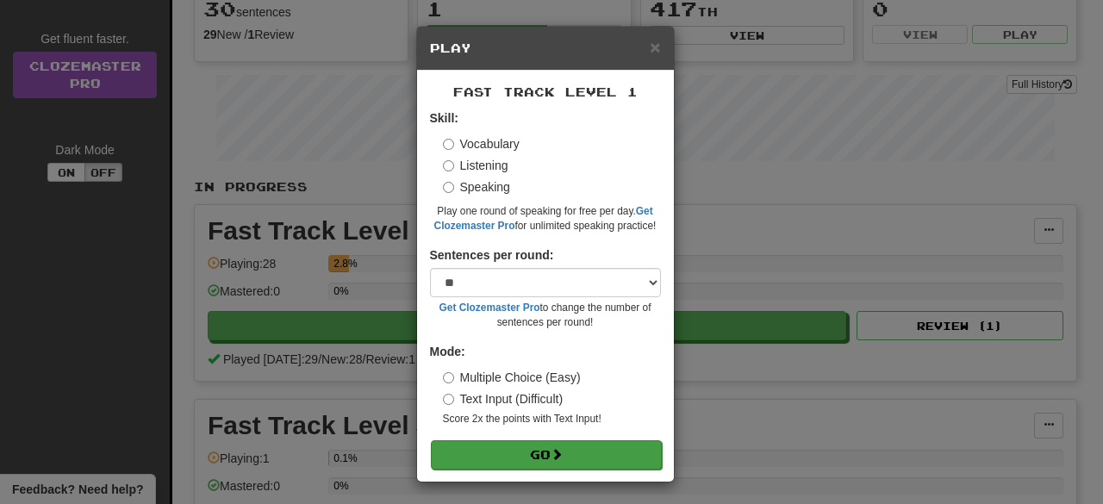
click at [501, 439] on form "Skill: Vocabulary Listening Speaking Play one round of speaking for free per da…" at bounding box center [545, 288] width 231 height 359
click at [500, 446] on button "Go" at bounding box center [546, 454] width 231 height 29
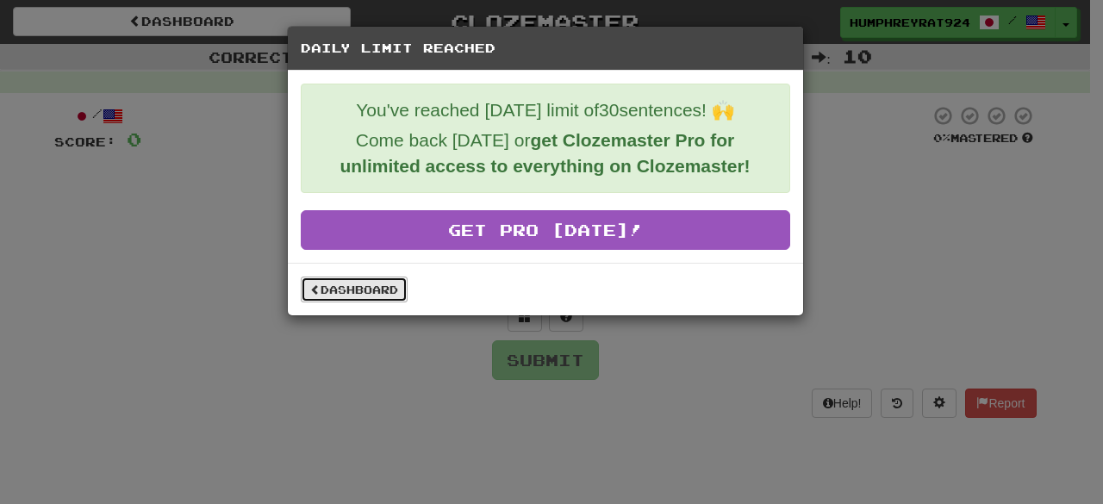
click at [371, 278] on link "Dashboard" at bounding box center [354, 290] width 107 height 26
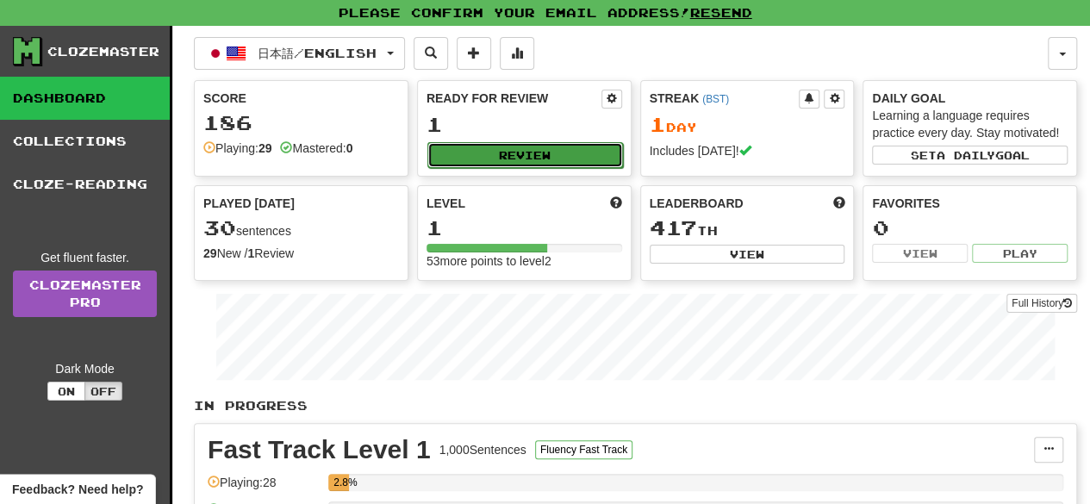
click at [480, 161] on button "Review" at bounding box center [526, 155] width 196 height 26
select select "**"
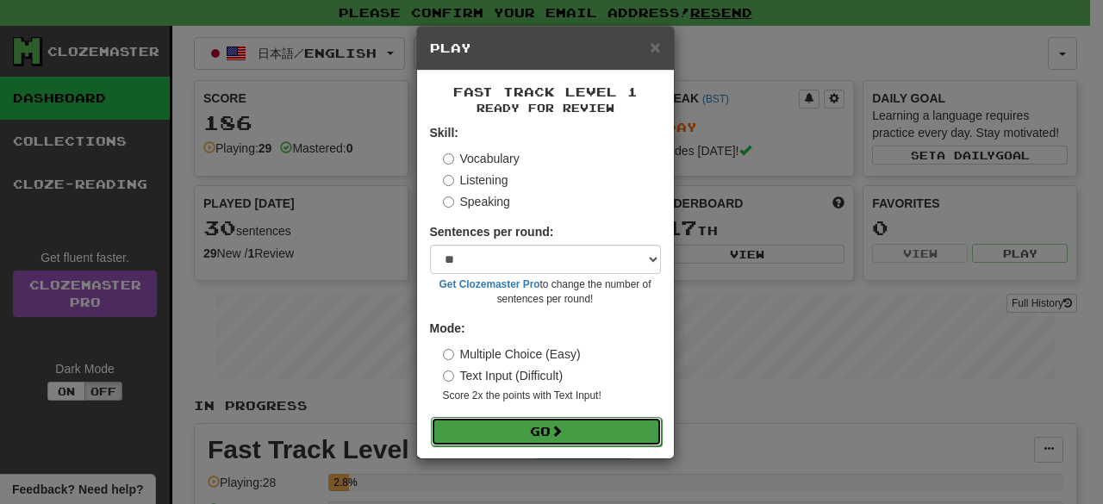
click at [510, 430] on button "Go" at bounding box center [546, 431] width 231 height 29
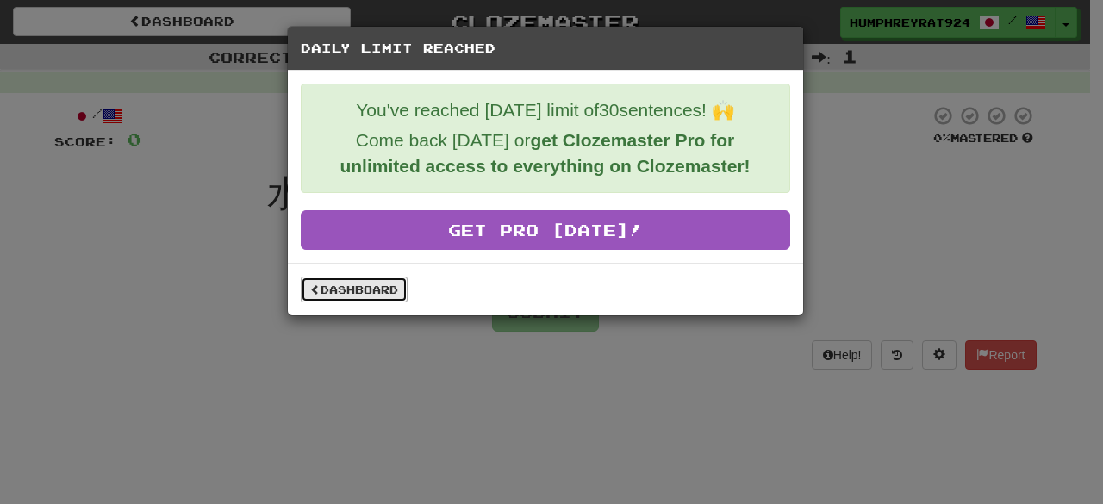
click at [343, 294] on link "Dashboard" at bounding box center [354, 290] width 107 height 26
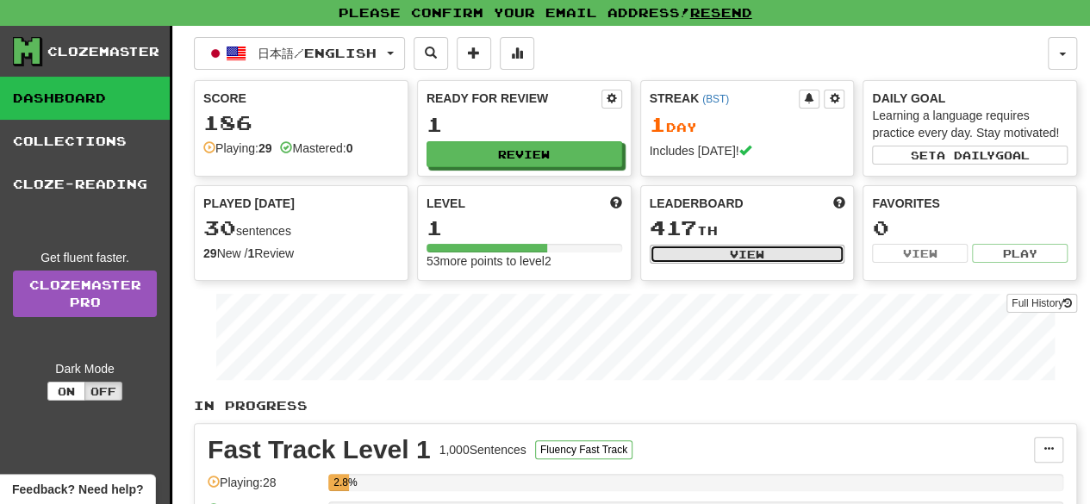
click at [713, 255] on button "View" at bounding box center [748, 254] width 196 height 19
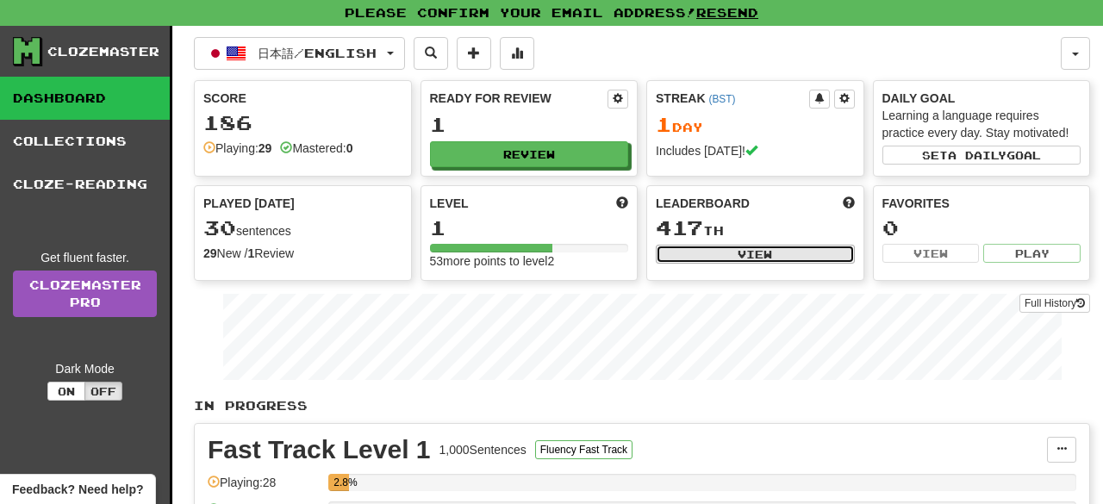
select select "**********"
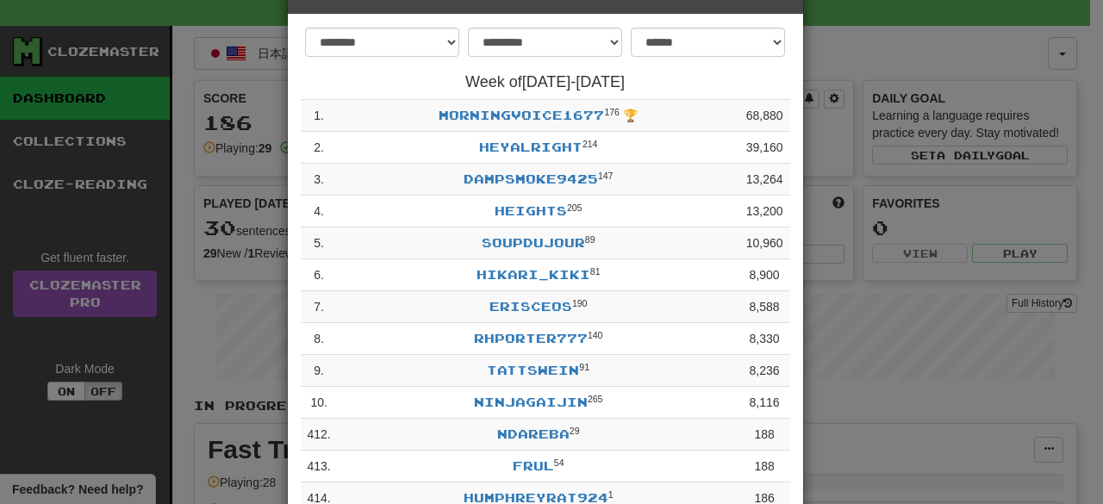
scroll to position [241, 0]
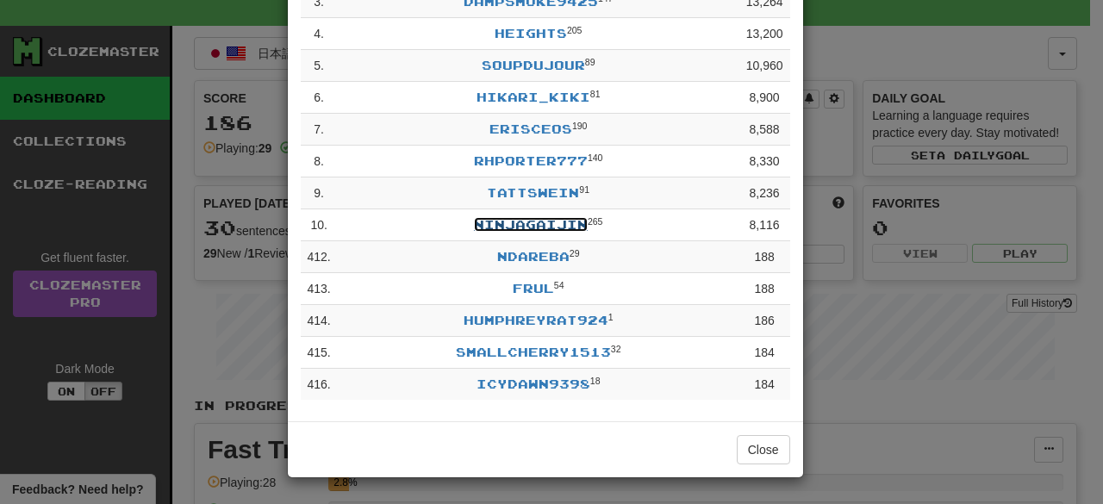
click at [531, 222] on link "NinjaGaijin" at bounding box center [531, 224] width 114 height 15
click at [836, 209] on div "**********" at bounding box center [551, 252] width 1103 height 504
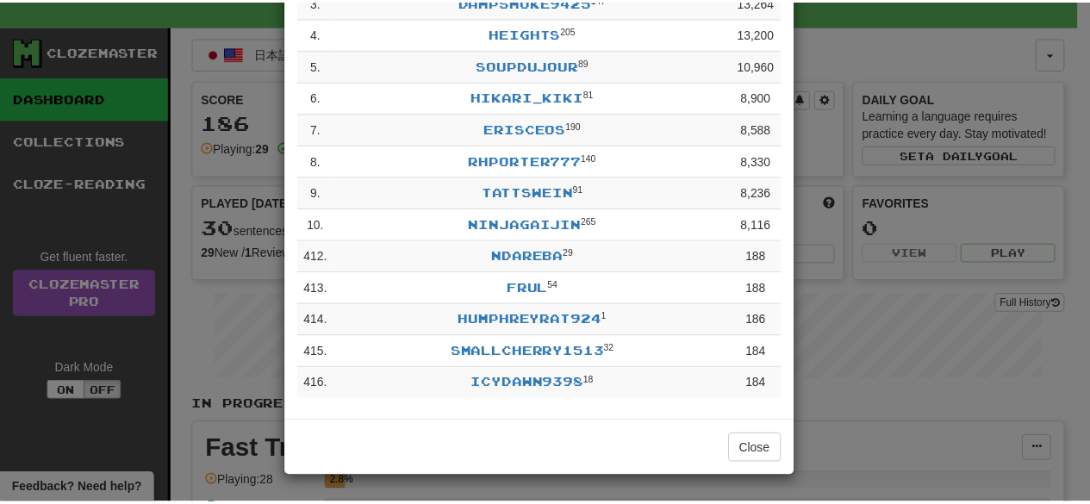
scroll to position [0, 0]
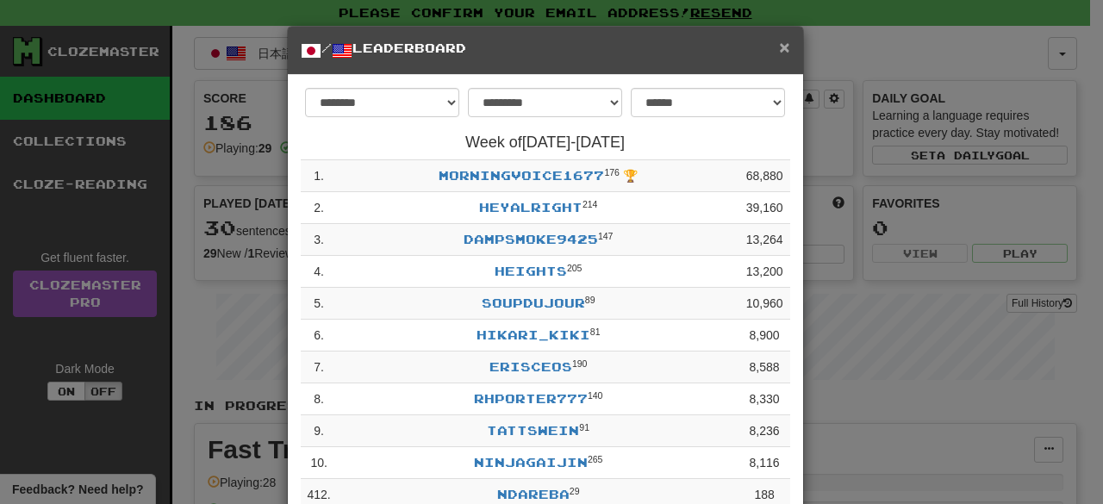
click at [779, 47] on span "×" at bounding box center [784, 47] width 10 height 20
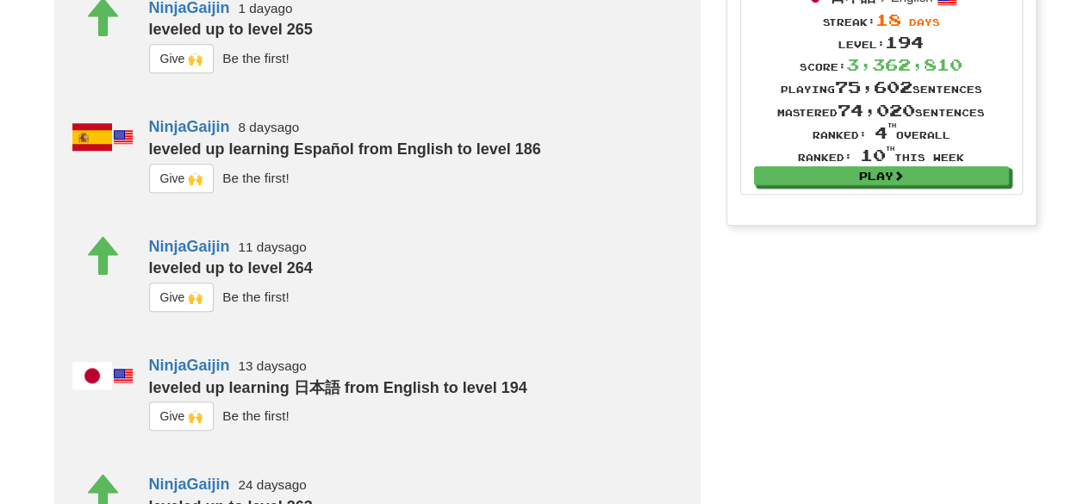
scroll to position [580, 0]
